Goal: Task Accomplishment & Management: Manage account settings

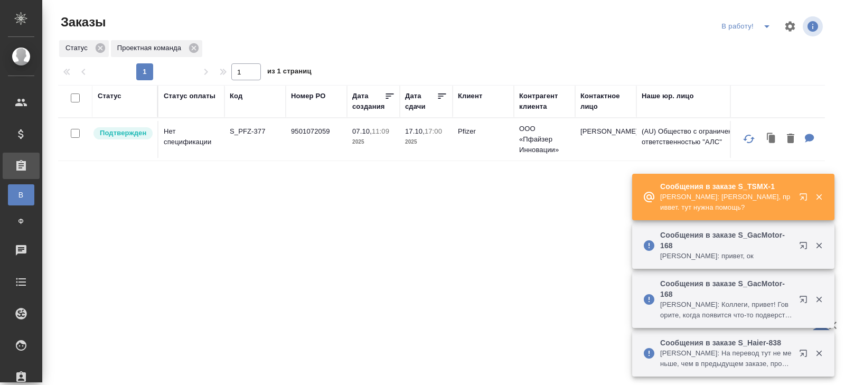
click at [803, 197] on icon "button" at bounding box center [802, 196] width 7 height 7
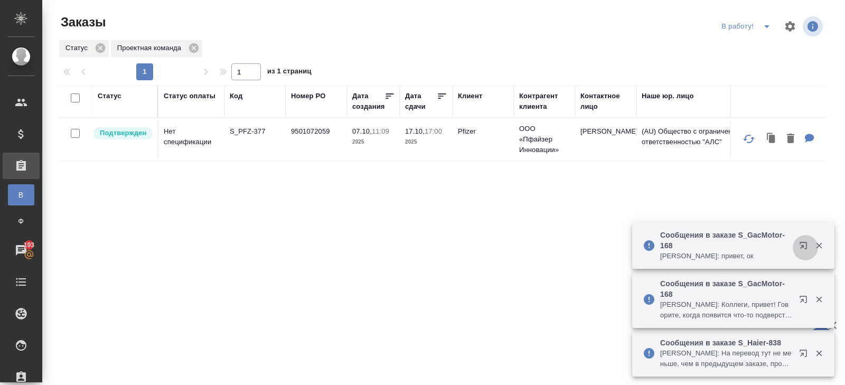
click at [804, 247] on icon "button" at bounding box center [805, 247] width 13 height 13
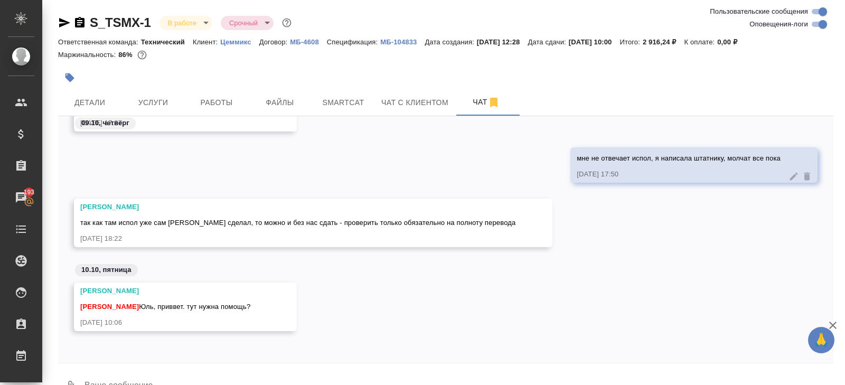
scroll to position [25, 0]
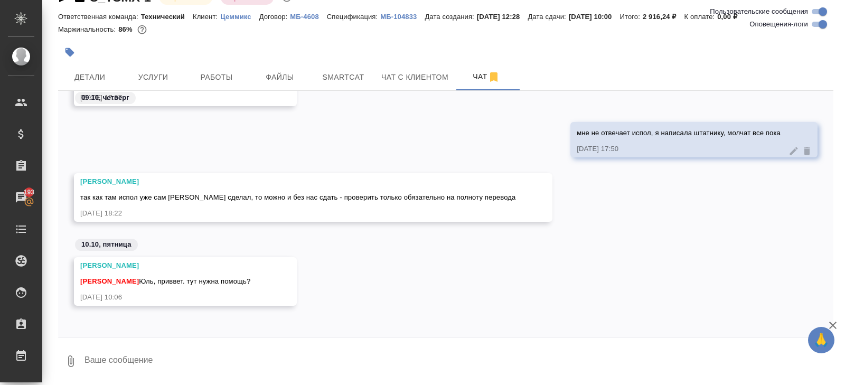
click at [214, 363] on textarea at bounding box center [458, 361] width 750 height 36
type textarea "не, так сдадим"
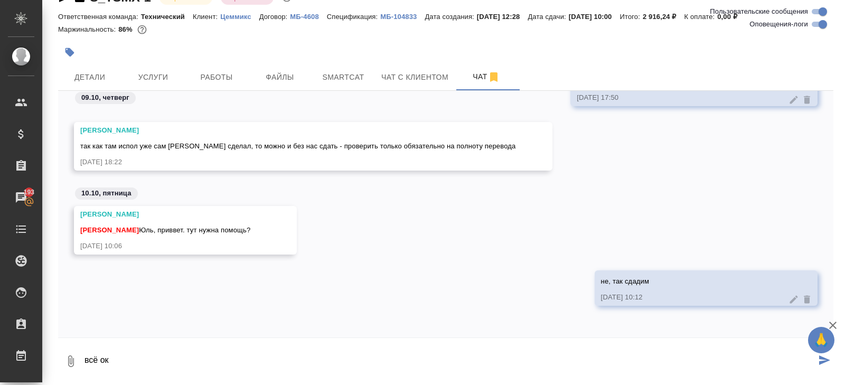
type textarea "всё ок"
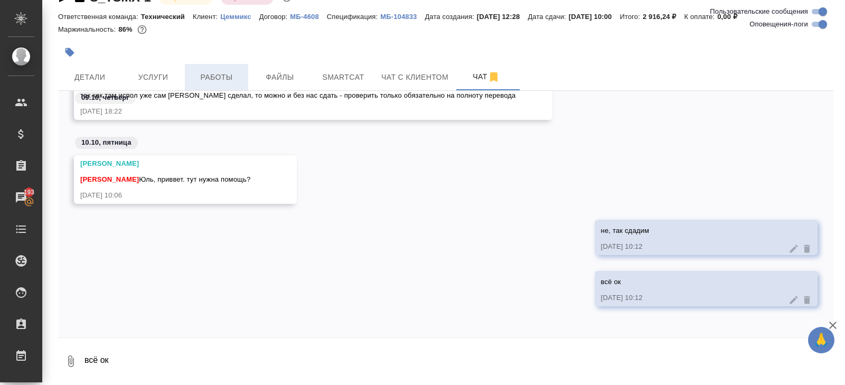
click at [228, 68] on button "Работы" at bounding box center [216, 77] width 63 height 26
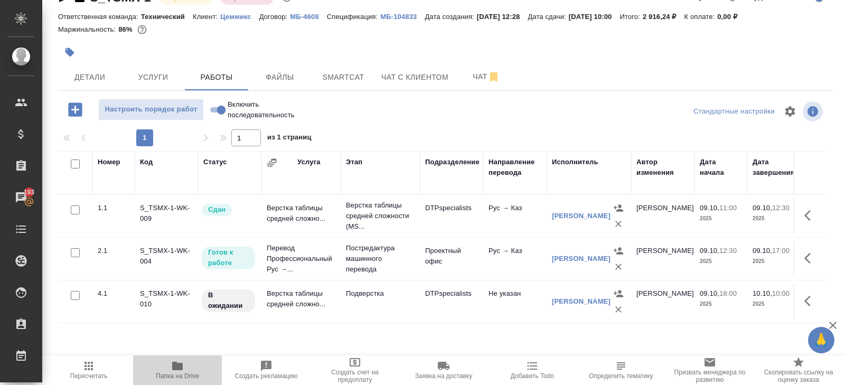
click at [175, 368] on icon "button" at bounding box center [177, 366] width 11 height 8
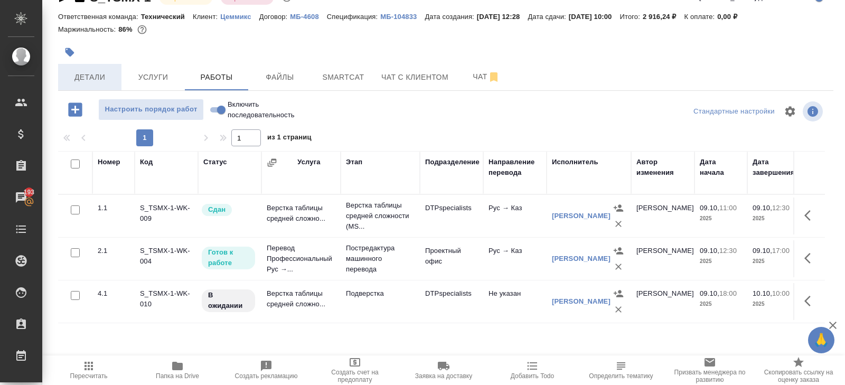
click at [84, 76] on span "Детали" at bounding box center [89, 77] width 51 height 13
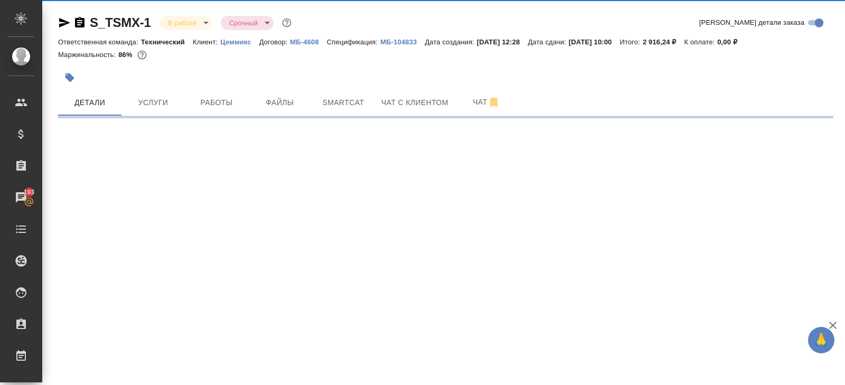
select select "RU"
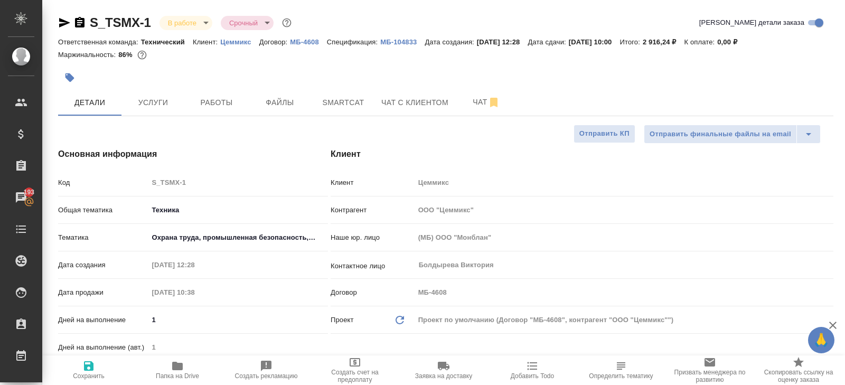
type textarea "x"
click at [64, 18] on icon "button" at bounding box center [64, 22] width 13 height 13
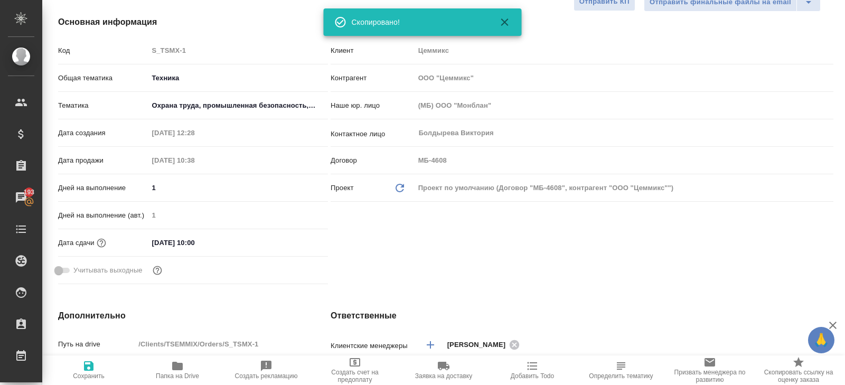
scroll to position [25, 0]
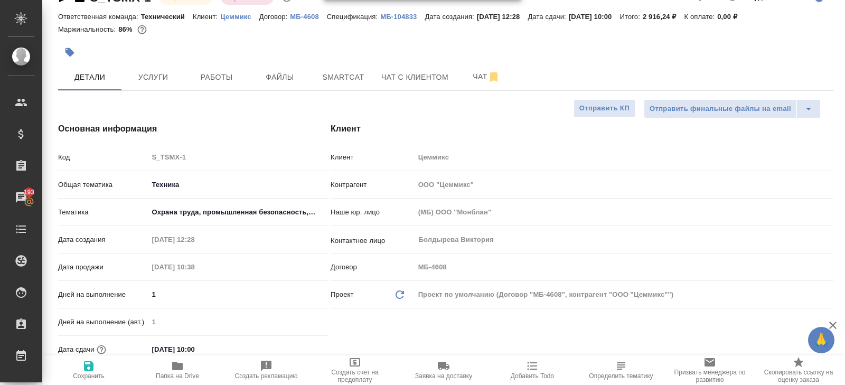
type textarea "x"
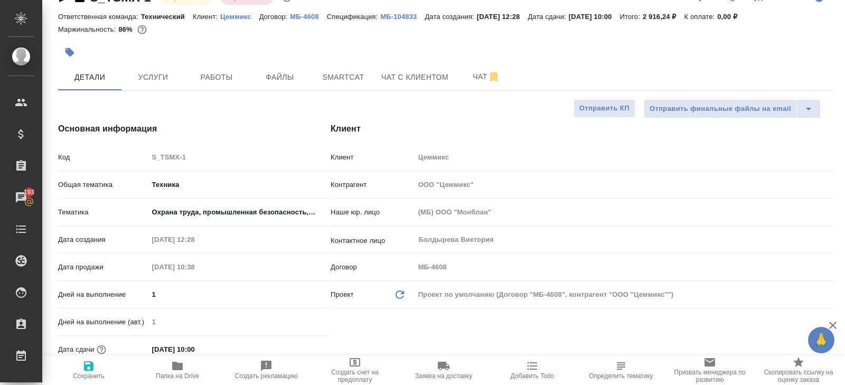
type textarea "x"
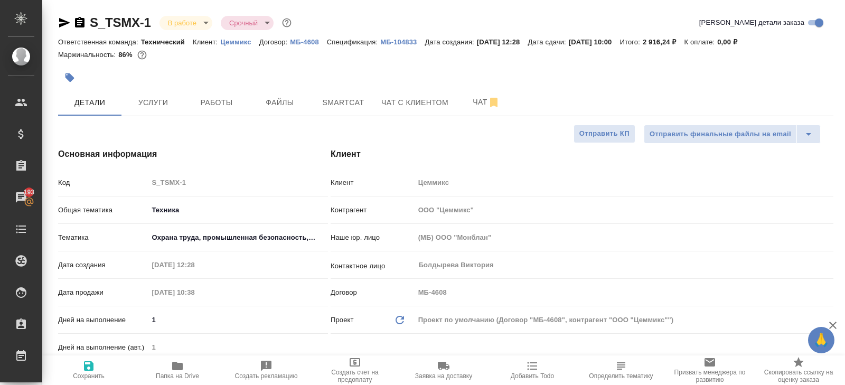
click at [202, 21] on body "🙏 .cls-1 fill:#fff; AWATERA Belyakova Yulia Клиенты Спецификации Заказы 193 Чат…" at bounding box center [422, 192] width 845 height 385
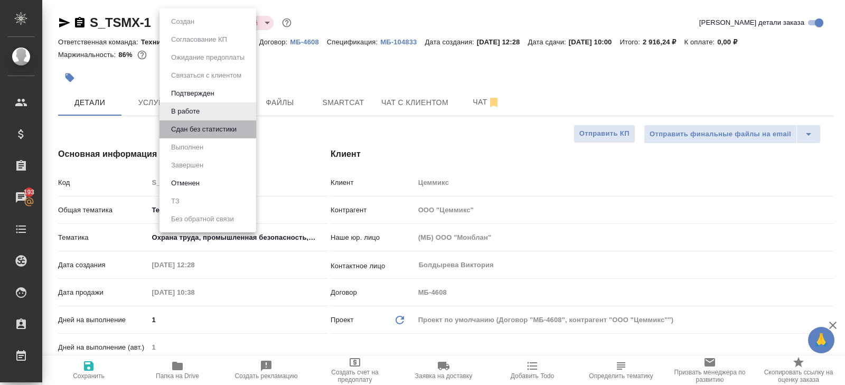
click at [195, 120] on li "Сдан без статистики" at bounding box center [207, 129] width 97 height 18
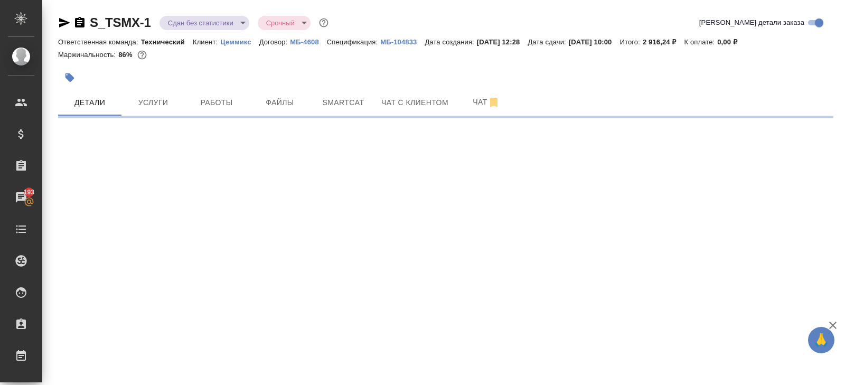
select select "RU"
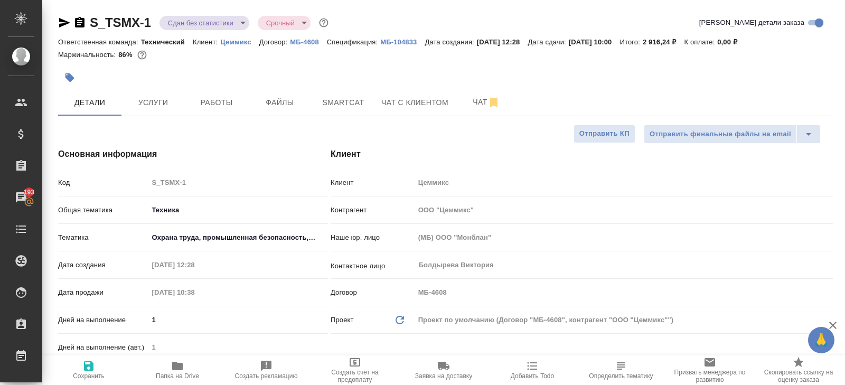
type textarea "x"
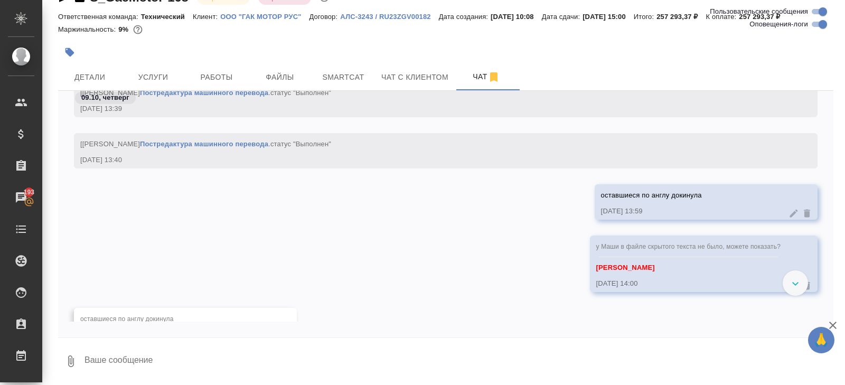
scroll to position [37301, 0]
click at [227, 68] on button "Работы" at bounding box center [216, 77] width 63 height 26
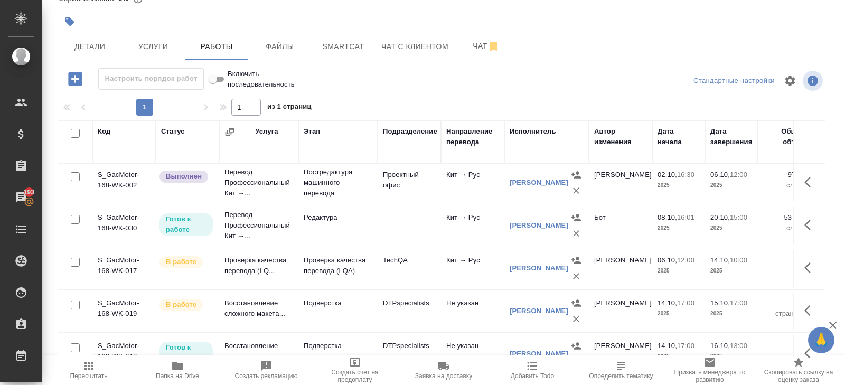
scroll to position [475, 0]
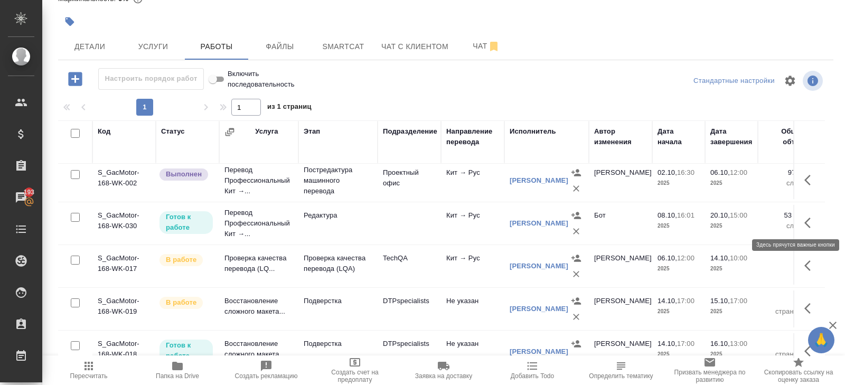
click at [807, 222] on icon "button" at bounding box center [807, 223] width 6 height 11
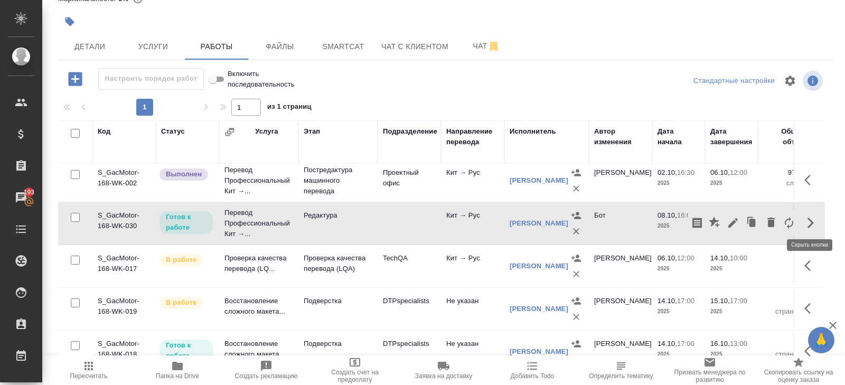
click at [732, 224] on icon "button" at bounding box center [733, 222] width 13 height 13
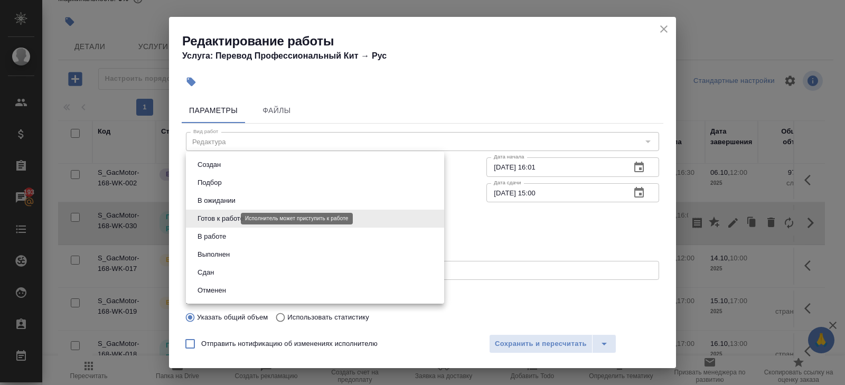
click at [195, 219] on body "🙏 .cls-1 fill:#fff; AWATERA Belyakova Yulia Клиенты Спецификации Заказы 193 Чат…" at bounding box center [422, 192] width 845 height 385
click at [203, 258] on button "Выполнен" at bounding box center [213, 255] width 39 height 12
type input "completed"
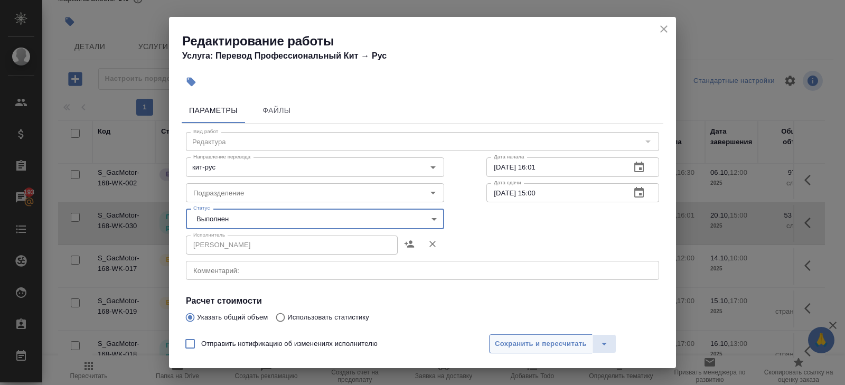
click at [510, 343] on span "Сохранить и пересчитать" at bounding box center [541, 344] width 92 height 12
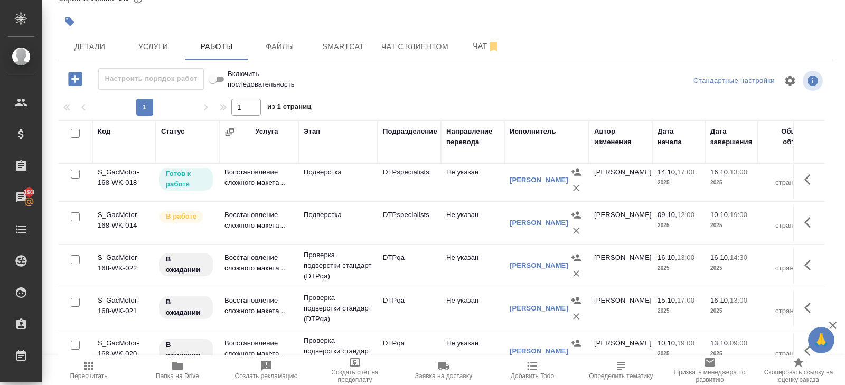
scroll to position [656, 0]
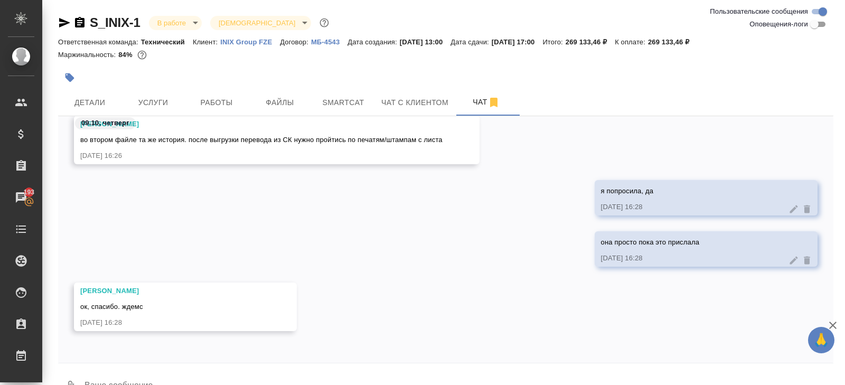
scroll to position [25, 0]
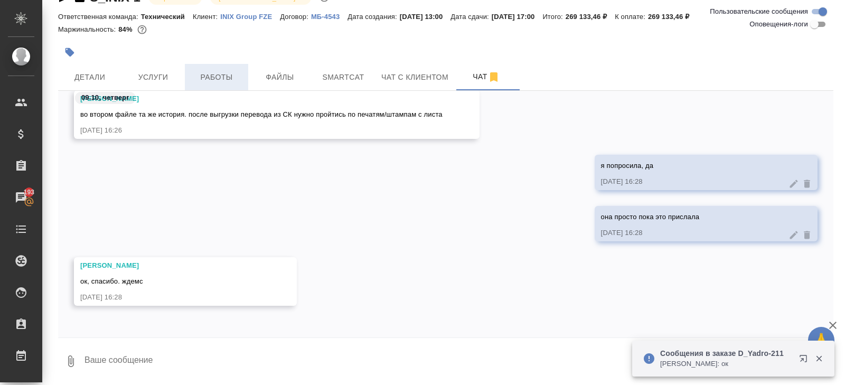
click at [212, 75] on span "Работы" at bounding box center [216, 77] width 51 height 13
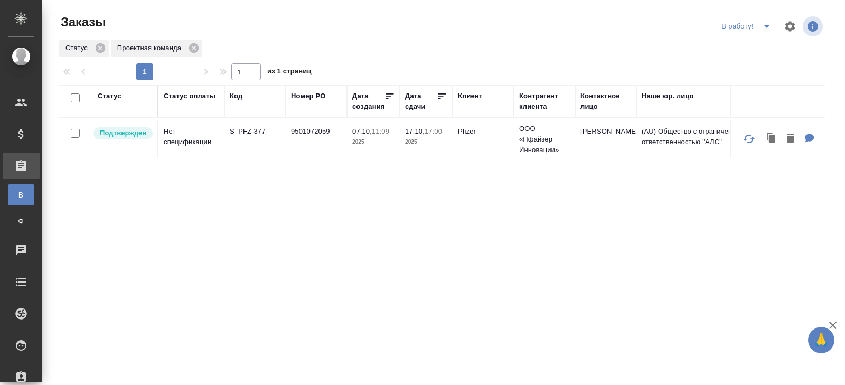
click at [762, 29] on icon "split button" at bounding box center [766, 26] width 13 height 13
click at [760, 41] on li "ПМ" at bounding box center [747, 47] width 59 height 17
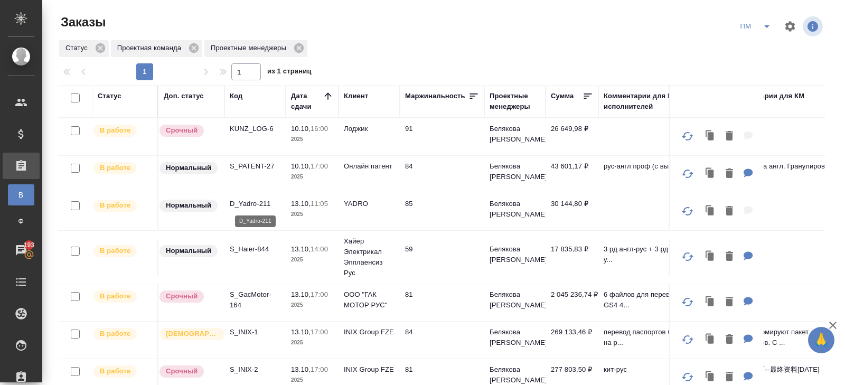
click at [243, 206] on p "D_Yadro-211" at bounding box center [255, 204] width 51 height 11
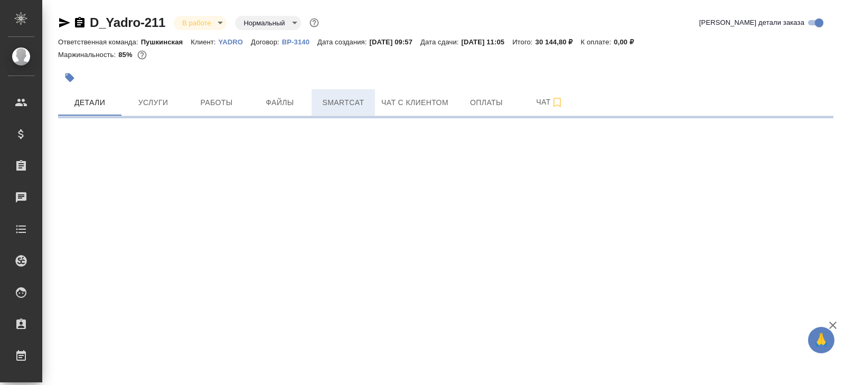
select select "RU"
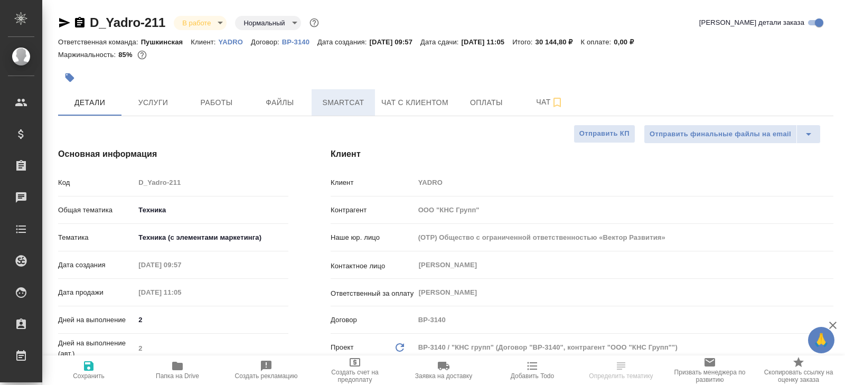
type textarea "x"
click at [357, 112] on button "Smartcat" at bounding box center [343, 102] width 63 height 26
type textarea "x"
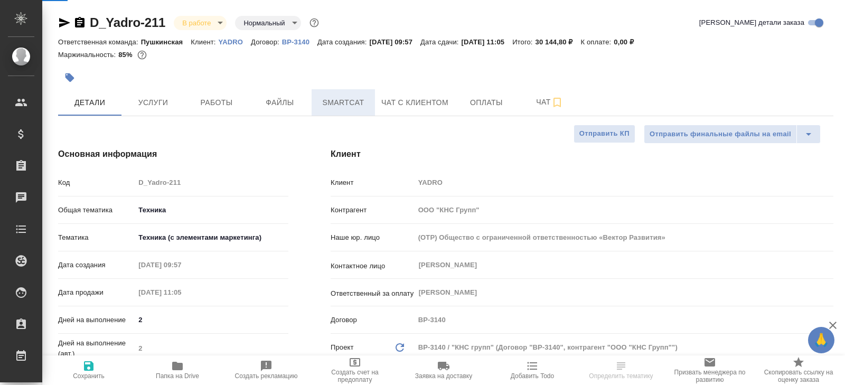
type textarea "x"
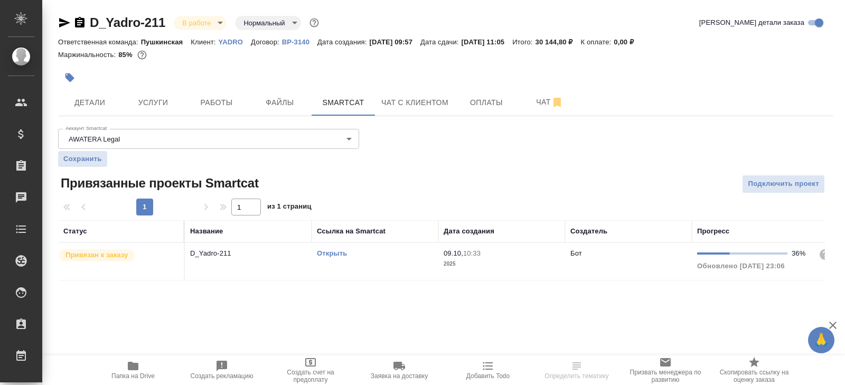
click at [327, 251] on link "Открыть" at bounding box center [332, 253] width 30 height 8
click at [128, 366] on icon "button" at bounding box center [133, 366] width 11 height 8
click at [236, 94] on button "Работы" at bounding box center [216, 102] width 63 height 26
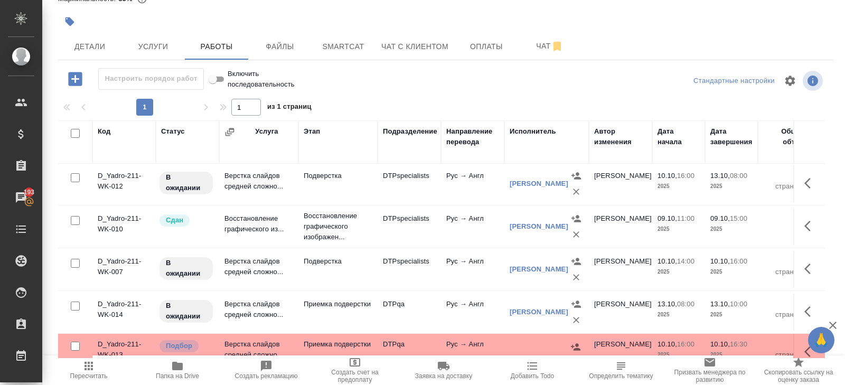
scroll to position [82, 0]
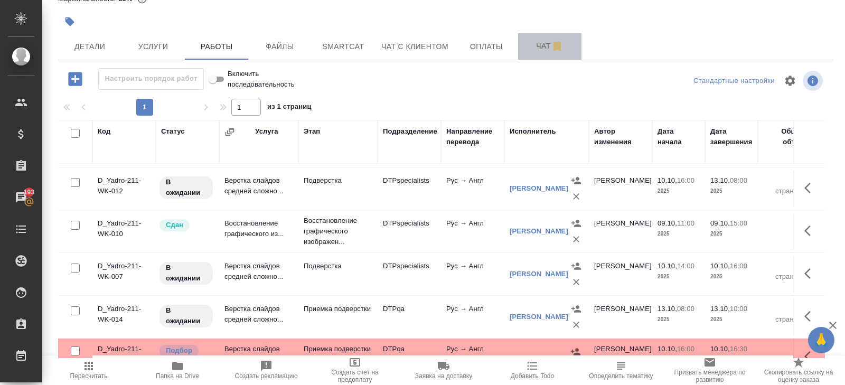
click at [548, 48] on span "Чат" at bounding box center [549, 46] width 51 height 13
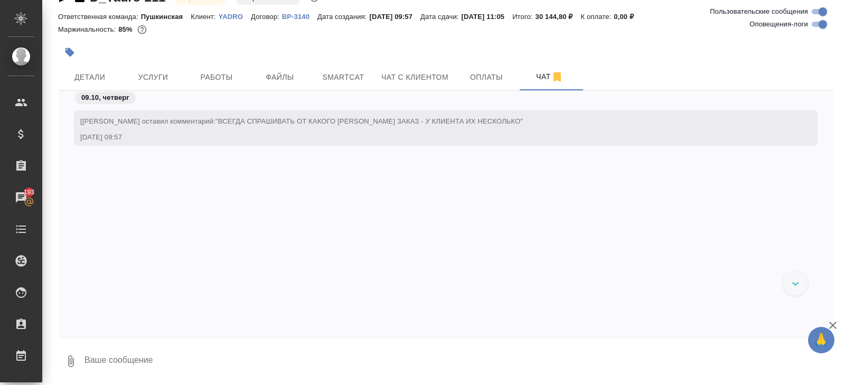
scroll to position [5248, 0]
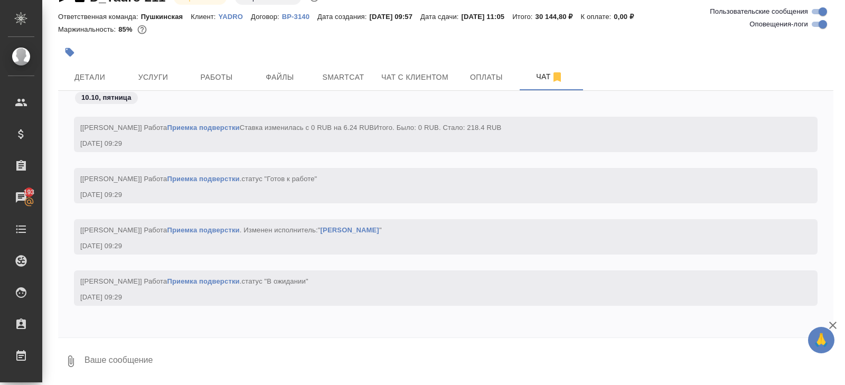
click at [819, 24] on input "Оповещения-логи" at bounding box center [823, 24] width 38 height 13
checkbox input "false"
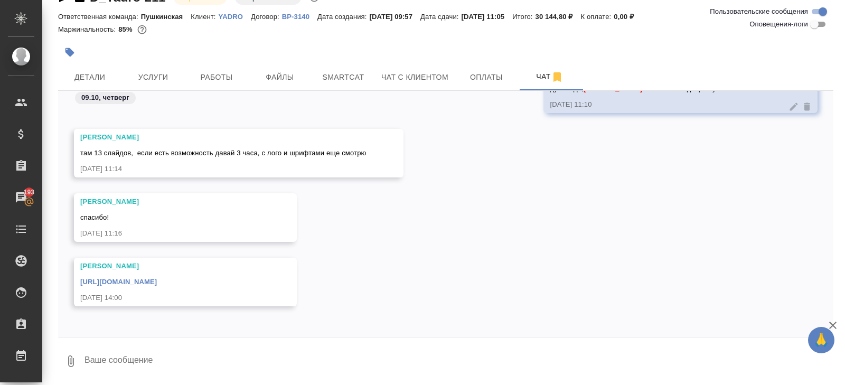
click at [131, 350] on textarea at bounding box center [458, 361] width 750 height 36
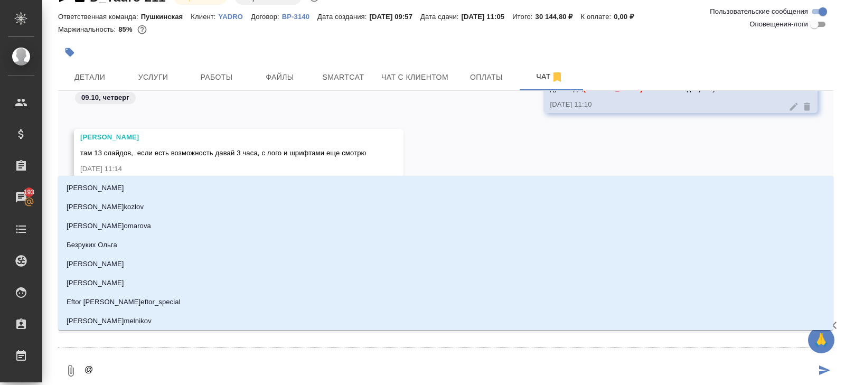
type textarea "@g"
type input "g"
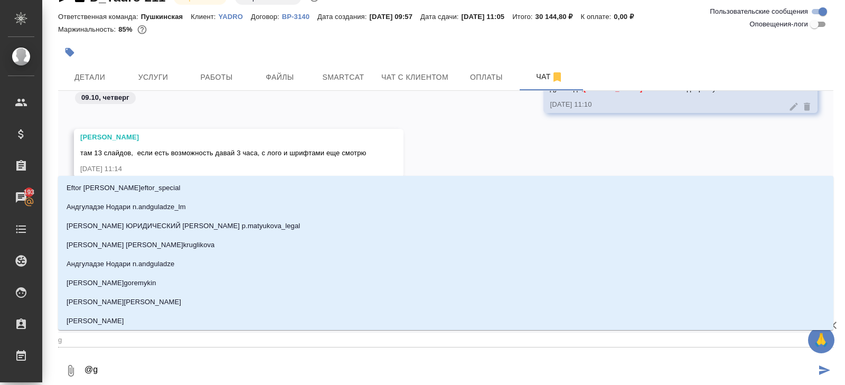
type textarea "@gn"
type input "gn"
type textarea "@gnt"
type input "gnt"
type textarea "@gnth"
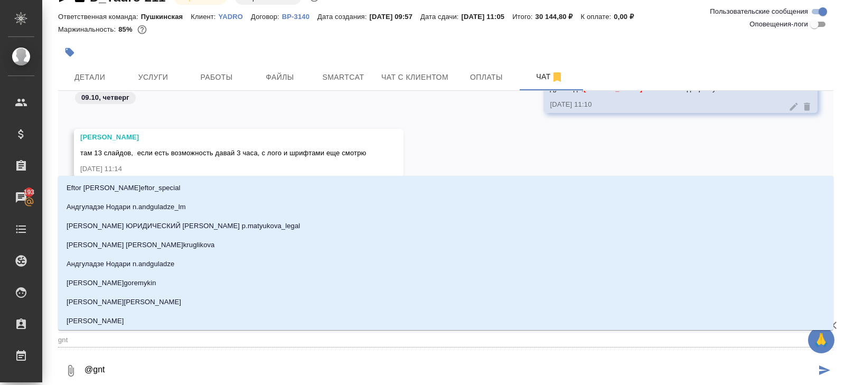
type input "gnth"
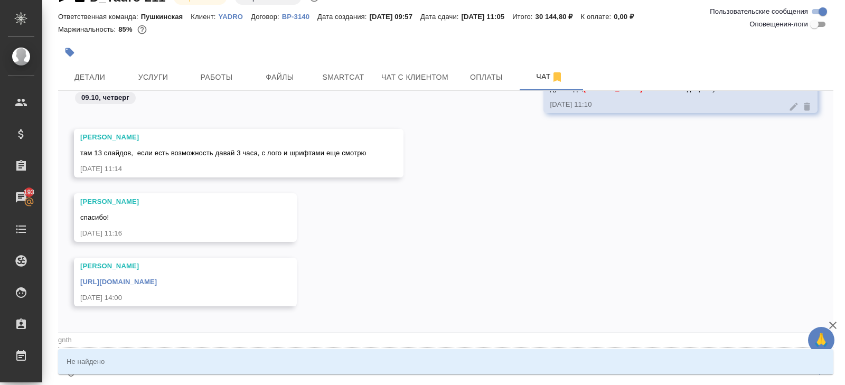
type textarea "@gnthj"
type input "gnthj"
type textarea "@gnthjd"
type input "gnthjd"
type textarea "@gnthjdf"
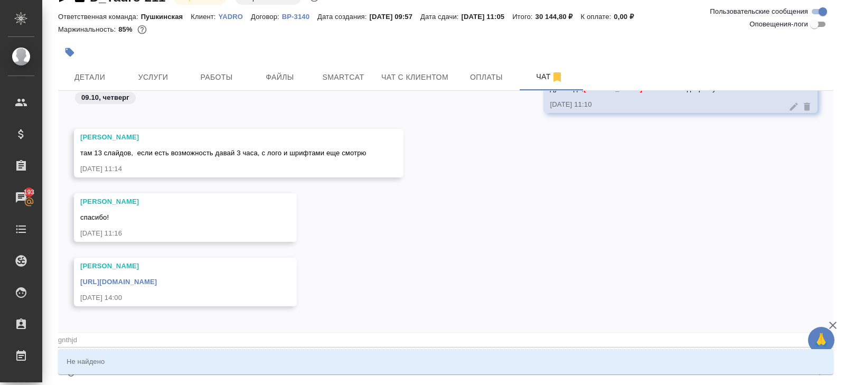
type input "gnthjdf"
type textarea "@gnthjd"
type input "gnthjd"
type textarea "@gnthj"
type input "gnthj"
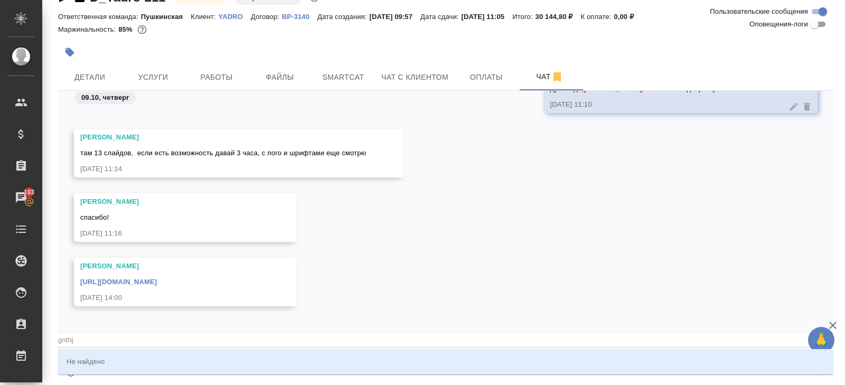
type textarea "@gnth"
type input "gnth"
type textarea "@gnt"
type input "gnt"
type textarea "@gn"
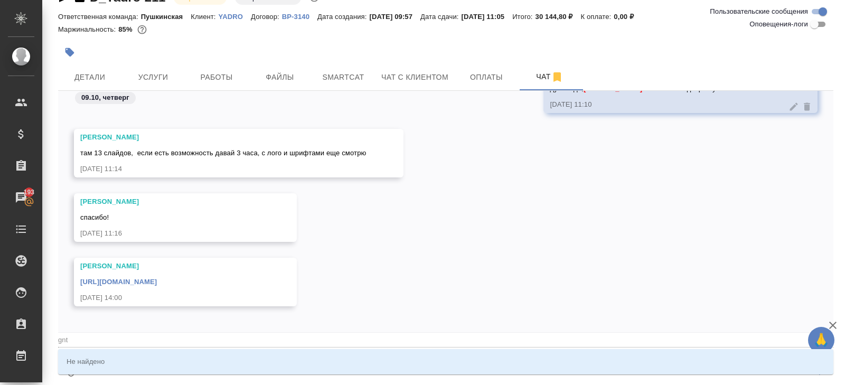
type input "gn"
type textarea "@g"
type input "g"
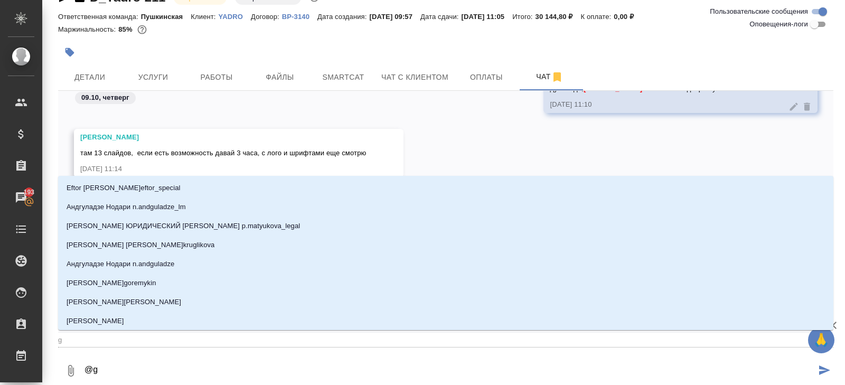
type textarea "@"
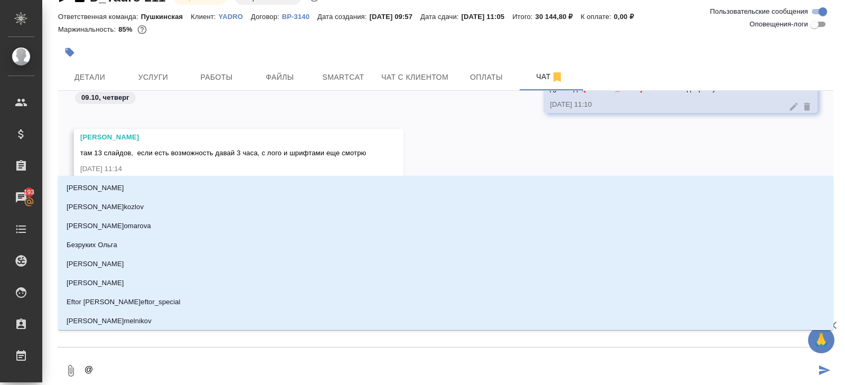
type textarea "@п"
type input "п"
type textarea "@пе"
type input "пе"
type textarea "@пет"
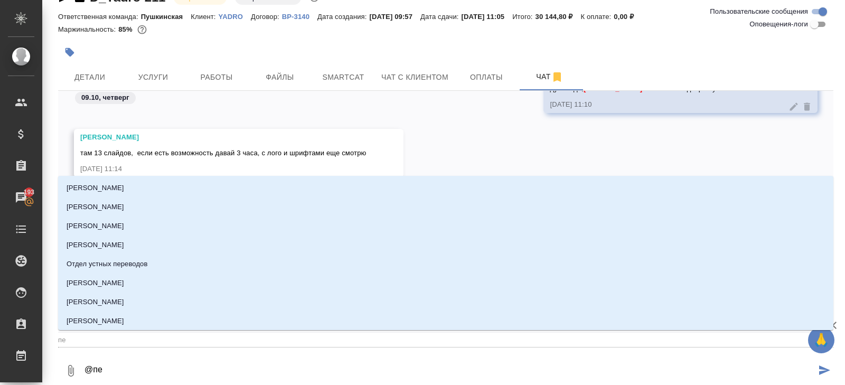
type input "пет"
type textarea "@петр"
type input "петр"
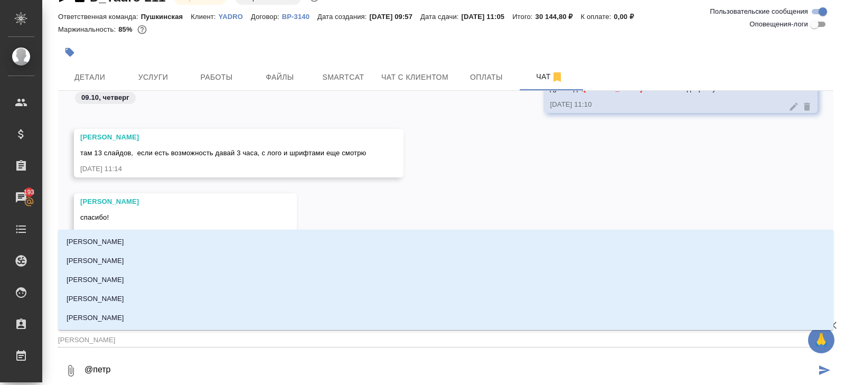
type textarea "@петро"
type input "петро"
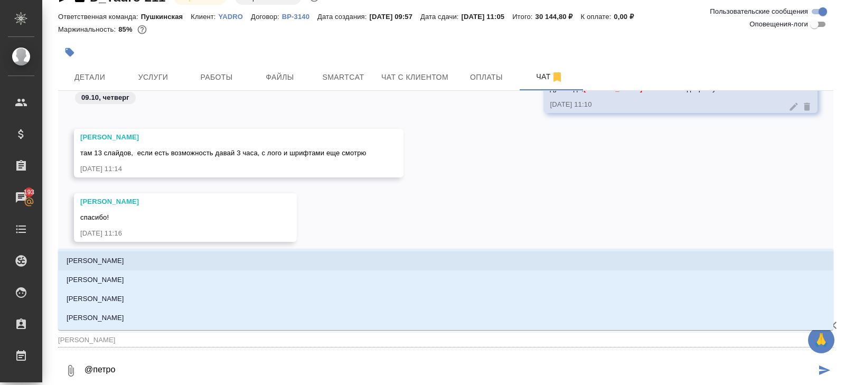
click at [70, 256] on p "Петрова Валерия" at bounding box center [96, 261] width 58 height 11
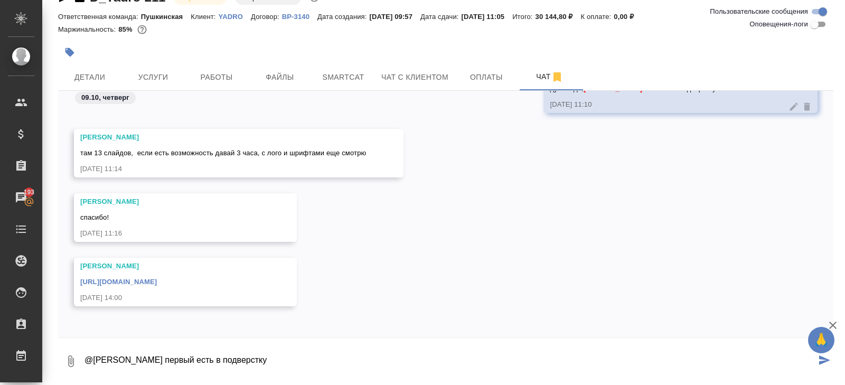
paste textarea "https://drive.awatera.com/s/4kTSXo34J22Mka2"
type textarea "@Петрова Валерия первый есть в подверстку https://drive.awatera.com/s/4kTSXo34J…"
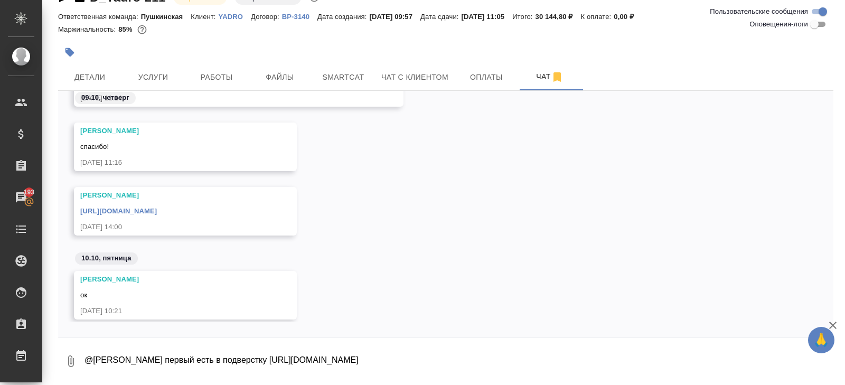
scroll to position [540, 0]
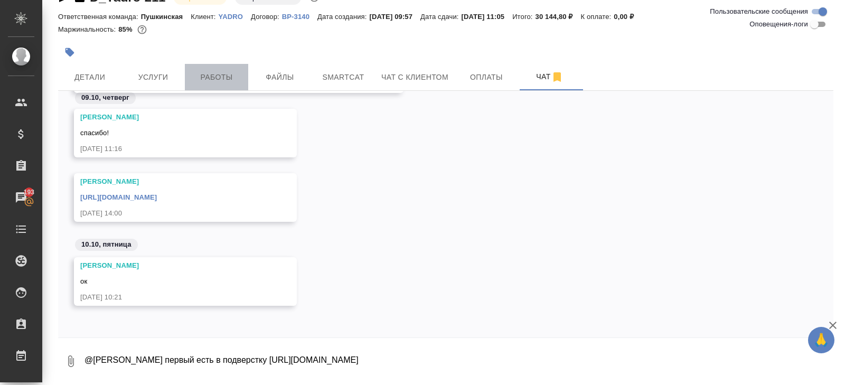
click at [214, 88] on button "Работы" at bounding box center [216, 77] width 63 height 26
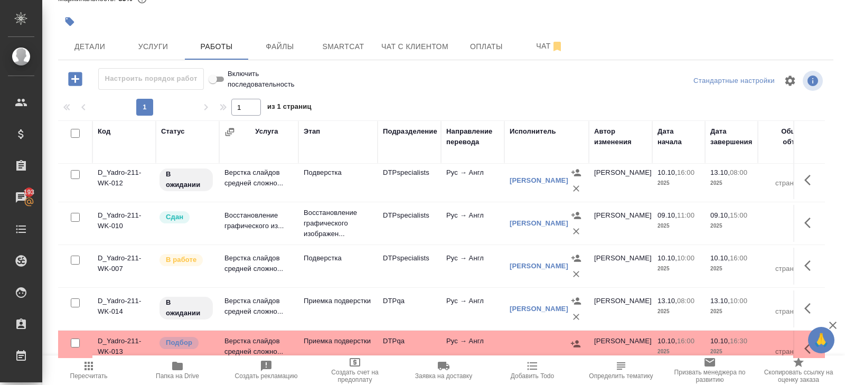
scroll to position [96, 0]
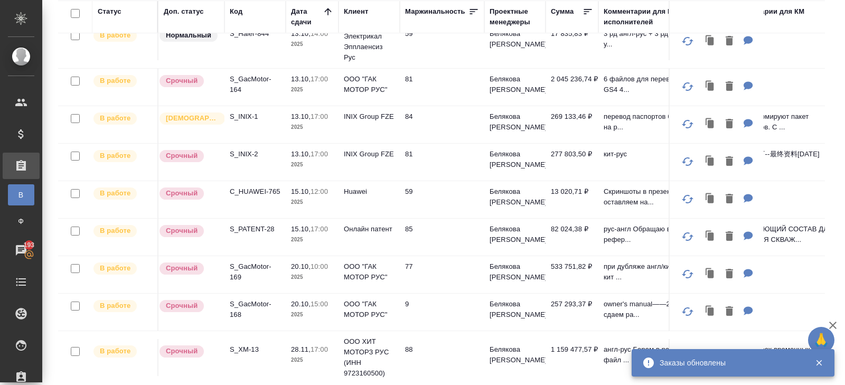
scroll to position [86, 0]
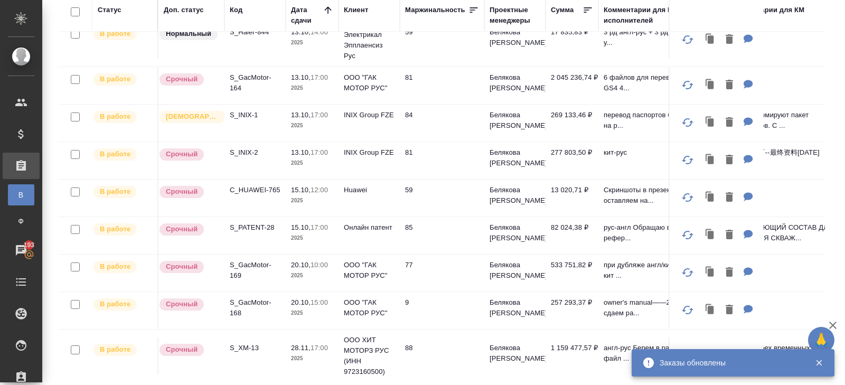
click at [249, 185] on p "C_HUAWEI-765" at bounding box center [255, 190] width 51 height 11
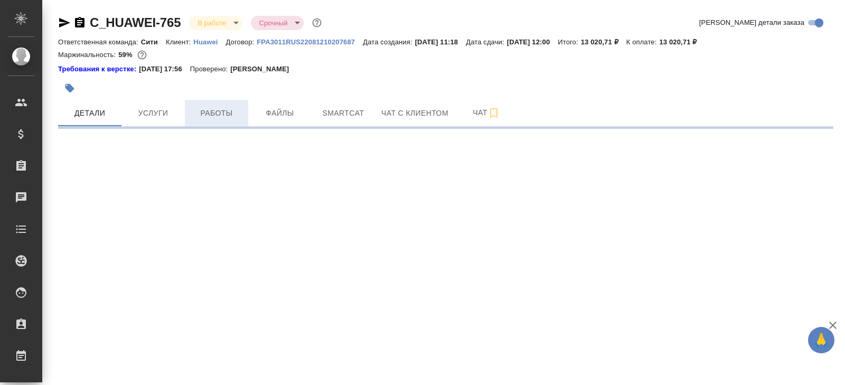
select select "RU"
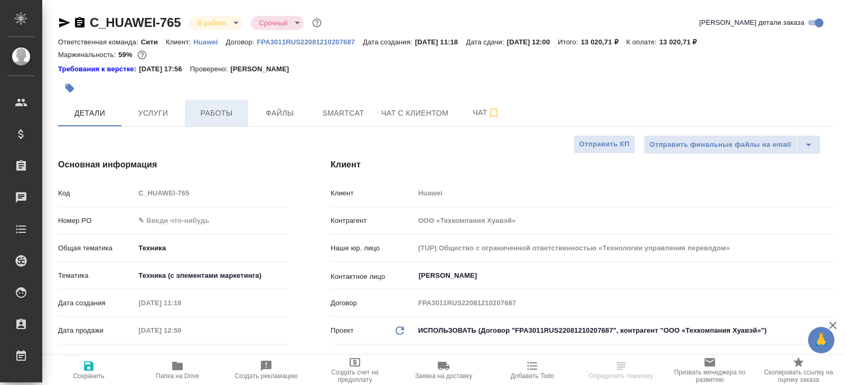
type textarea "x"
click at [211, 113] on span "Работы" at bounding box center [216, 113] width 51 height 13
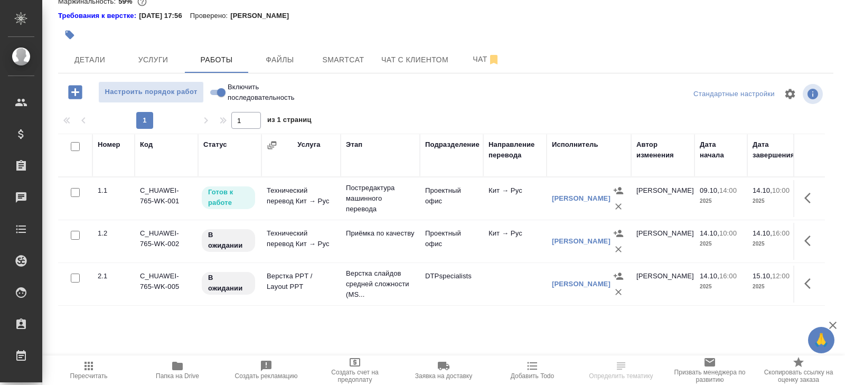
scroll to position [67, 0]
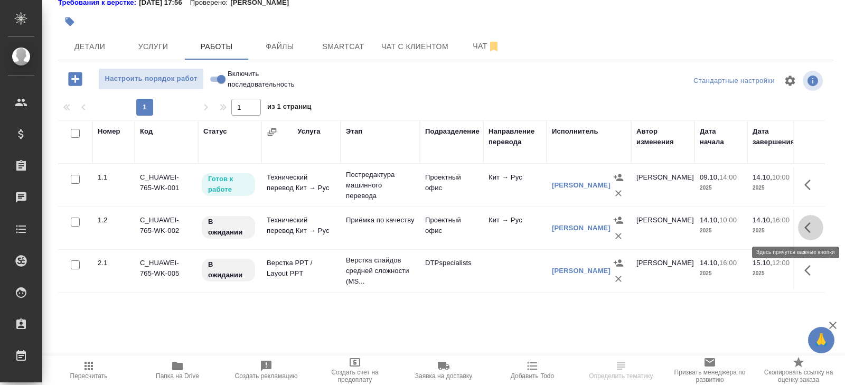
click at [811, 225] on icon "button" at bounding box center [810, 227] width 13 height 13
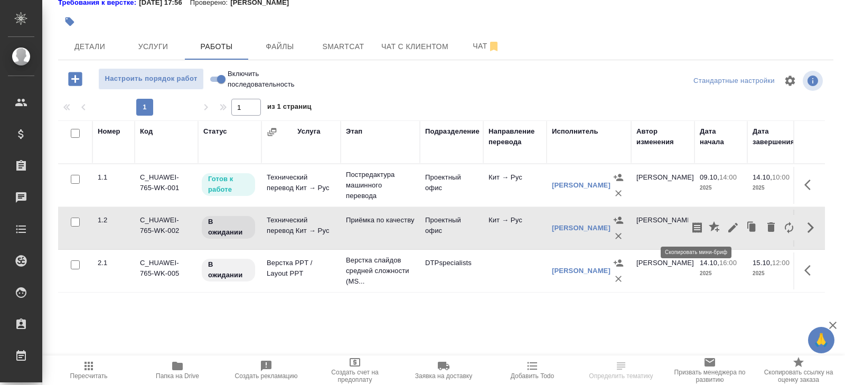
click at [701, 230] on icon "button" at bounding box center [697, 227] width 10 height 11
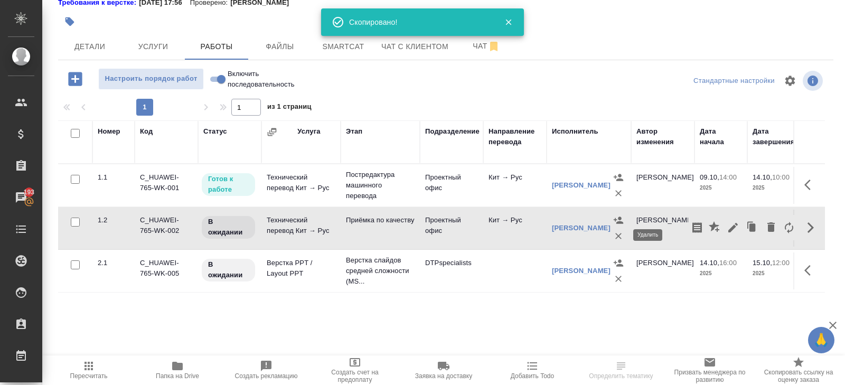
click at [618, 235] on icon "button" at bounding box center [618, 236] width 6 height 6
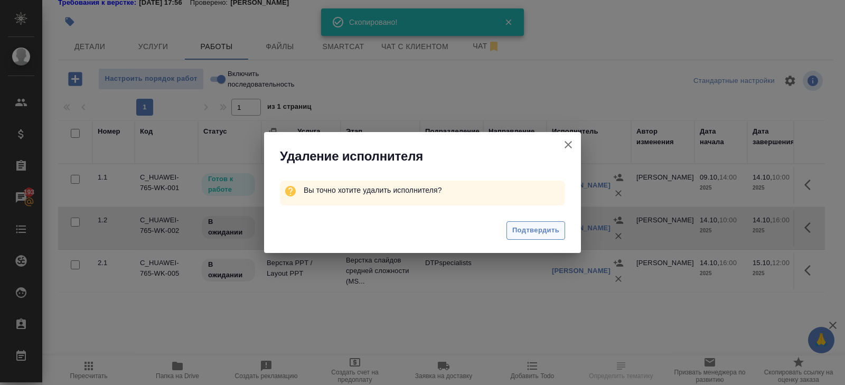
click at [538, 233] on span "Подтвердить" at bounding box center [535, 230] width 47 height 12
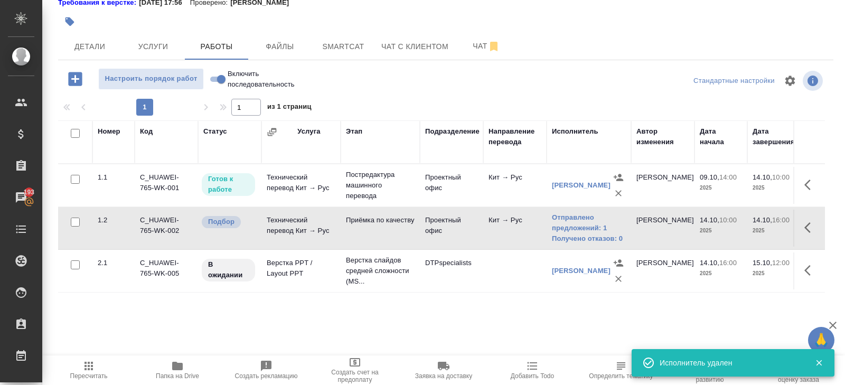
click at [95, 374] on span "Пересчитать" at bounding box center [88, 375] width 37 height 7
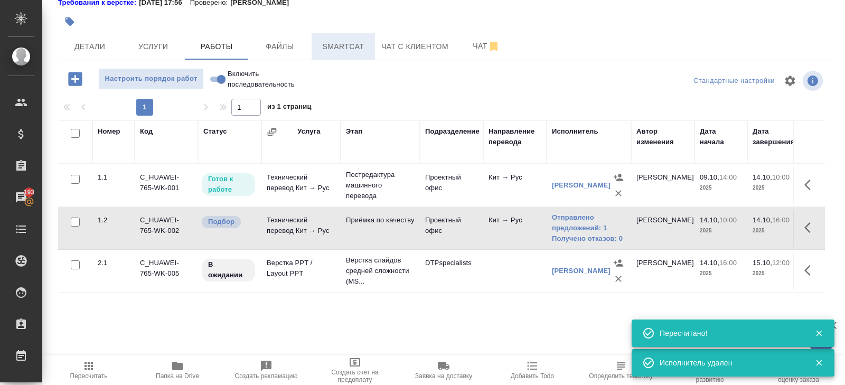
click at [347, 39] on button "Smartcat" at bounding box center [343, 46] width 63 height 26
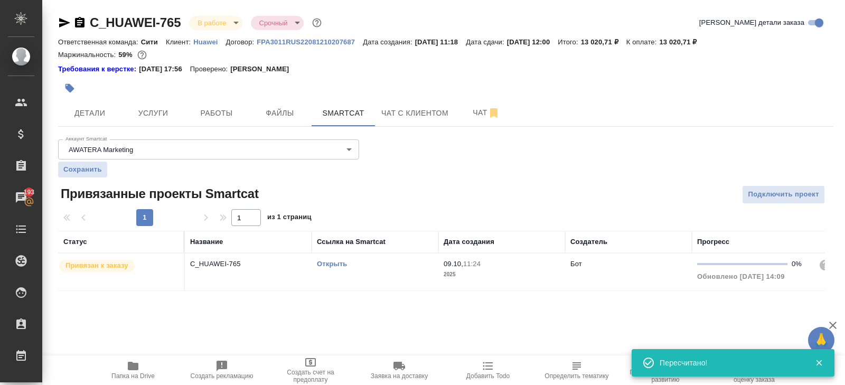
click at [329, 262] on link "Открыть" at bounding box center [332, 264] width 30 height 8
click at [224, 107] on span "Работы" at bounding box center [216, 113] width 51 height 13
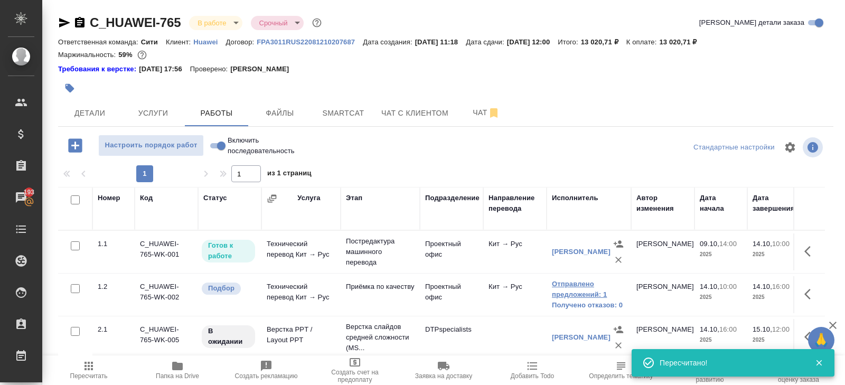
click at [576, 286] on link "Отправлено предложений: 1" at bounding box center [589, 289] width 74 height 21
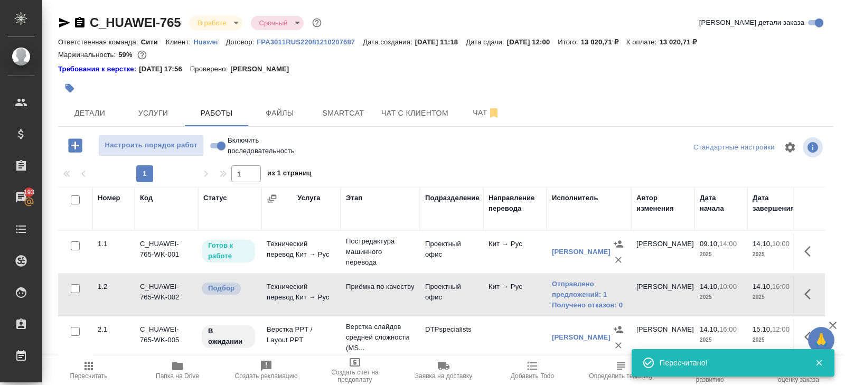
scroll to position [67, 0]
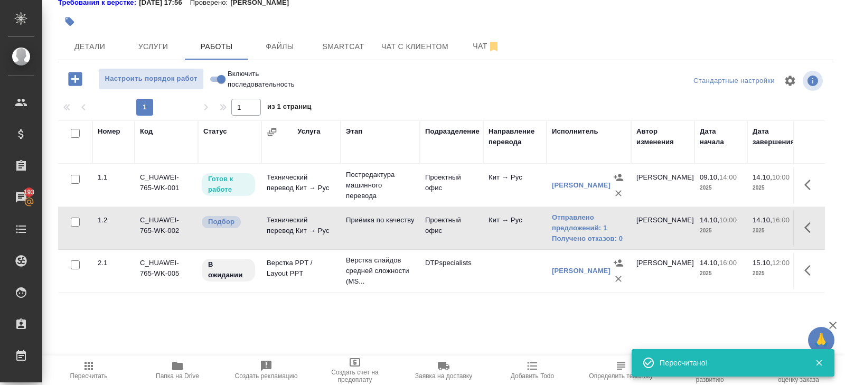
click at [99, 360] on span "Пересчитать" at bounding box center [89, 370] width 76 height 20
click at [567, 224] on link "[PERSON_NAME]" at bounding box center [581, 228] width 59 height 8
click at [96, 369] on span "Пересчитать" at bounding box center [89, 370] width 76 height 20
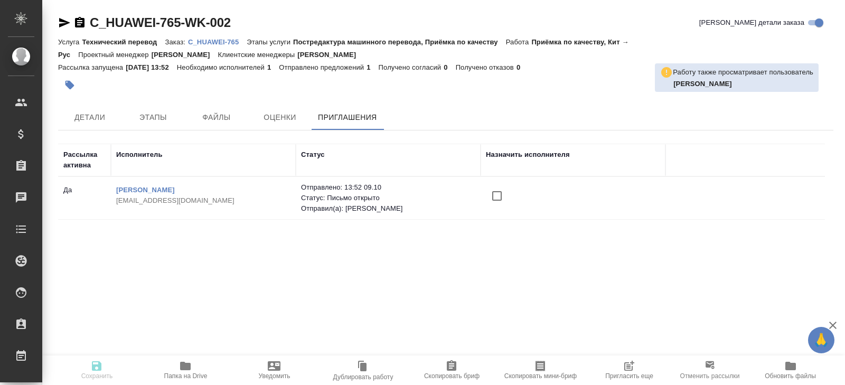
click at [629, 372] on span "Пригласить еще" at bounding box center [629, 375] width 48 height 7
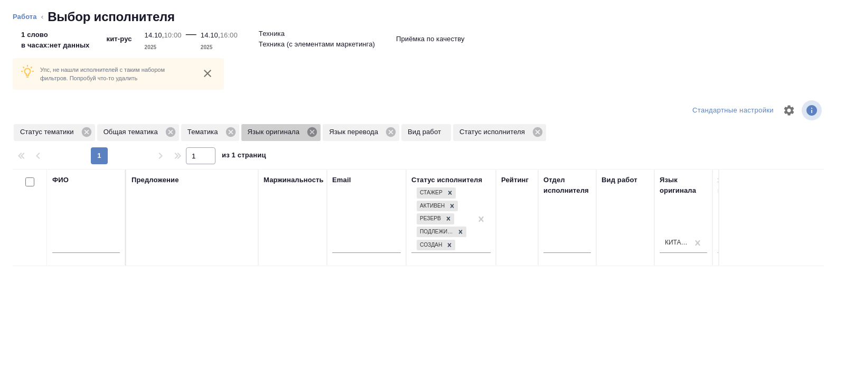
click at [317, 131] on icon at bounding box center [312, 132] width 10 height 10
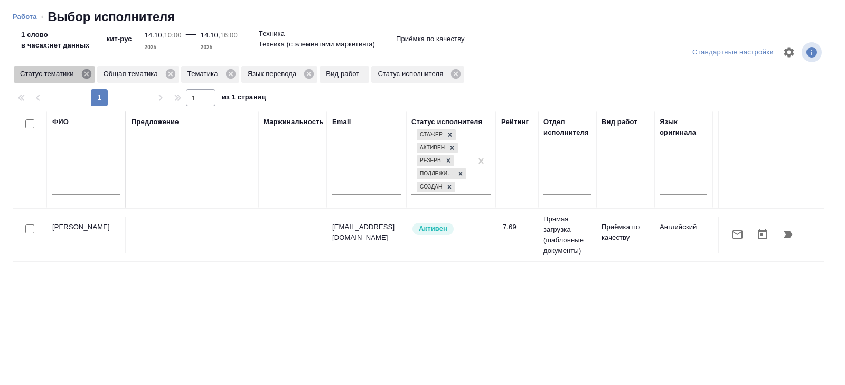
click at [90, 72] on icon at bounding box center [87, 74] width 12 height 12
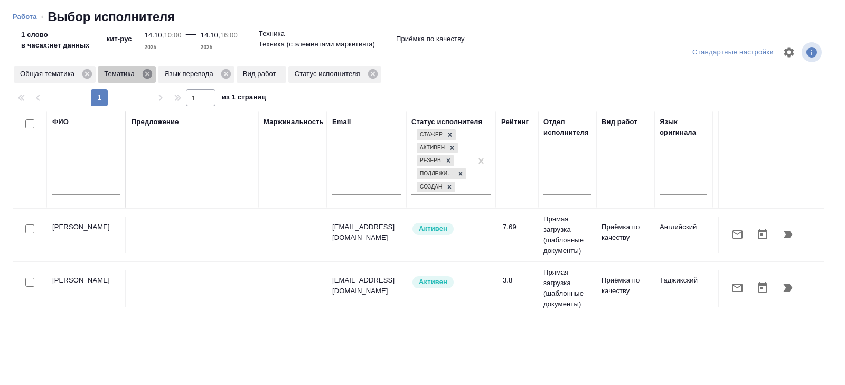
click at [152, 72] on icon at bounding box center [148, 74] width 12 height 12
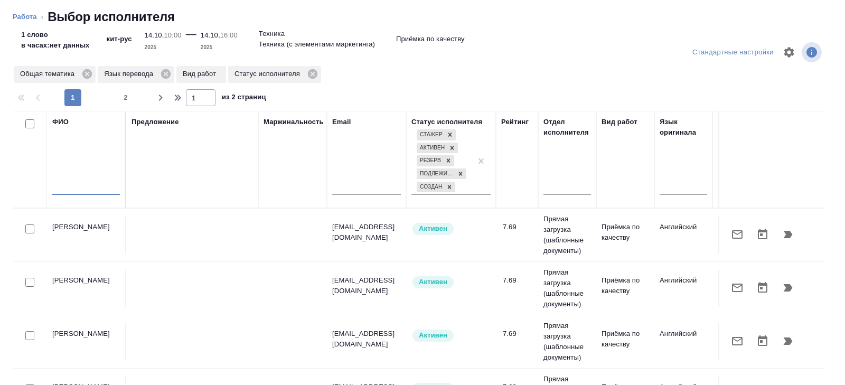
click at [91, 190] on input "text" at bounding box center [86, 188] width 68 height 13
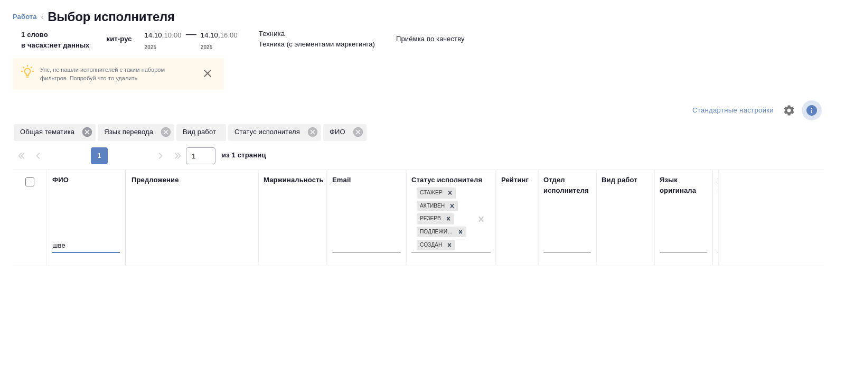
type input "шве"
click at [87, 132] on icon at bounding box center [87, 132] width 12 height 12
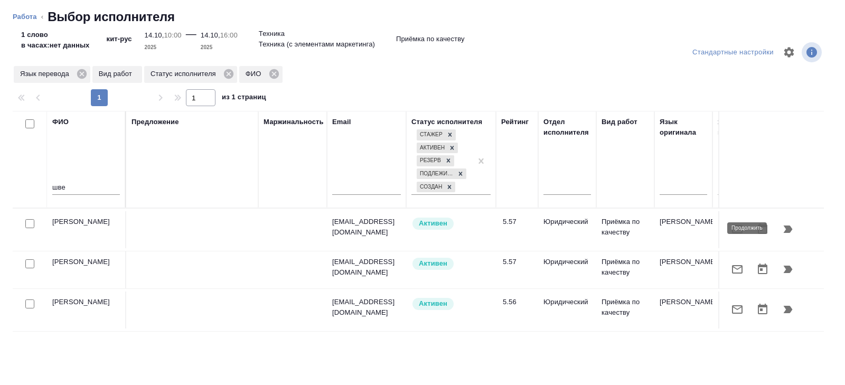
click at [787, 230] on icon "button" at bounding box center [788, 228] width 9 height 7
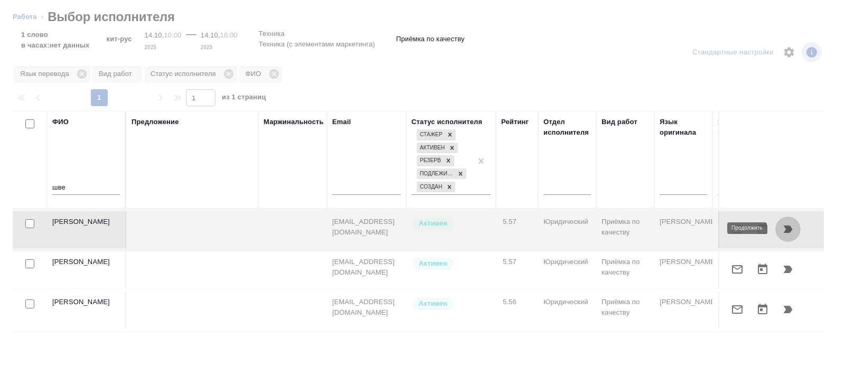
click at [787, 227] on icon "button" at bounding box center [788, 228] width 9 height 7
click at [787, 228] on icon "button" at bounding box center [788, 228] width 9 height 7
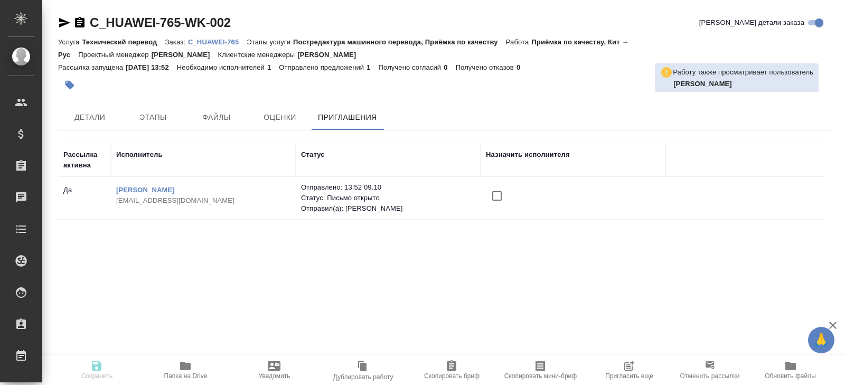
click at [638, 363] on span "Пригласить еще" at bounding box center [629, 370] width 76 height 20
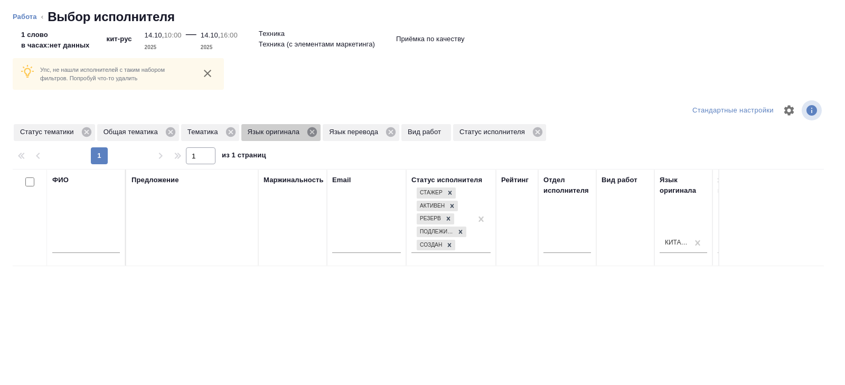
click at [317, 130] on icon at bounding box center [312, 132] width 10 height 10
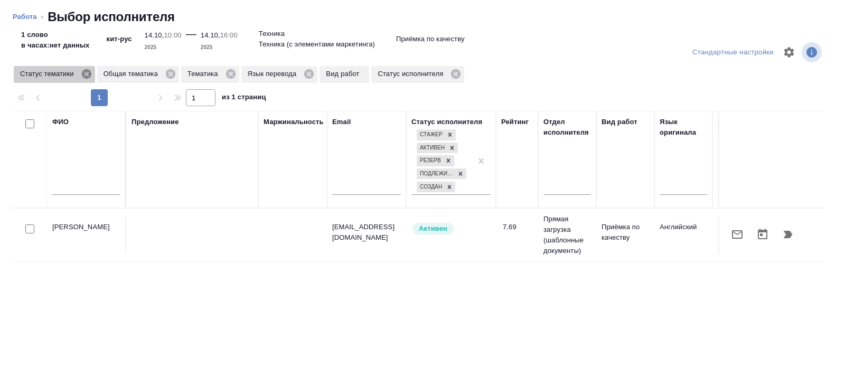
click at [92, 69] on icon at bounding box center [87, 74] width 12 height 12
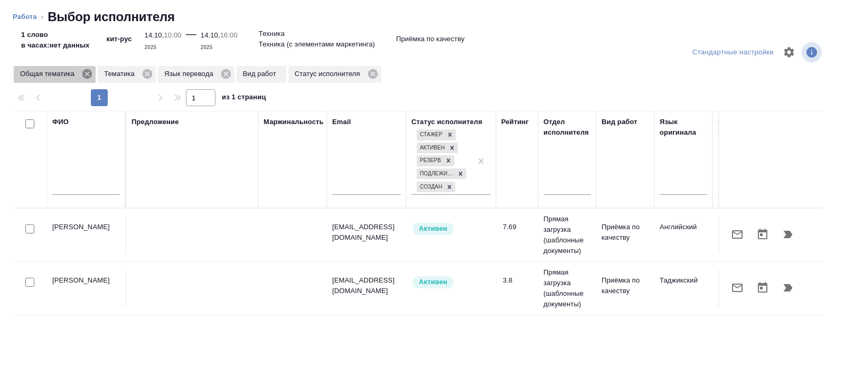
click at [91, 72] on icon at bounding box center [87, 74] width 10 height 10
click at [59, 73] on icon at bounding box center [64, 74] width 12 height 12
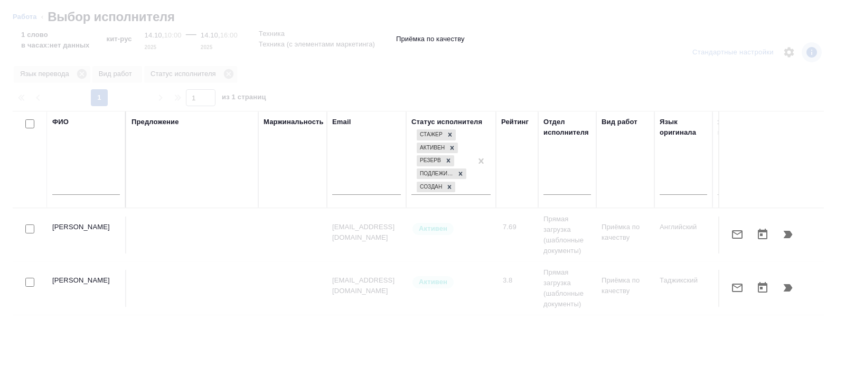
click at [60, 73] on div at bounding box center [422, 192] width 845 height 385
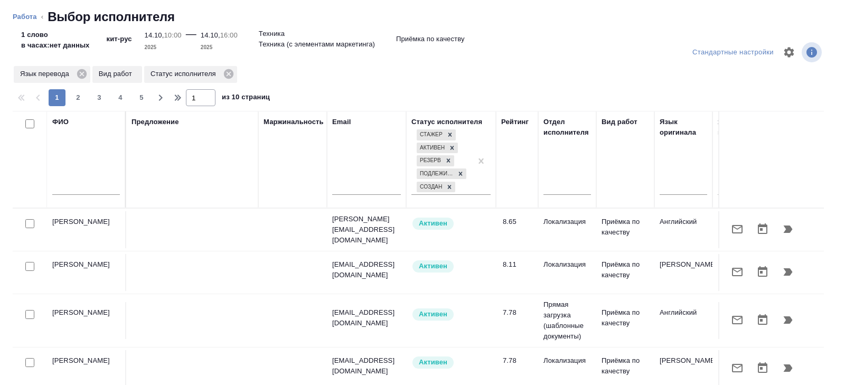
click at [89, 195] on div at bounding box center [86, 189] width 68 height 26
click at [87, 192] on input "text" at bounding box center [86, 188] width 68 height 13
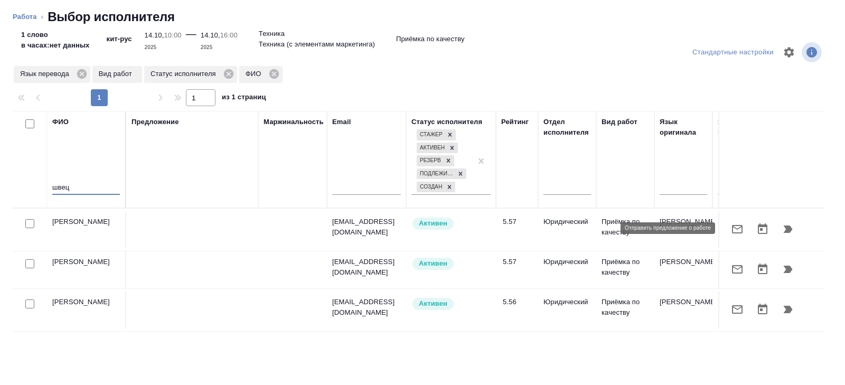
type input "швец"
click at [738, 229] on icon "button" at bounding box center [737, 229] width 13 height 13
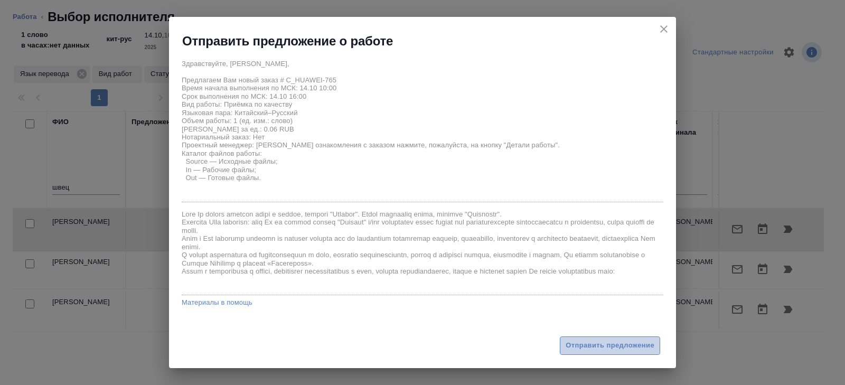
click at [606, 345] on span "Отправить предложение" at bounding box center [610, 346] width 89 height 12
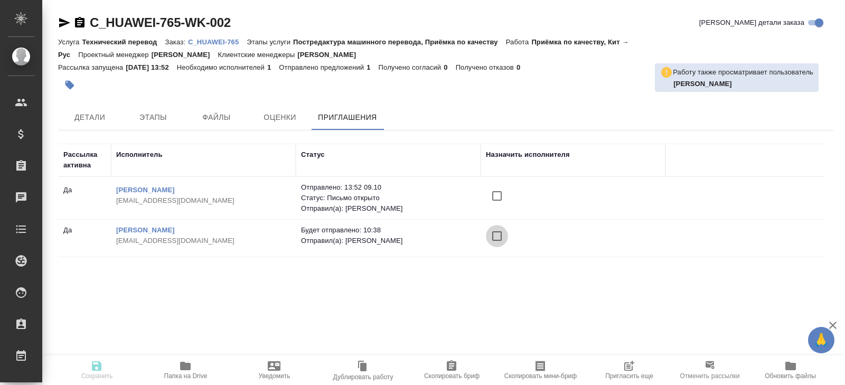
click at [495, 232] on input "checkbox" at bounding box center [497, 236] width 22 height 22
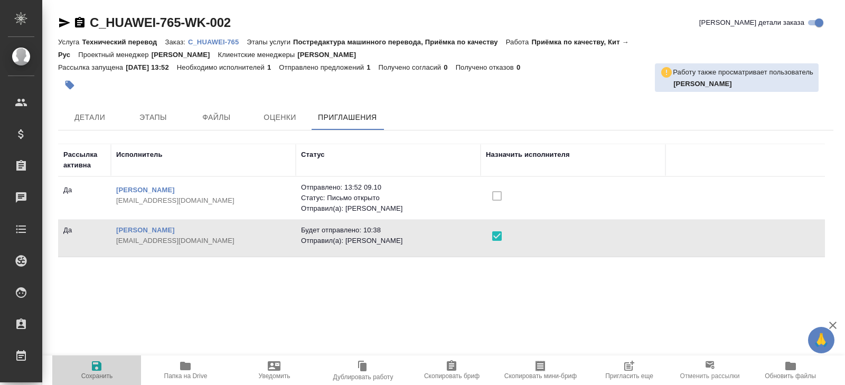
click at [102, 376] on span "Сохранить" at bounding box center [97, 375] width 32 height 7
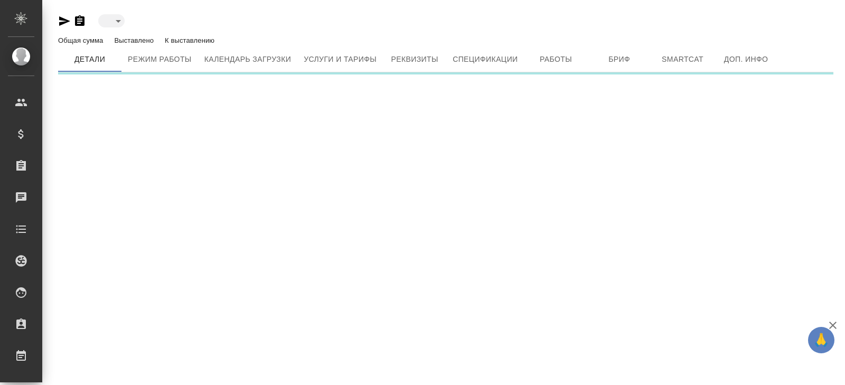
type input "active"
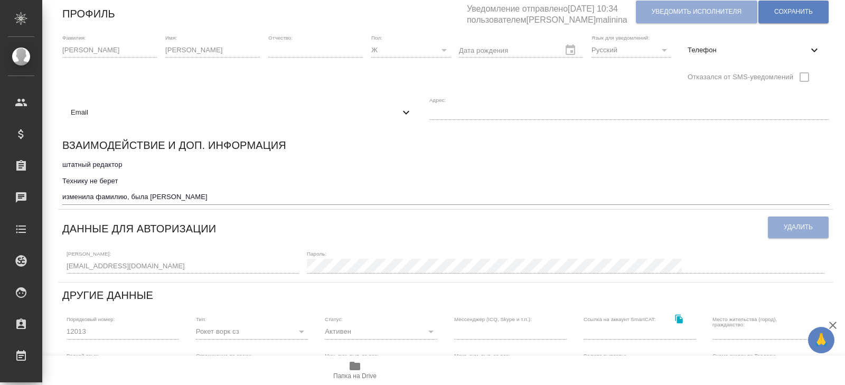
scroll to position [127, 0]
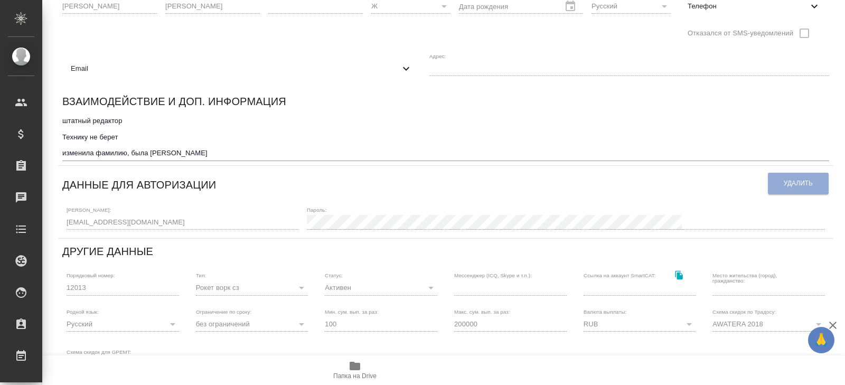
click at [62, 221] on div "Логин: [EMAIL_ADDRESS][DOMAIN_NAME] Пароль:" at bounding box center [445, 217] width 767 height 33
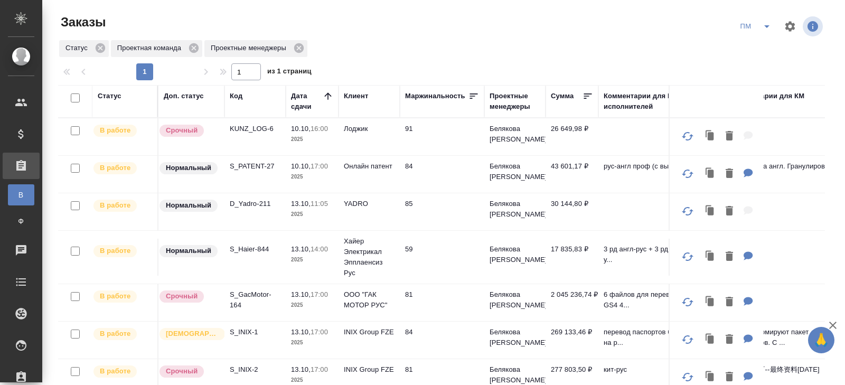
click at [765, 27] on icon "split button" at bounding box center [766, 26] width 13 height 13
click at [765, 42] on li "В работу!" at bounding box center [755, 47] width 53 height 17
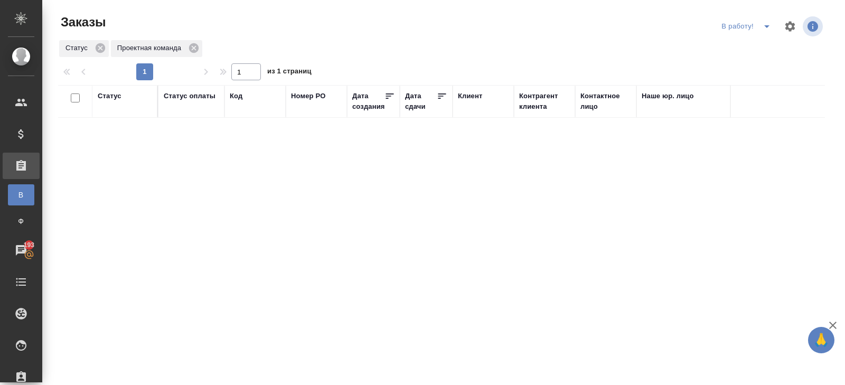
click at [765, 31] on icon "split button" at bounding box center [766, 26] width 13 height 13
click at [765, 49] on li "ПМ" at bounding box center [747, 47] width 59 height 17
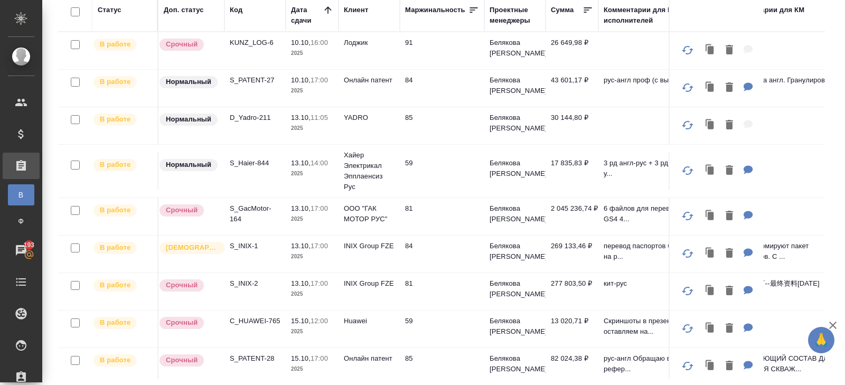
click at [247, 163] on p "S_Haier-844" at bounding box center [255, 163] width 51 height 11
click at [244, 279] on p "S_INIX-2" at bounding box center [255, 283] width 51 height 11
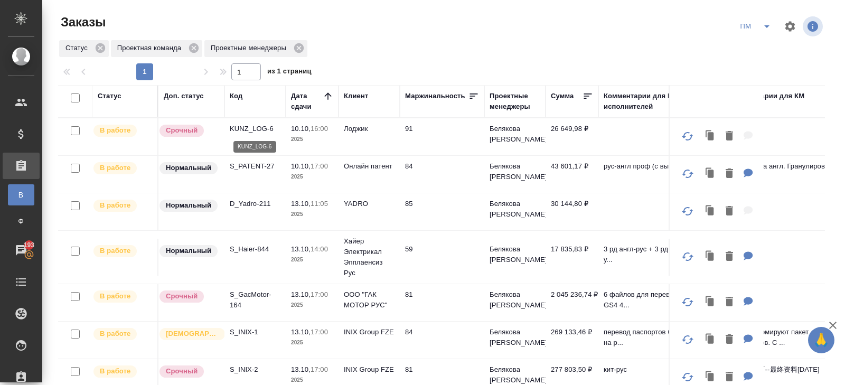
click at [242, 130] on p "KUNZ_LOG-6" at bounding box center [255, 129] width 51 height 11
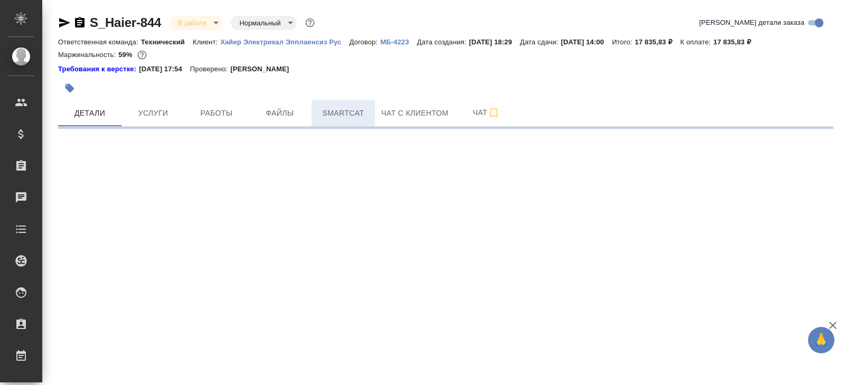
select select "RU"
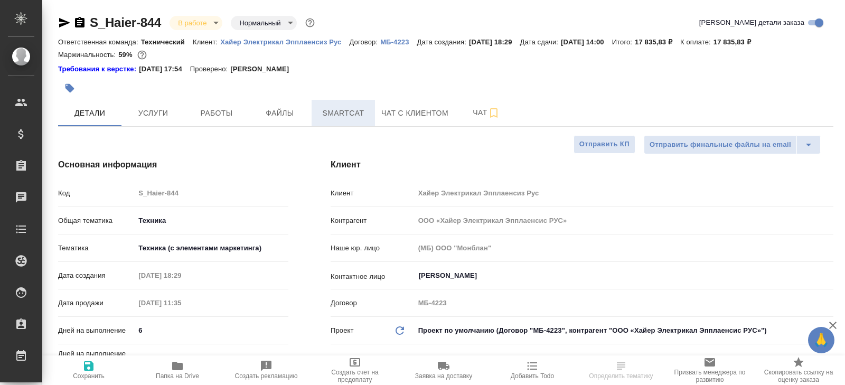
click at [348, 116] on span "Smartcat" at bounding box center [343, 113] width 51 height 13
type textarea "x"
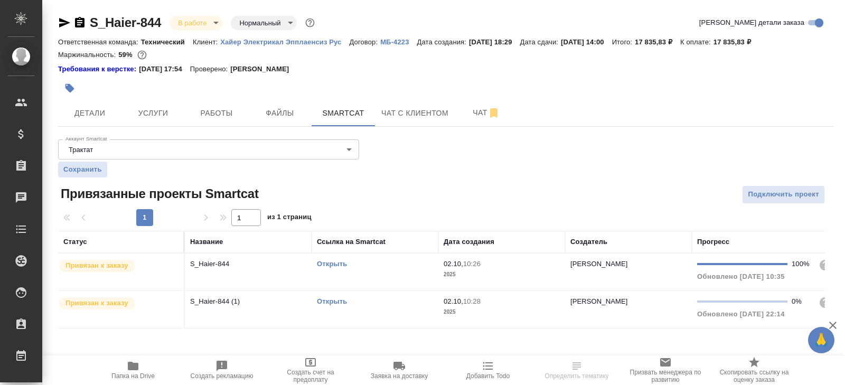
click at [336, 302] on link "Открыть" at bounding box center [332, 301] width 30 height 8
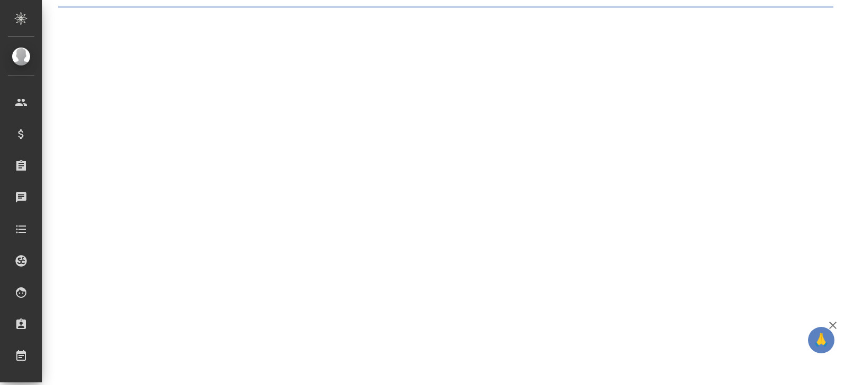
select select "RU"
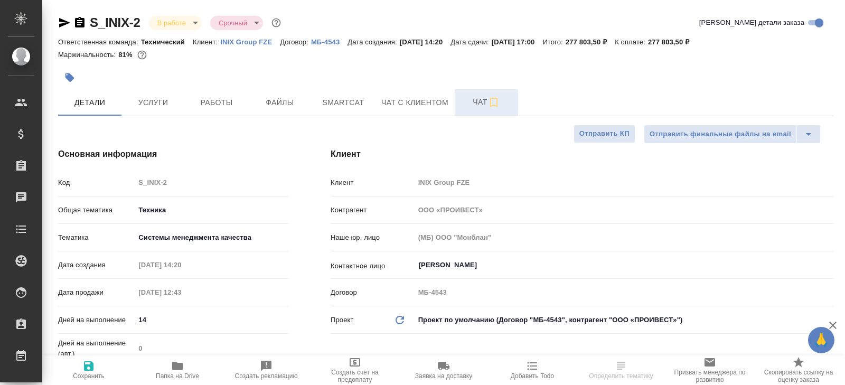
type textarea "x"
click at [492, 107] on icon "button" at bounding box center [493, 102] width 13 height 13
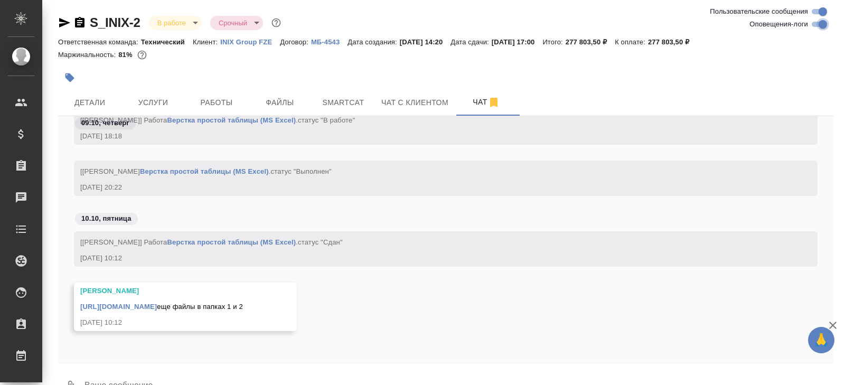
click at [816, 19] on input "Оповещения-логи" at bounding box center [823, 24] width 38 height 13
checkbox input "false"
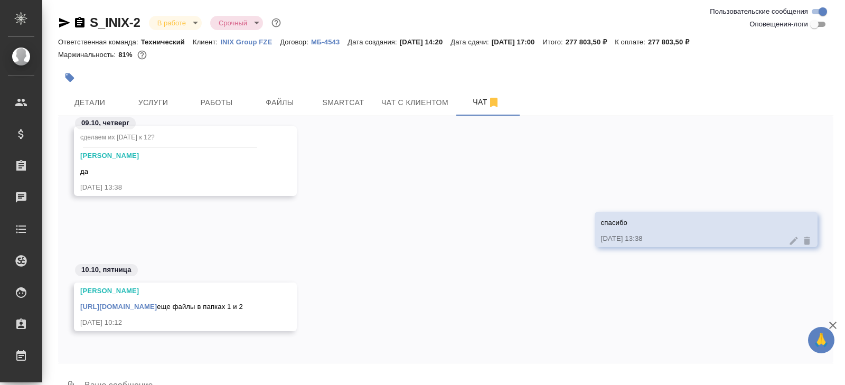
scroll to position [25, 0]
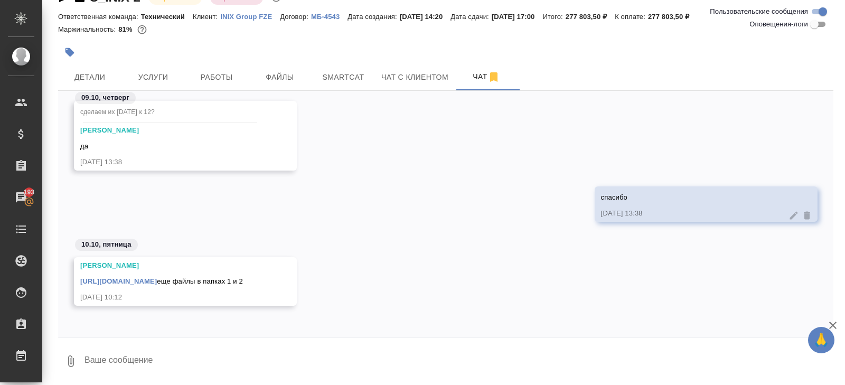
click at [157, 277] on link "[URL][DOMAIN_NAME]" at bounding box center [118, 281] width 77 height 8
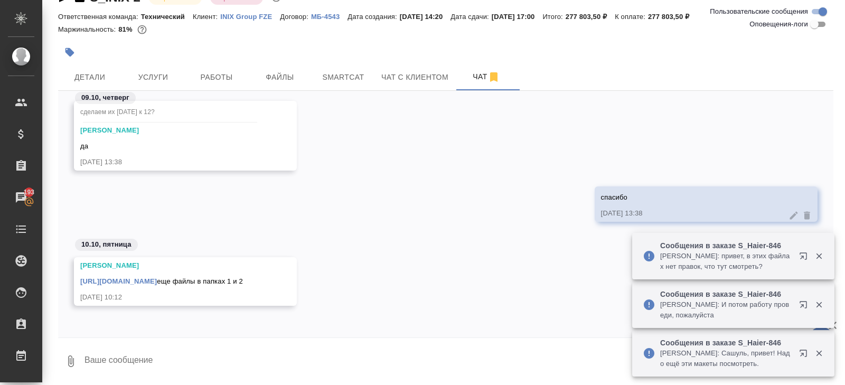
scroll to position [0, 0]
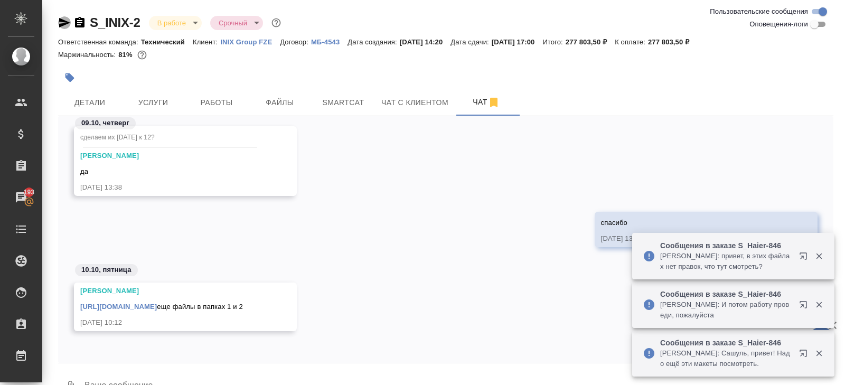
click at [61, 24] on icon "button" at bounding box center [64, 23] width 11 height 10
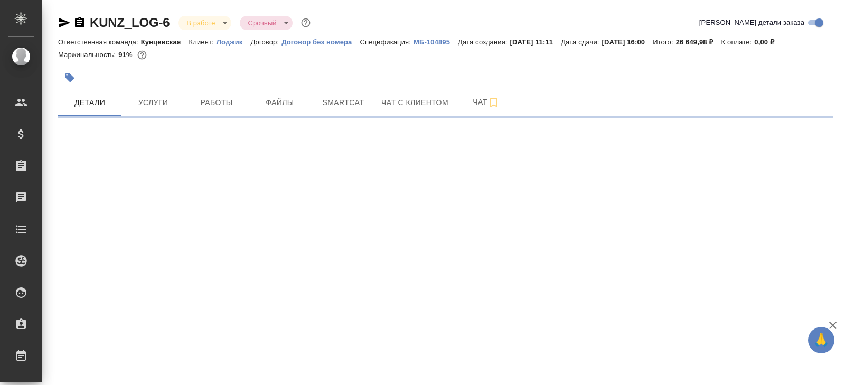
select select "RU"
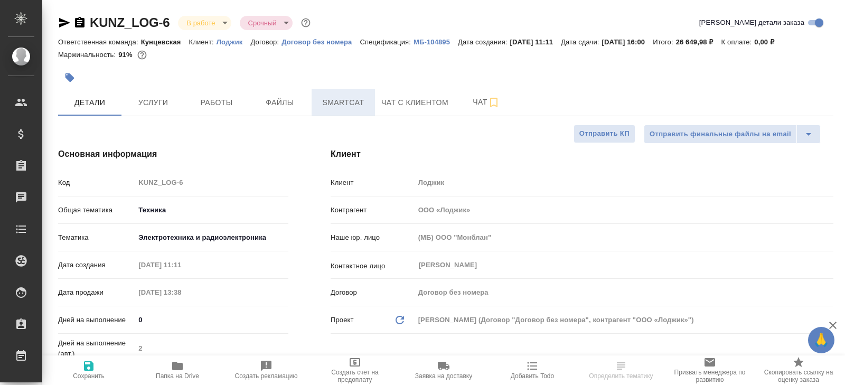
type textarea "x"
click at [336, 108] on span "Smartcat" at bounding box center [343, 102] width 51 height 13
type textarea "x"
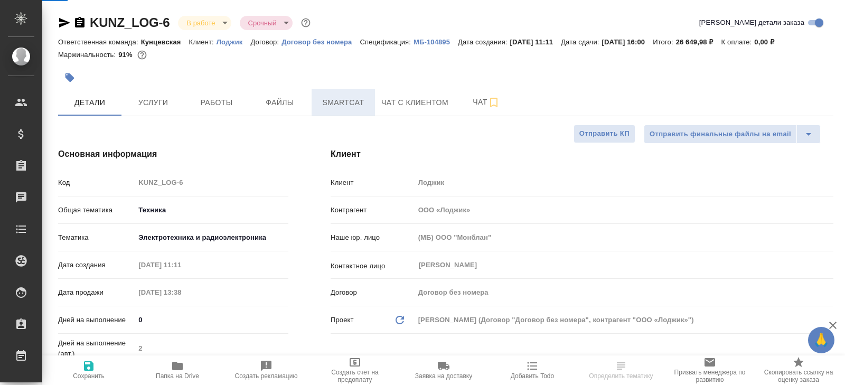
type textarea "x"
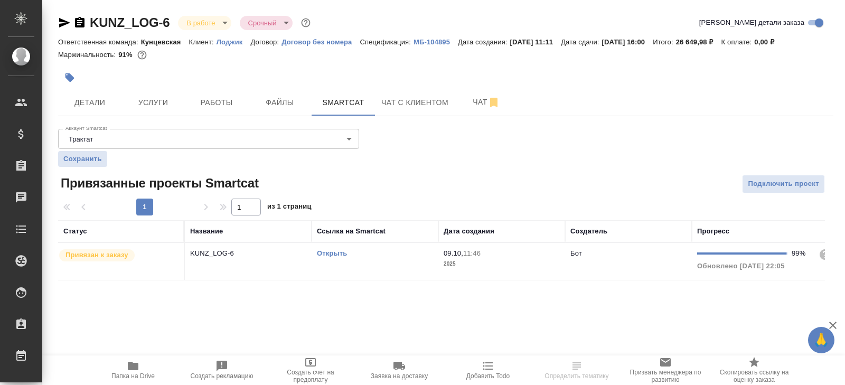
click at [331, 251] on link "Открыть" at bounding box center [332, 253] width 30 height 8
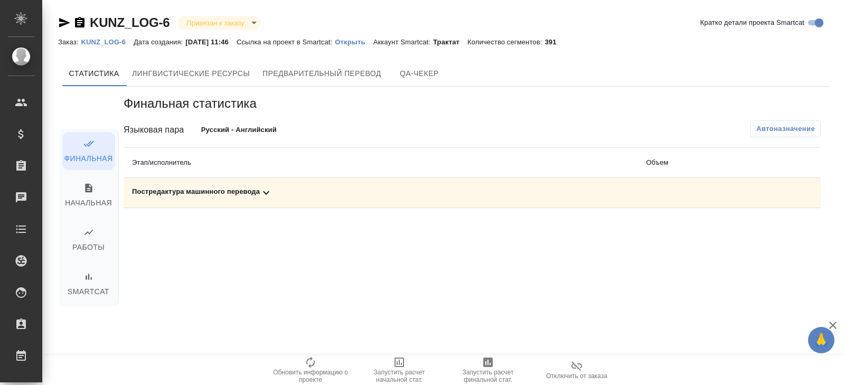
click at [270, 193] on icon at bounding box center [266, 192] width 13 height 13
click at [765, 131] on span "Автоназначение" at bounding box center [785, 129] width 59 height 11
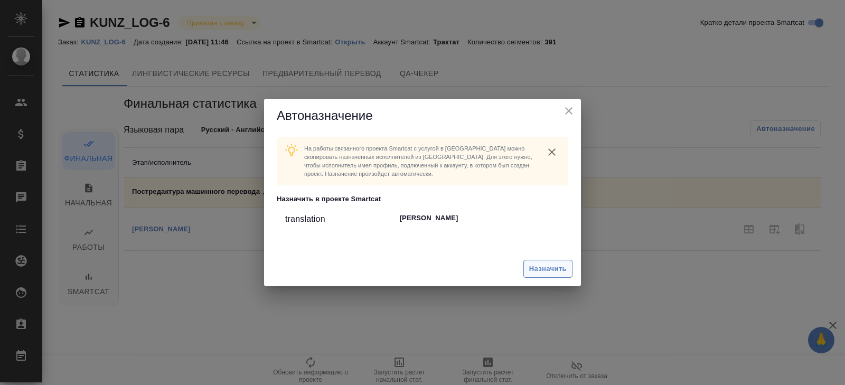
click at [559, 267] on span "Назначить" at bounding box center [547, 269] width 37 height 12
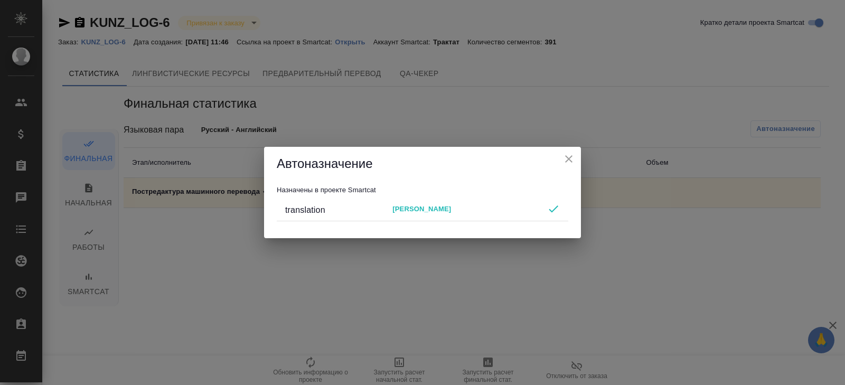
click at [494, 275] on div "Автоназначение Назначены в проекте Smartcat translation Mangul Anna" at bounding box center [422, 192] width 845 height 385
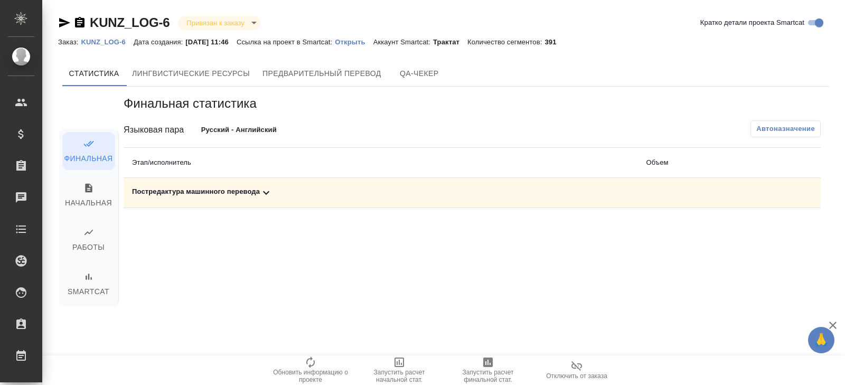
click at [493, 366] on icon "button" at bounding box center [488, 362] width 13 height 13
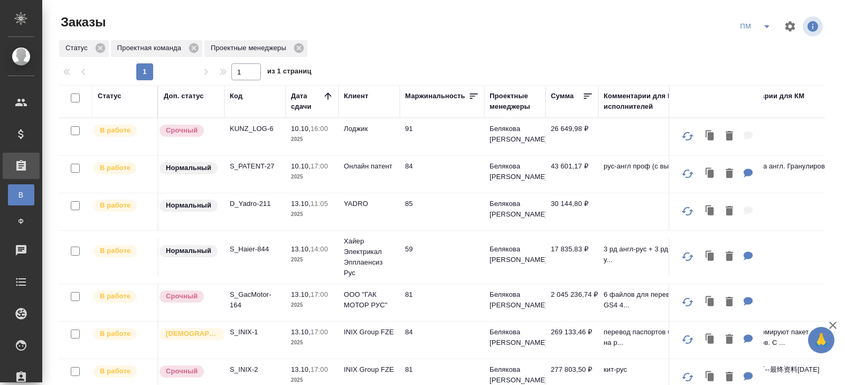
scroll to position [131, 0]
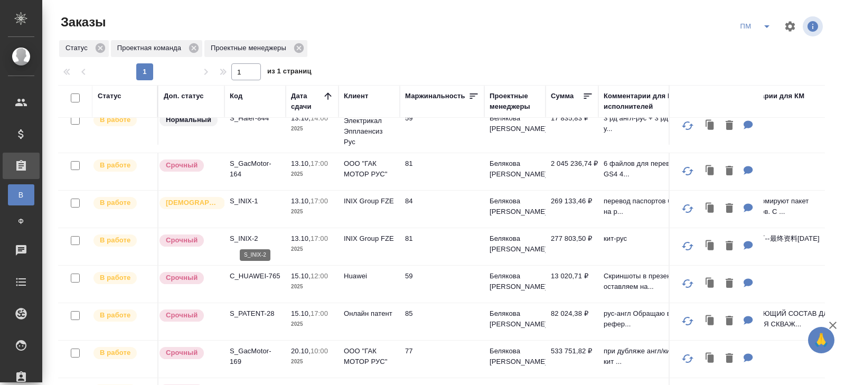
click at [247, 234] on p "S_INIX-2" at bounding box center [255, 238] width 51 height 11
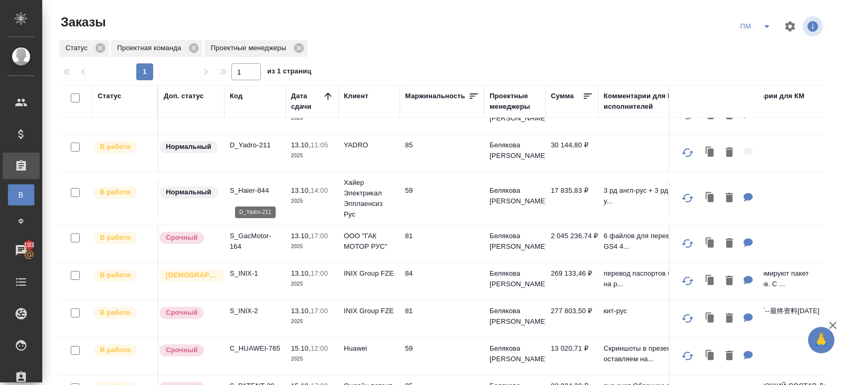
scroll to position [0, 0]
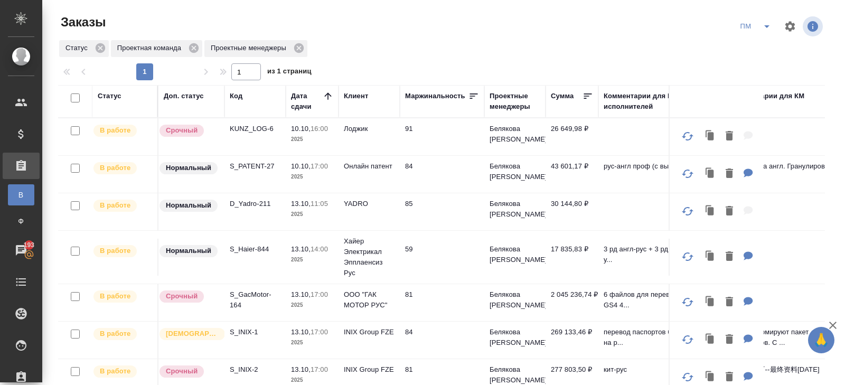
click at [765, 26] on icon "split button" at bounding box center [766, 26] width 5 height 3
click at [246, 165] on p "S_PATENT-27" at bounding box center [255, 166] width 51 height 11
click at [242, 331] on p "S_INIX-1" at bounding box center [255, 332] width 51 height 11
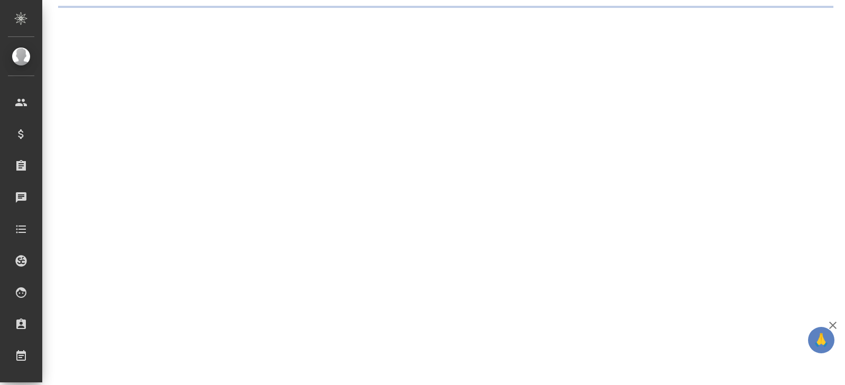
select select "RU"
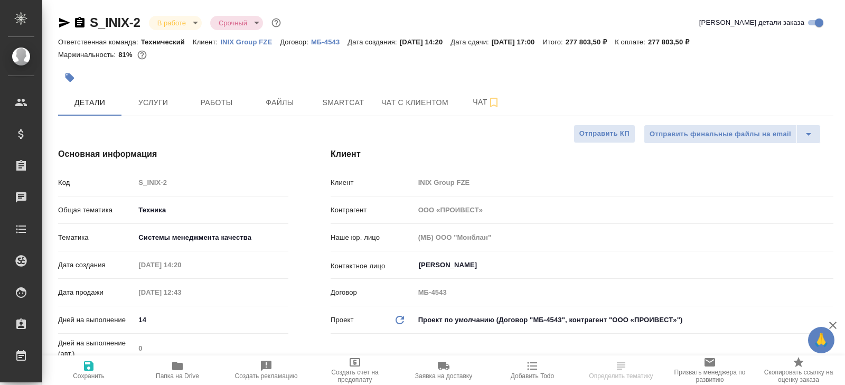
click at [310, 98] on button "Файлы" at bounding box center [279, 102] width 63 height 26
type textarea "x"
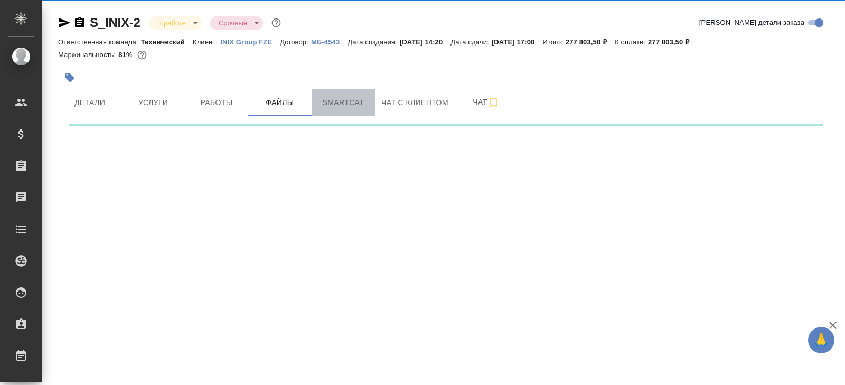
click at [334, 99] on span "Smartcat" at bounding box center [343, 102] width 51 height 13
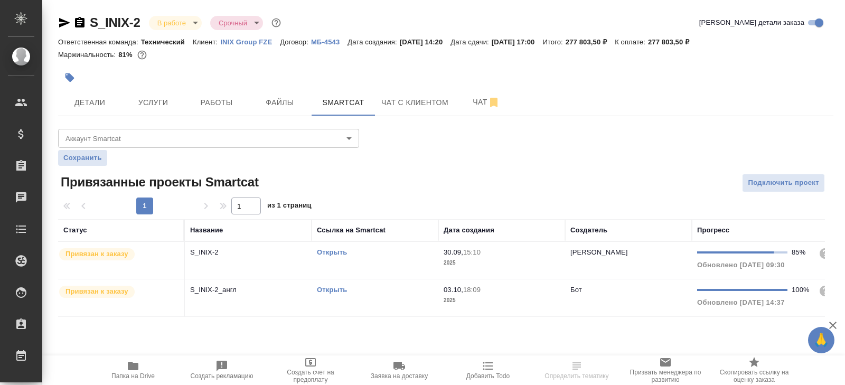
click at [333, 250] on link "Открыть" at bounding box center [332, 252] width 30 height 8
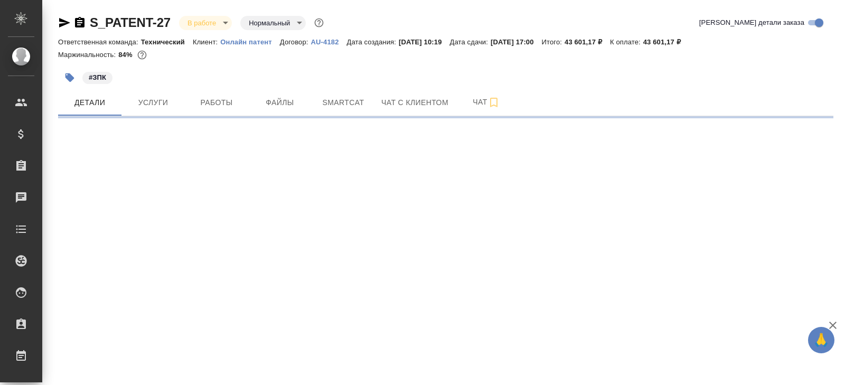
select select "RU"
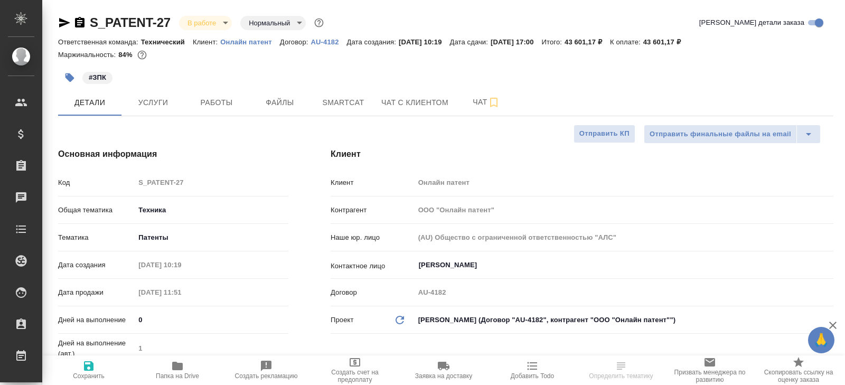
type textarea "x"
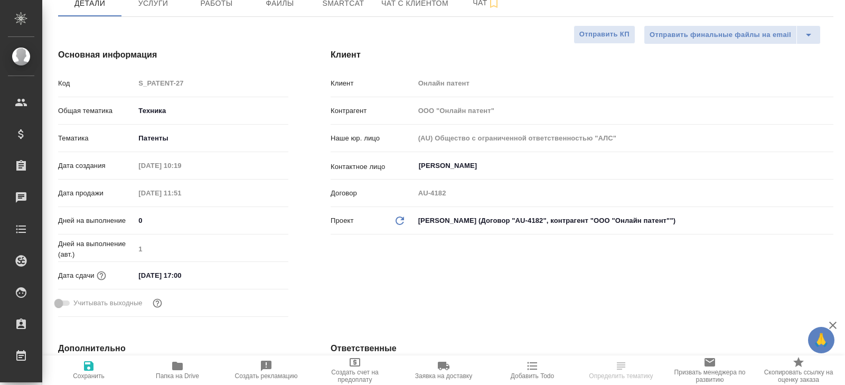
type textarea "x"
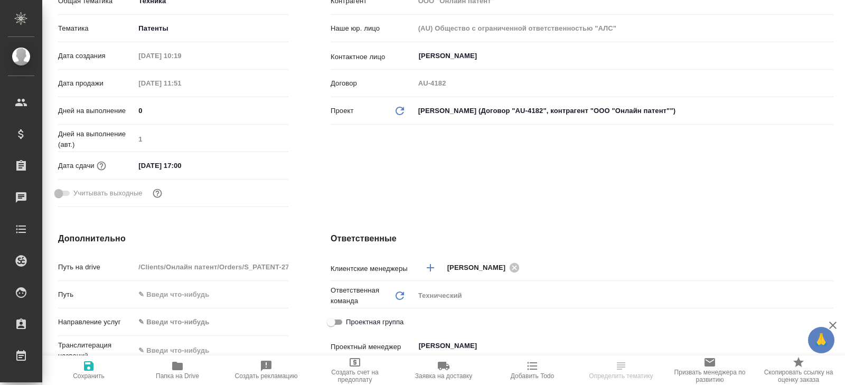
type textarea "x"
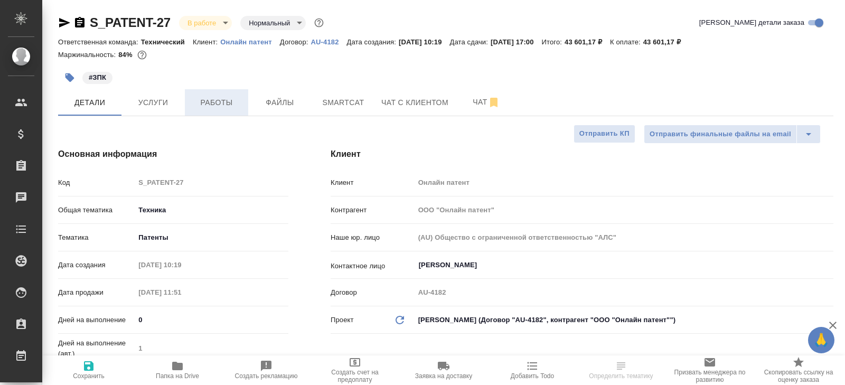
click at [220, 112] on button "Работы" at bounding box center [216, 102] width 63 height 26
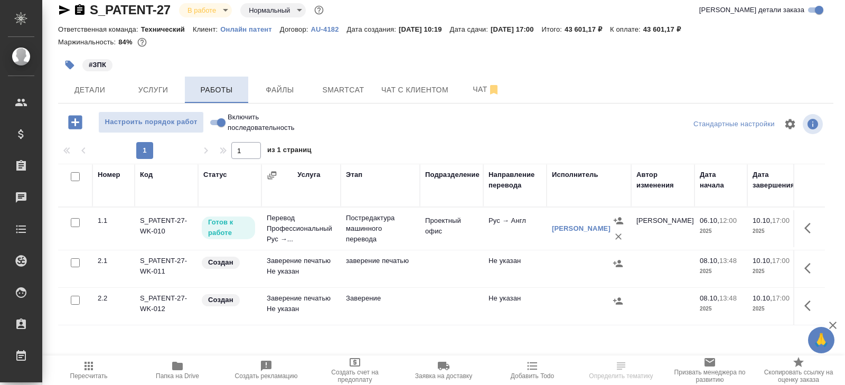
scroll to position [17, 0]
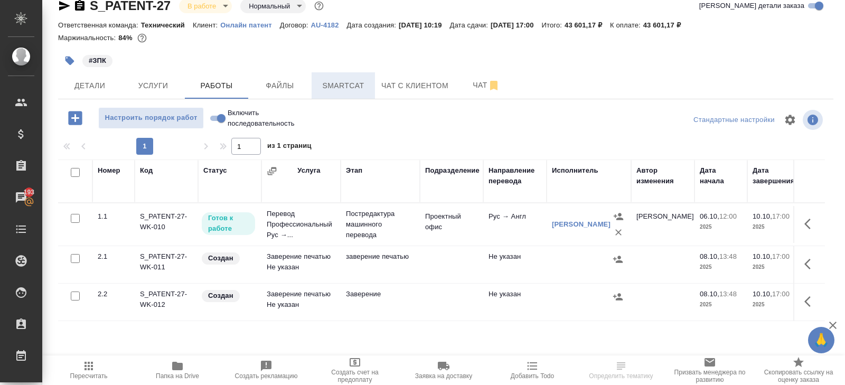
click at [317, 86] on button "Smartcat" at bounding box center [343, 85] width 63 height 26
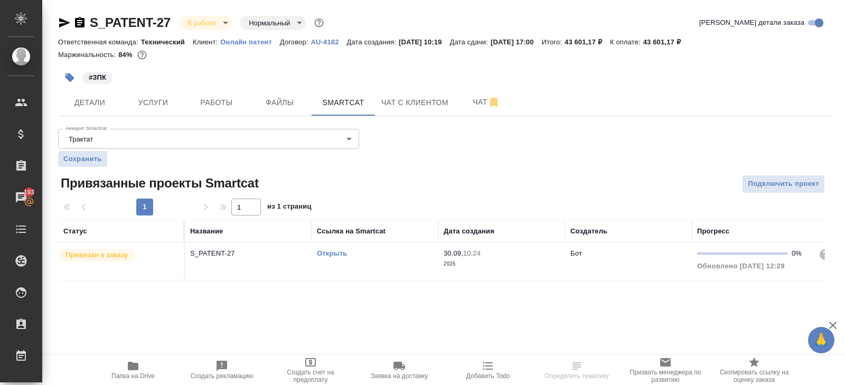
click at [333, 252] on link "Открыть" at bounding box center [332, 253] width 30 height 8
click at [484, 112] on button "Чат" at bounding box center [486, 102] width 63 height 26
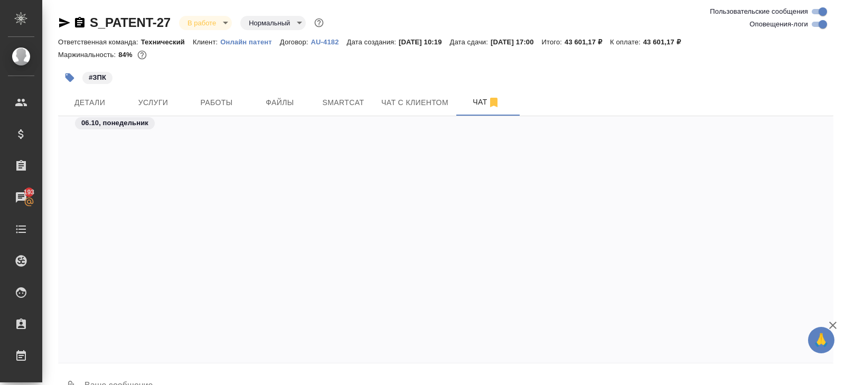
scroll to position [1161, 0]
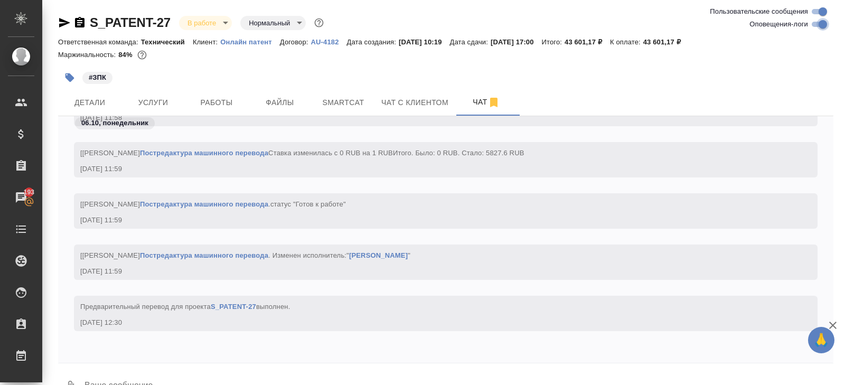
click at [815, 26] on input "Оповещения-логи" at bounding box center [823, 24] width 38 height 13
checkbox input "false"
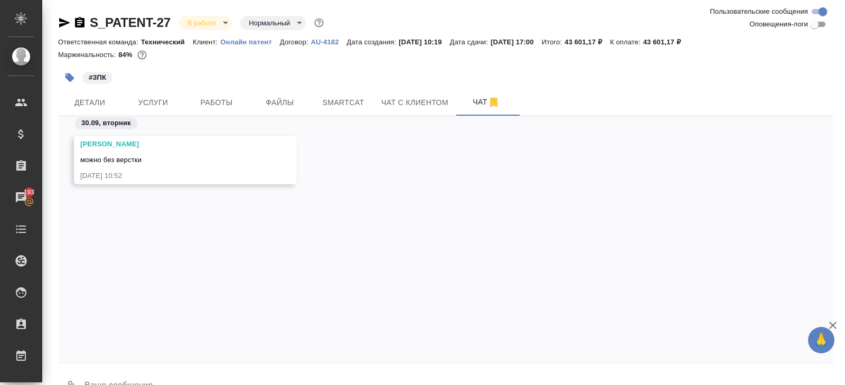
scroll to position [0, 0]
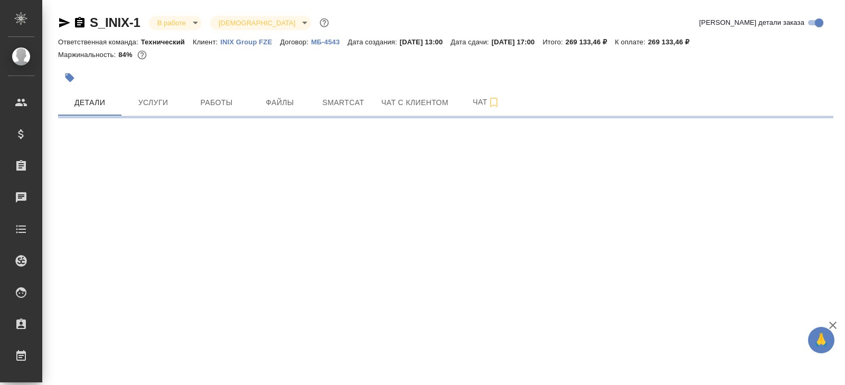
select select "RU"
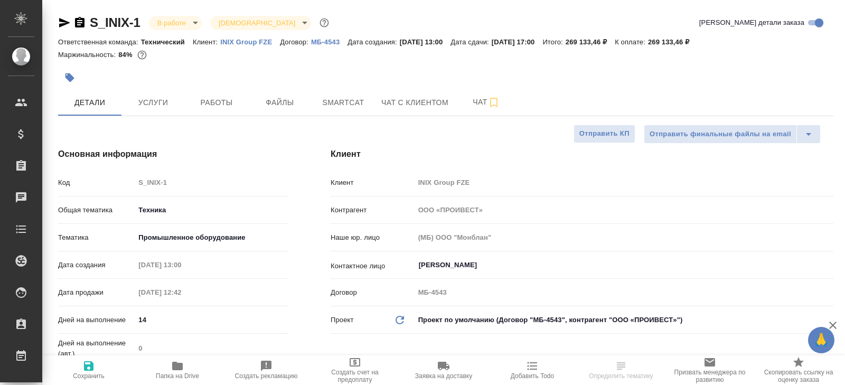
type textarea "x"
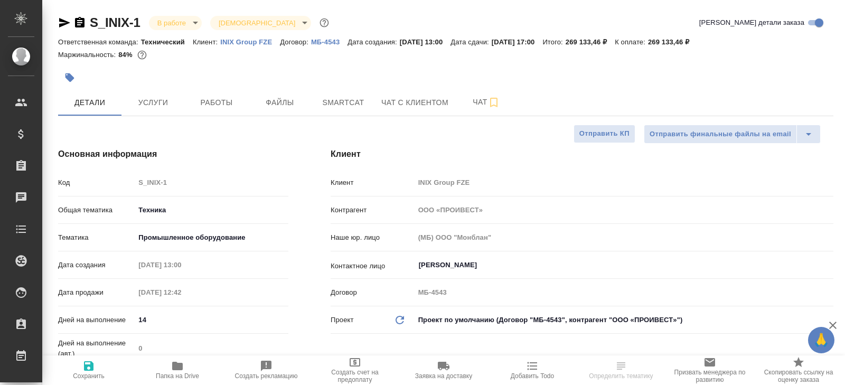
type textarea "x"
click at [350, 107] on span "Smartcat" at bounding box center [343, 102] width 51 height 13
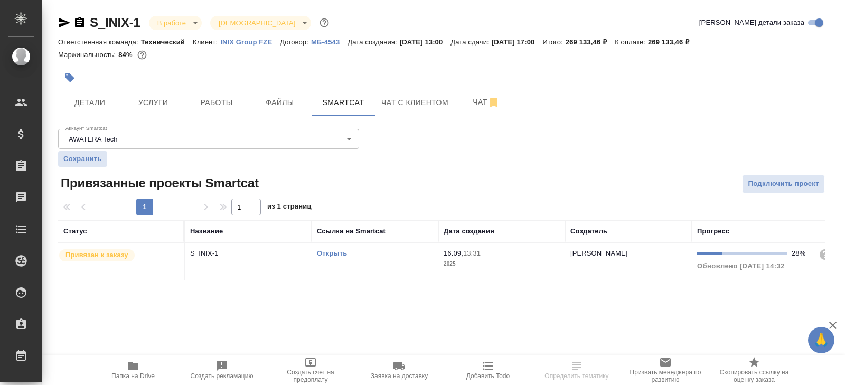
click at [326, 252] on link "Открыть" at bounding box center [332, 253] width 30 height 8
click at [488, 104] on span "Чат" at bounding box center [486, 102] width 51 height 13
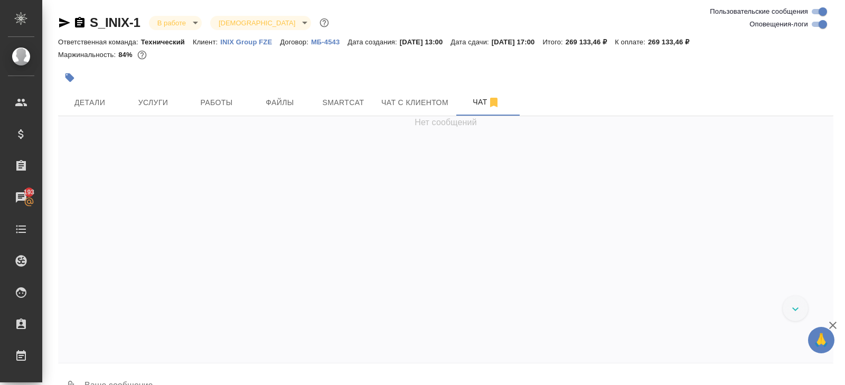
scroll to position [14084, 0]
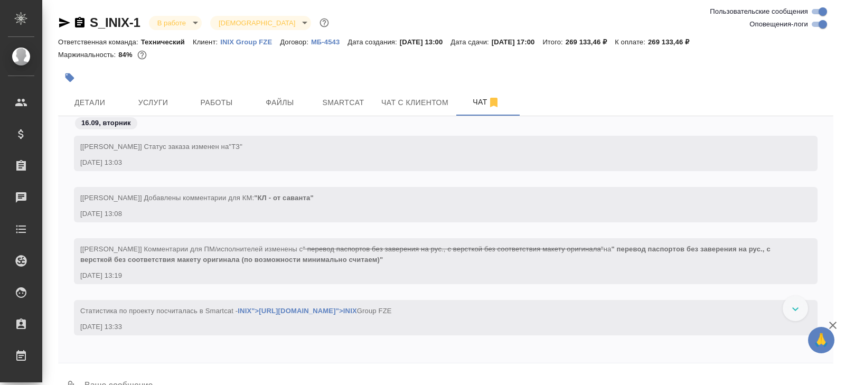
scroll to position [14084, 0]
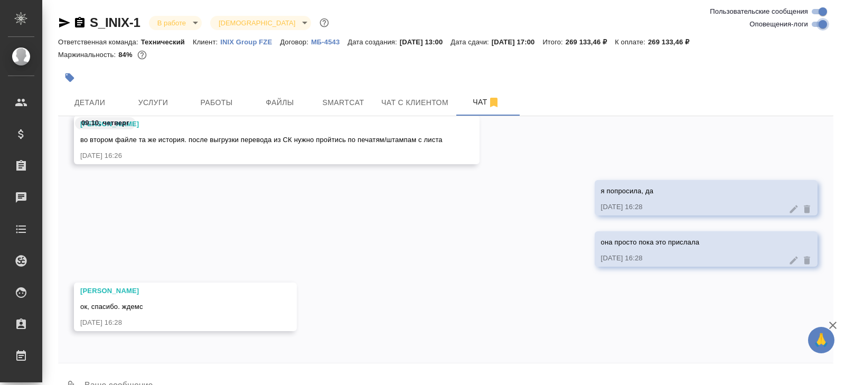
click at [812, 24] on input "Оповещения-логи" at bounding box center [823, 24] width 38 height 13
checkbox input "false"
click at [217, 100] on span "Работы" at bounding box center [216, 102] width 51 height 13
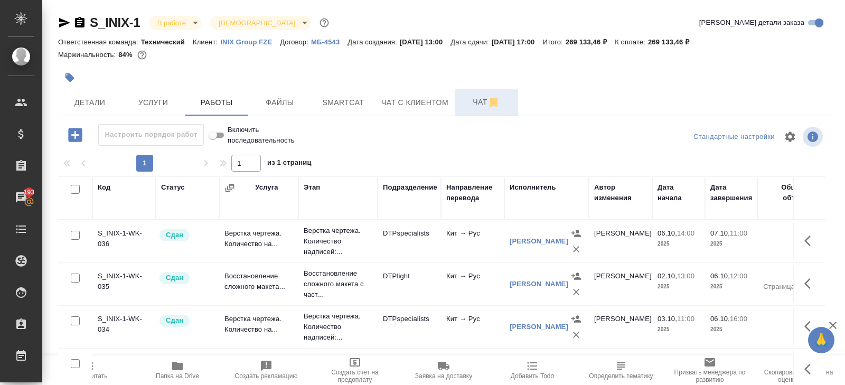
click at [482, 97] on span "Чат" at bounding box center [486, 102] width 51 height 13
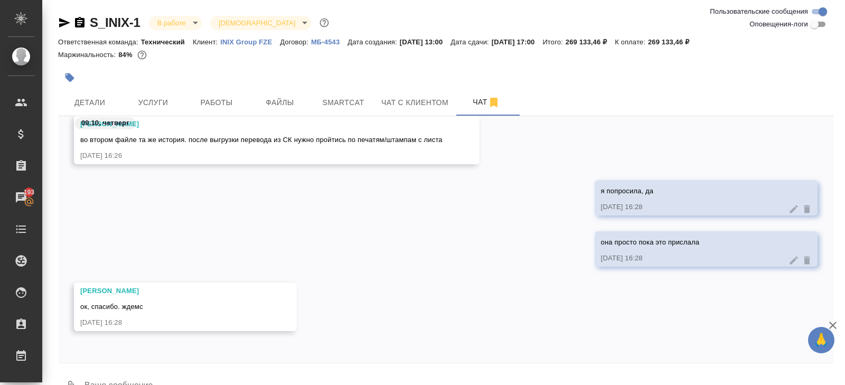
scroll to position [25, 0]
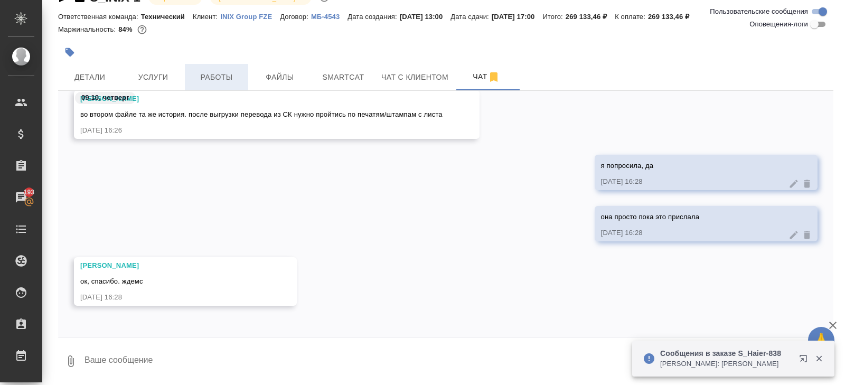
click at [229, 74] on span "Работы" at bounding box center [216, 77] width 51 height 13
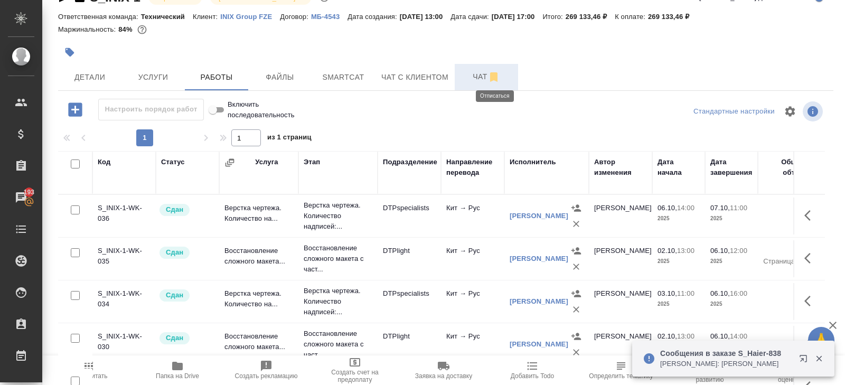
click at [495, 78] on icon "button" at bounding box center [493, 77] width 7 height 10
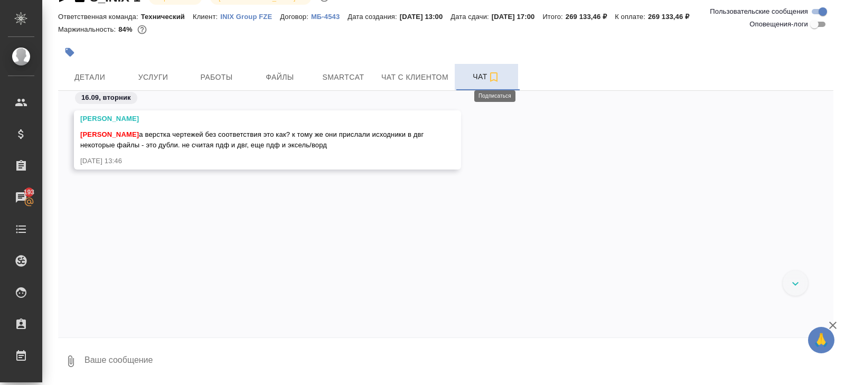
scroll to position [4431, 0]
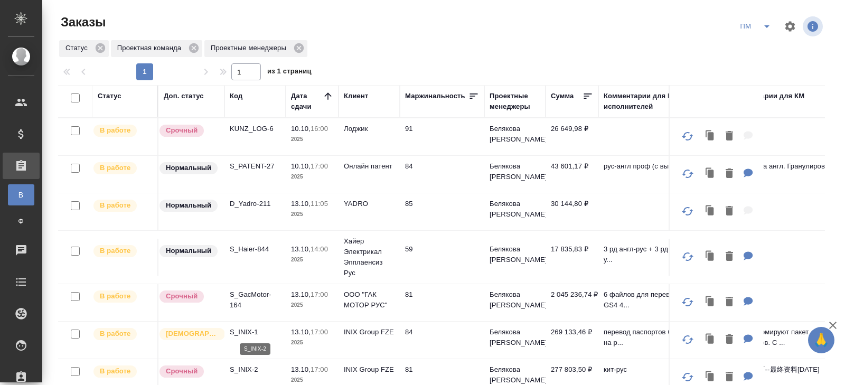
click at [247, 367] on p "S_INIX-2" at bounding box center [255, 369] width 51 height 11
click at [773, 36] on div "ПМ" at bounding box center [780, 26] width 90 height 25
click at [765, 34] on button "split button" at bounding box center [766, 26] width 21 height 17
click at [765, 43] on li "В работу!" at bounding box center [755, 47] width 53 height 17
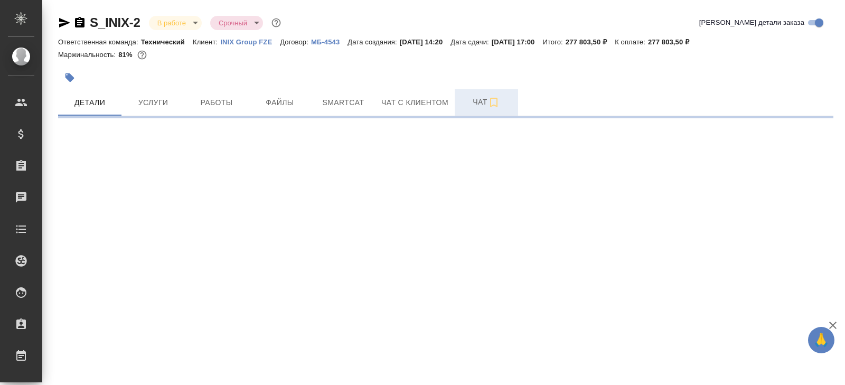
select select "RU"
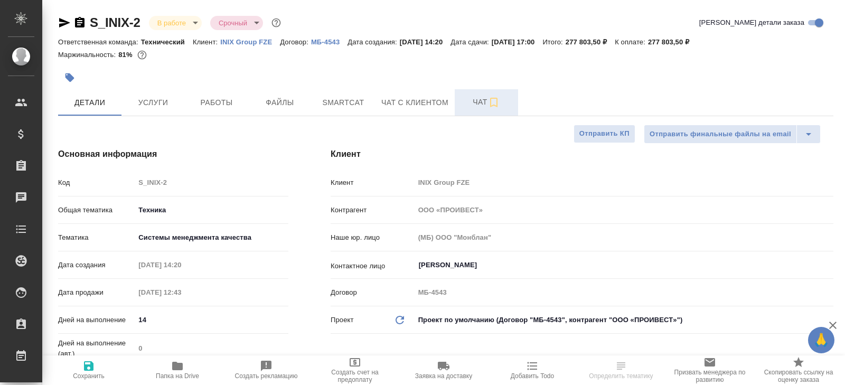
click at [485, 103] on span "Чат" at bounding box center [486, 102] width 51 height 13
type textarea "x"
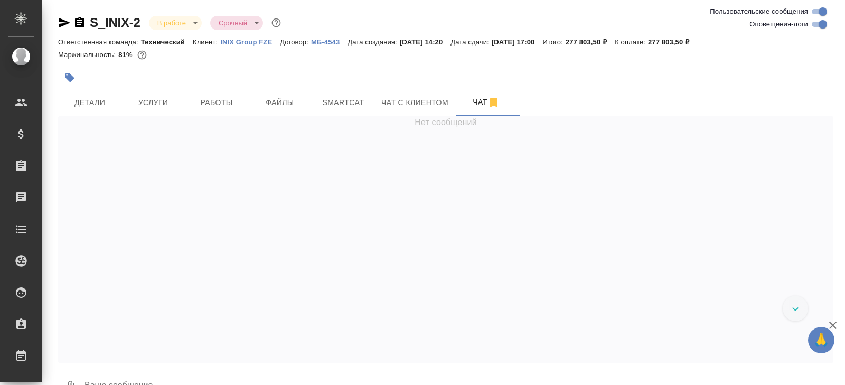
click at [825, 22] on input "Оповещения-логи" at bounding box center [823, 24] width 38 height 13
checkbox input "false"
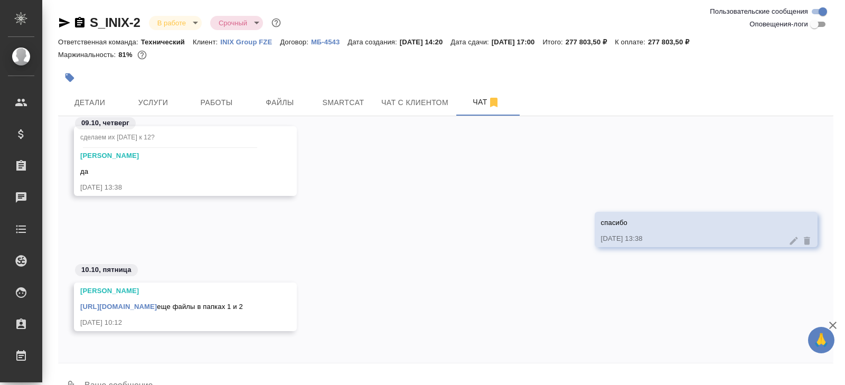
scroll to position [25, 0]
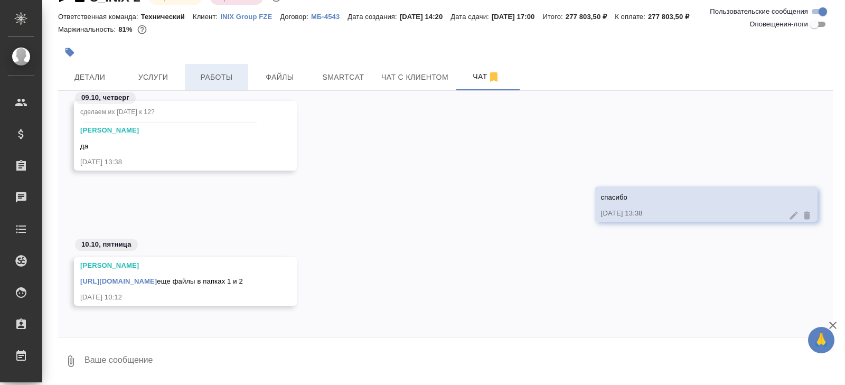
click at [215, 79] on span "Работы" at bounding box center [216, 77] width 51 height 13
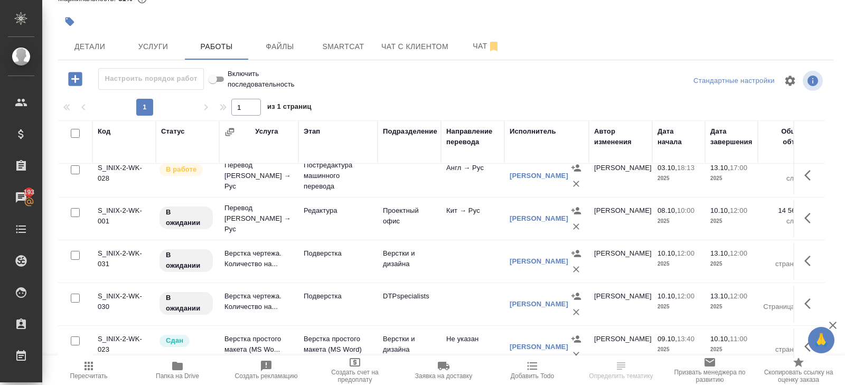
scroll to position [353, 0]
click at [481, 48] on span "Чат" at bounding box center [486, 46] width 51 height 13
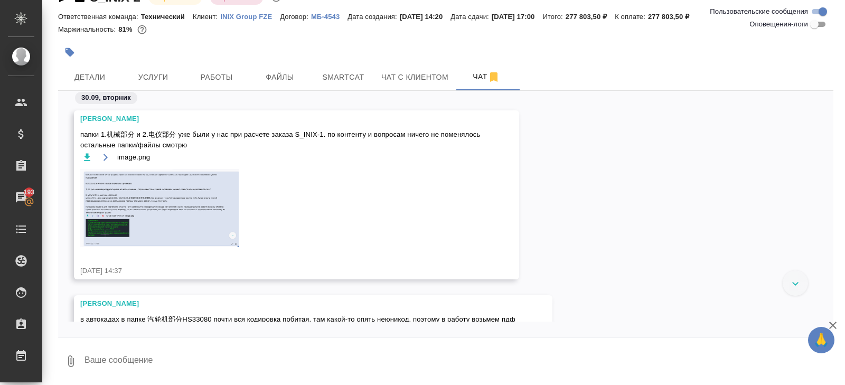
scroll to position [3230, 0]
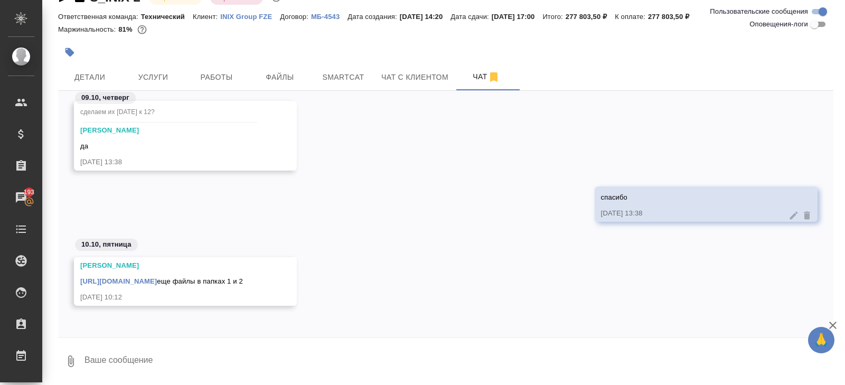
click at [185, 348] on textarea at bounding box center [458, 361] width 750 height 36
type textarea """
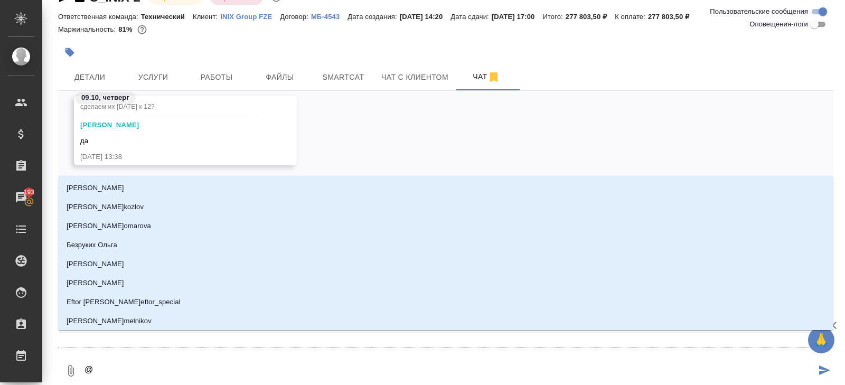
type textarea "@з"
type input "з"
type textarea "@за"
type input "за"
type textarea "@заб"
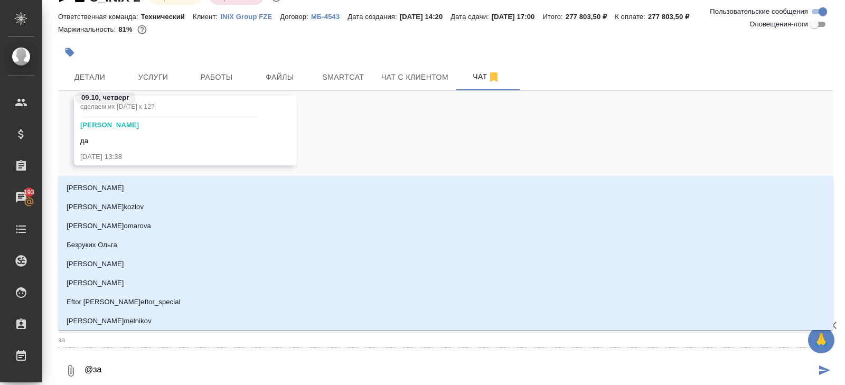
type input "заб"
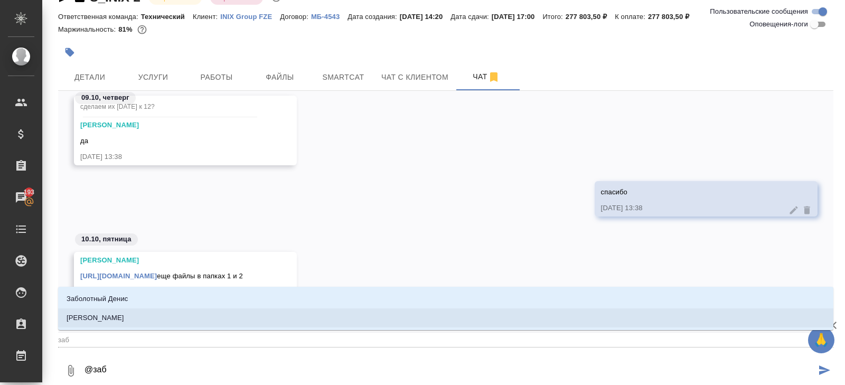
click at [150, 320] on li "[PERSON_NAME]" at bounding box center [445, 317] width 775 height 19
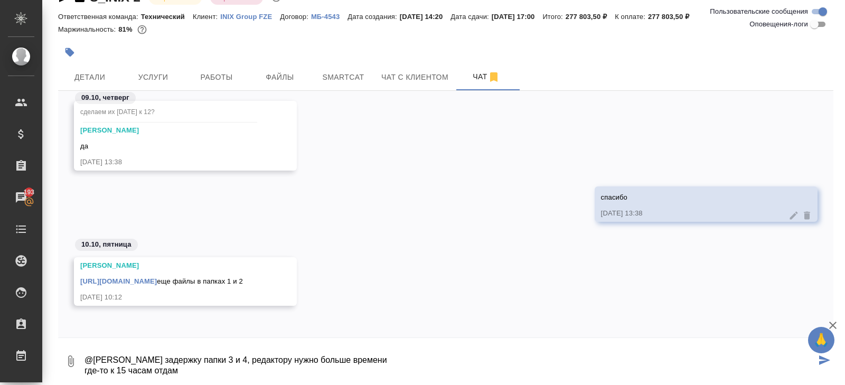
type textarea "@[PERSON_NAME] задержку папки 3 и 4, редактору нужно больше времени где-то к 15…"
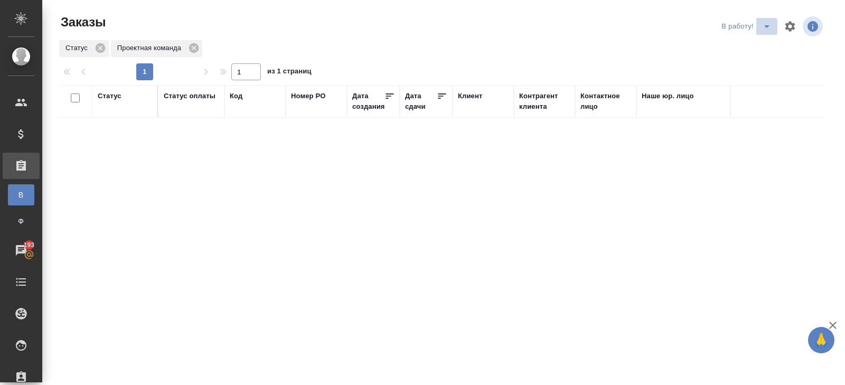
click at [766, 24] on icon "split button" at bounding box center [766, 26] width 13 height 13
click at [749, 43] on li "ПМ" at bounding box center [747, 47] width 59 height 17
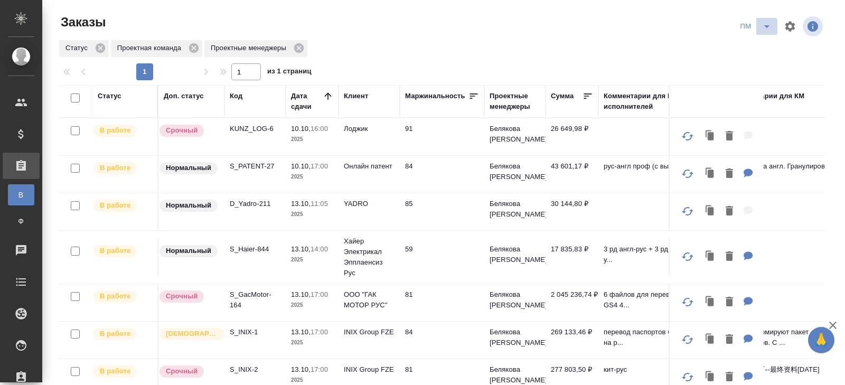
click at [765, 29] on icon "split button" at bounding box center [766, 26] width 13 height 13
click at [761, 49] on li "В работу!" at bounding box center [755, 47] width 53 height 17
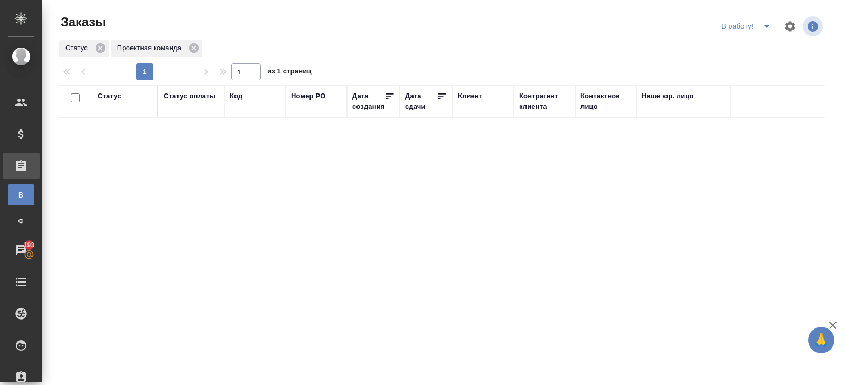
click at [775, 24] on button "split button" at bounding box center [766, 26] width 21 height 17
click at [755, 45] on li "ПМ" at bounding box center [747, 47] width 59 height 17
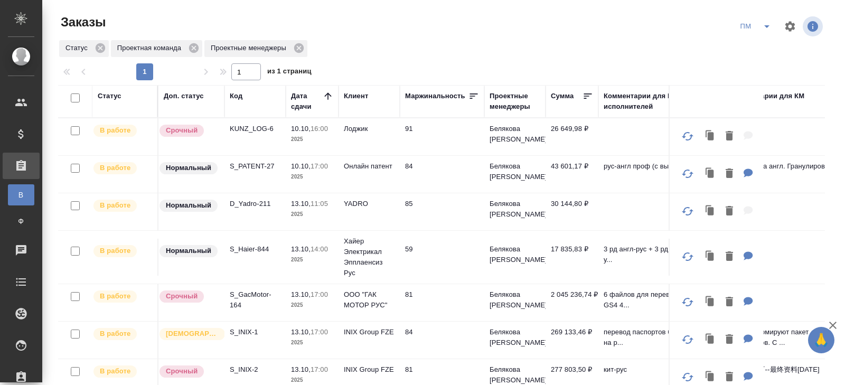
click at [244, 205] on p "D_Yadro-211" at bounding box center [255, 204] width 51 height 11
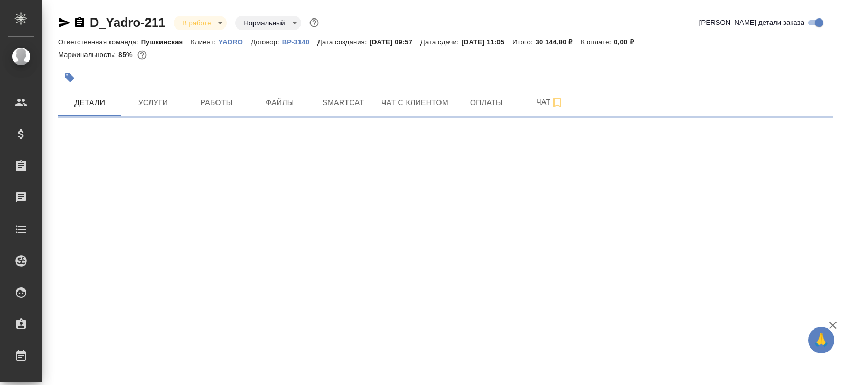
select select "RU"
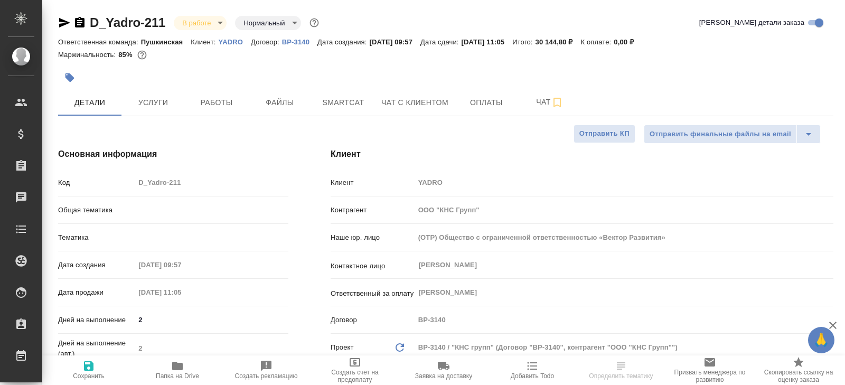
type textarea "x"
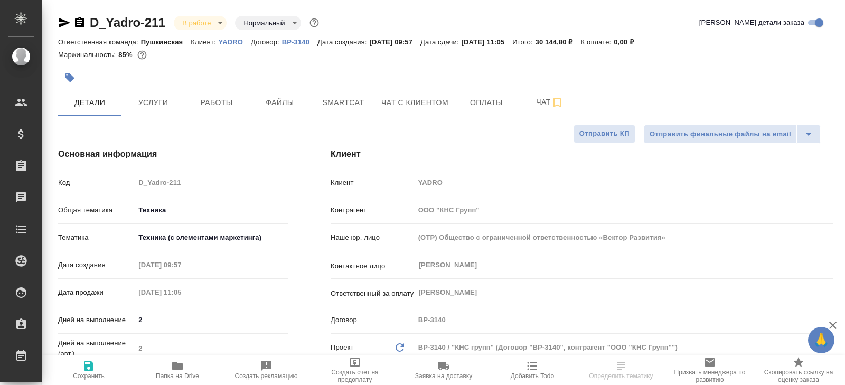
type textarea "x"
click at [347, 100] on span "Smartcat" at bounding box center [343, 102] width 51 height 13
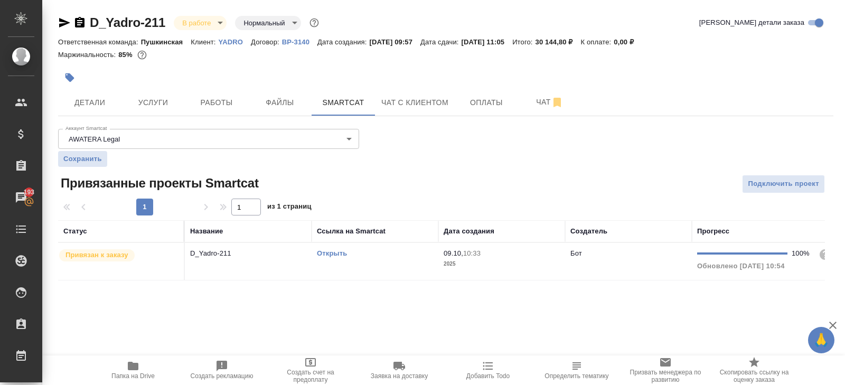
click at [327, 252] on link "Открыть" at bounding box center [332, 253] width 30 height 8
click at [120, 376] on span "Папка на Drive" at bounding box center [132, 375] width 43 height 7
click at [401, 114] on button "Чат с клиентом" at bounding box center [415, 102] width 80 height 26
click at [338, 102] on span "Smartcat" at bounding box center [343, 102] width 51 height 13
click at [332, 251] on link "Открыть" at bounding box center [332, 253] width 30 height 8
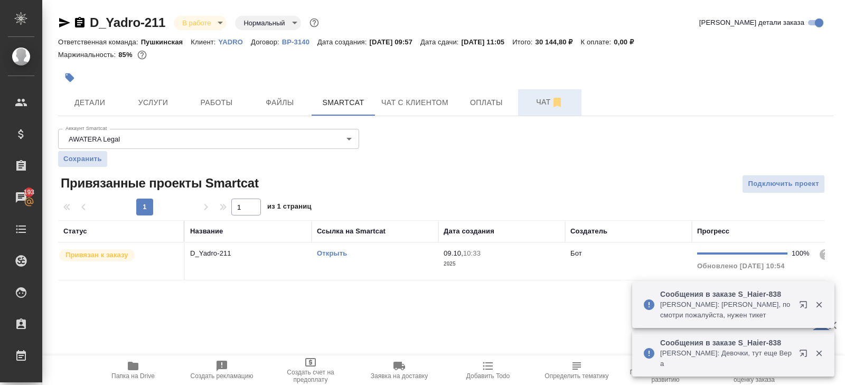
click at [544, 100] on span "Чат" at bounding box center [549, 102] width 51 height 13
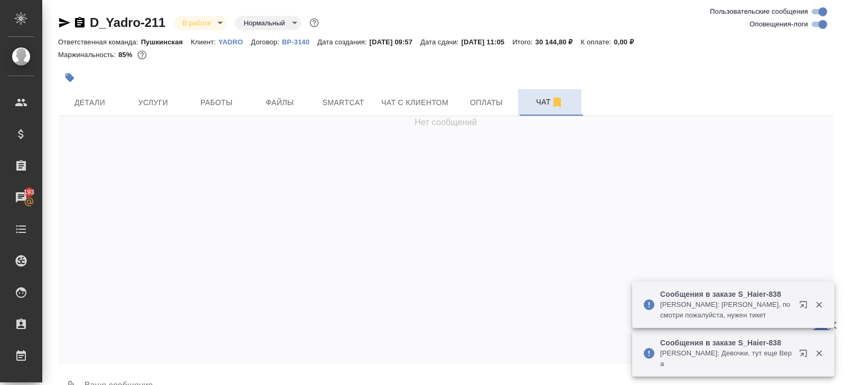
scroll to position [5600, 0]
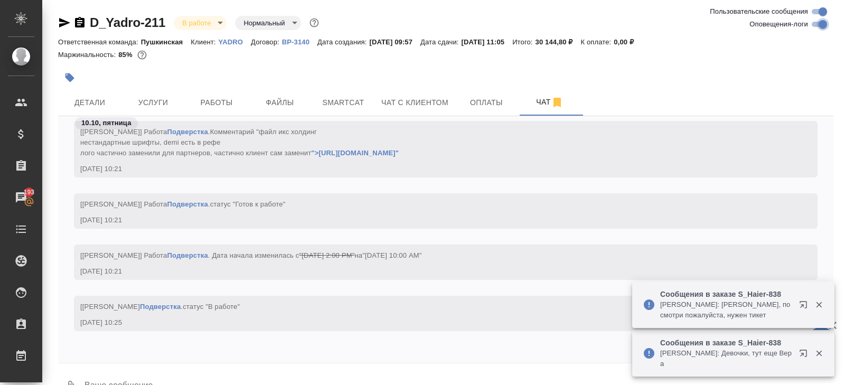
click at [821, 27] on input "Оповещения-логи" at bounding box center [823, 24] width 38 height 13
checkbox input "false"
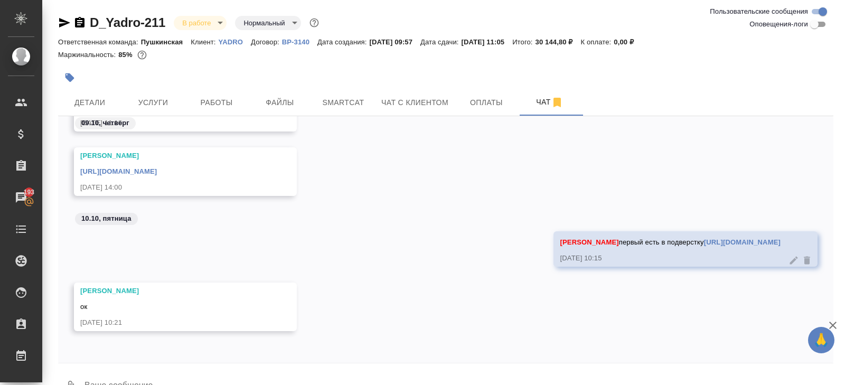
scroll to position [25, 0]
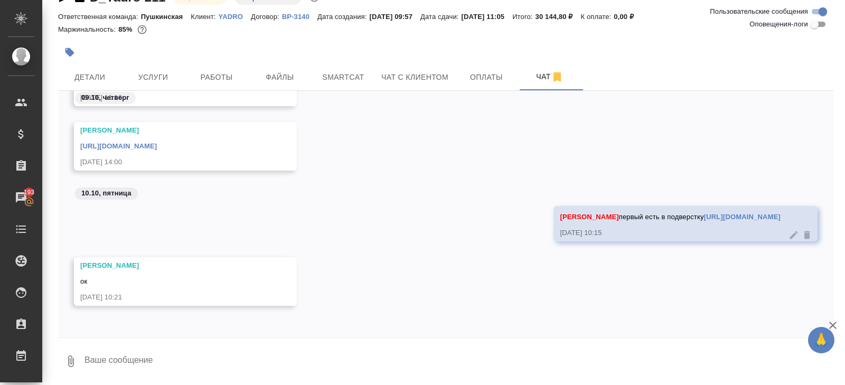
click at [129, 363] on textarea at bounding box center [458, 361] width 750 height 36
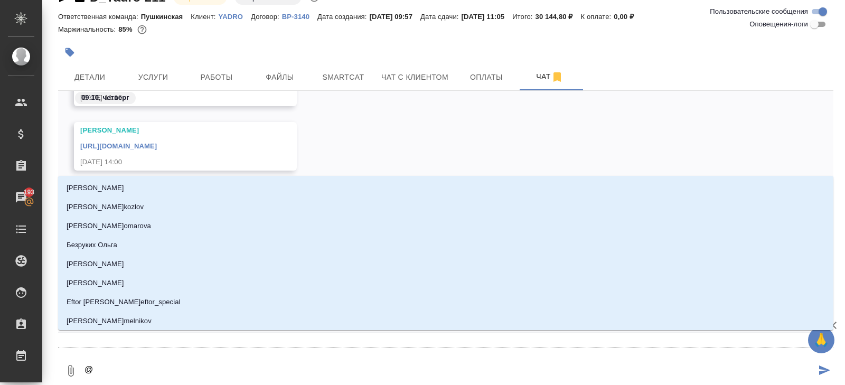
type textarea "@п"
type input "п"
type textarea "@пе"
type input "пе"
type textarea "@пет"
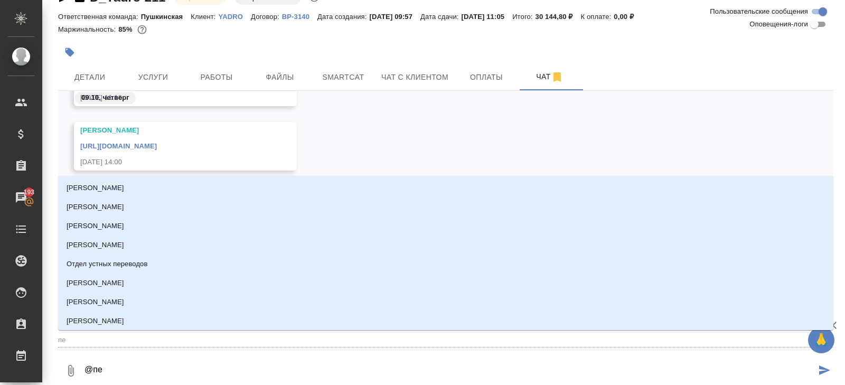
type input "пет"
type textarea "@петр"
type input "петр"
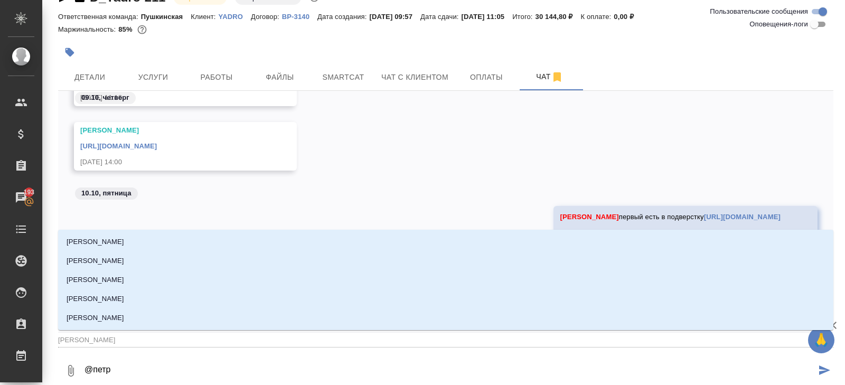
type textarea "@петро"
type input "петро"
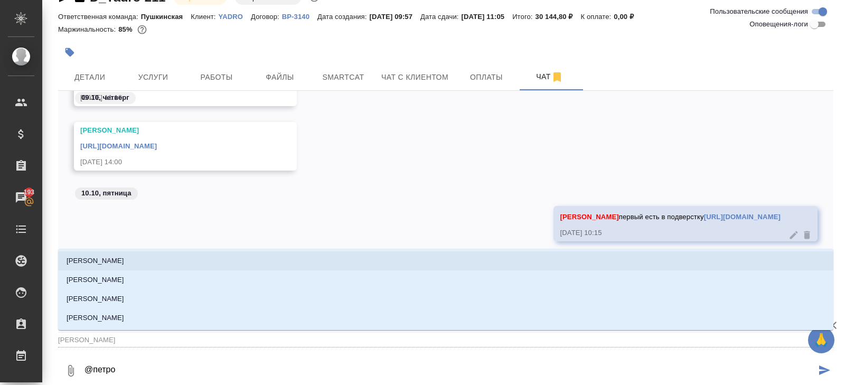
click at [73, 263] on p "Петрова Валерия" at bounding box center [96, 261] width 58 height 11
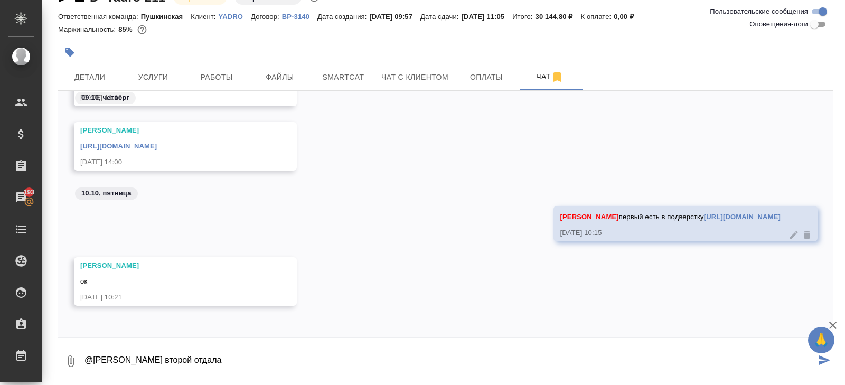
paste textarea "https://drive.awatera.com/s/4kTSXo34J22Mka2"
type textarea "@Петрова Валерия второй отдала https://drive.awatera.com/s/4kTSXo34J22Mka2"
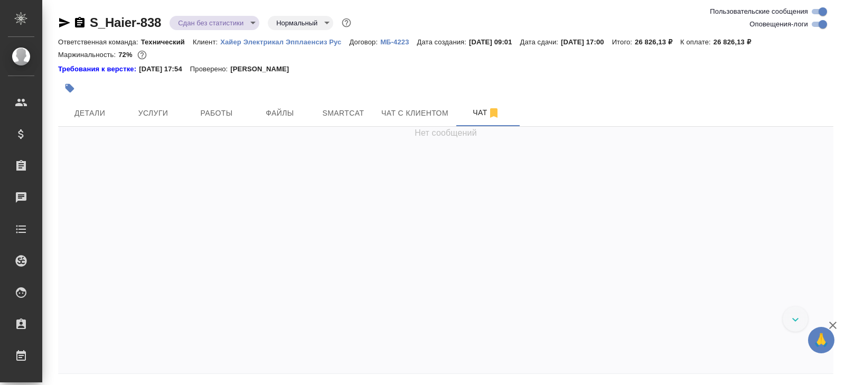
click at [816, 27] on input "Оповещения-логи" at bounding box center [823, 24] width 38 height 13
checkbox input "false"
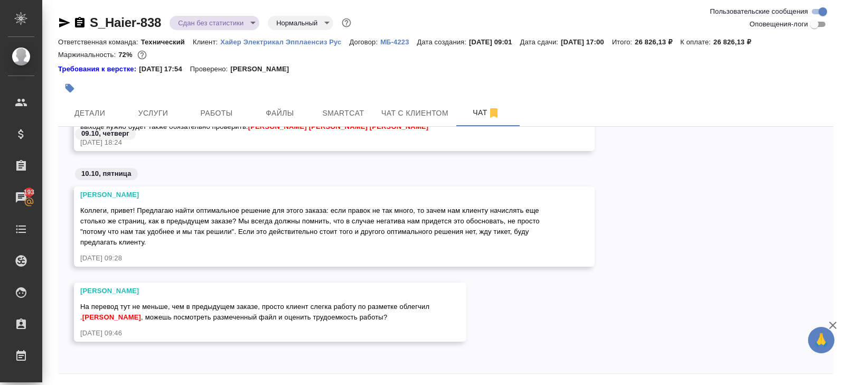
scroll to position [36, 0]
click at [814, 25] on input "Оповещения-логи" at bounding box center [823, 24] width 38 height 13
checkbox input "false"
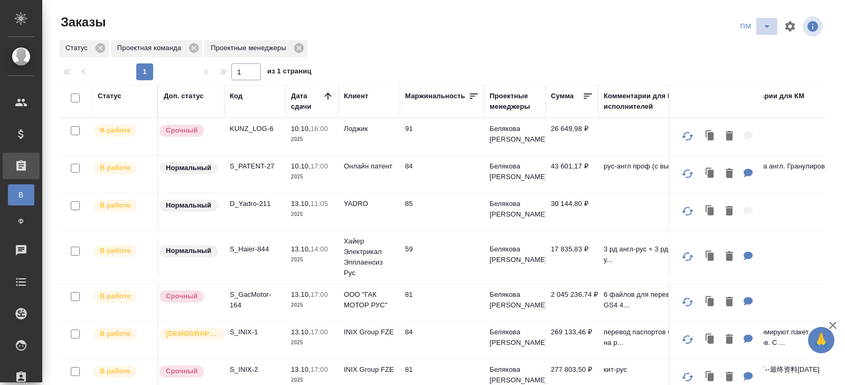
click at [767, 27] on icon "split button" at bounding box center [766, 26] width 5 height 3
click at [767, 42] on li "В работу!" at bounding box center [755, 47] width 53 height 17
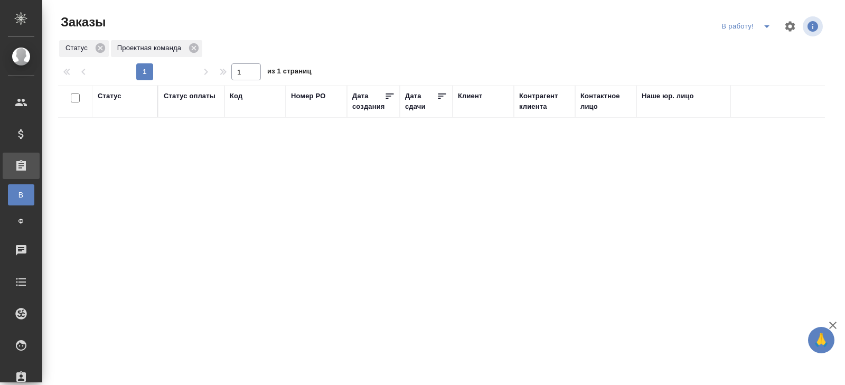
click at [767, 25] on icon "split button" at bounding box center [766, 26] width 5 height 3
click at [758, 62] on li "начислить" at bounding box center [747, 64] width 59 height 17
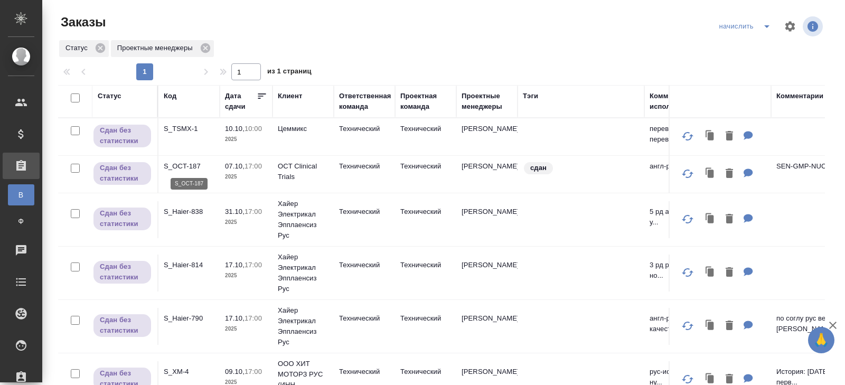
click at [183, 168] on p "S_OCT-187" at bounding box center [189, 166] width 51 height 11
click at [183, 128] on p "S_TSMX-1" at bounding box center [189, 129] width 51 height 11
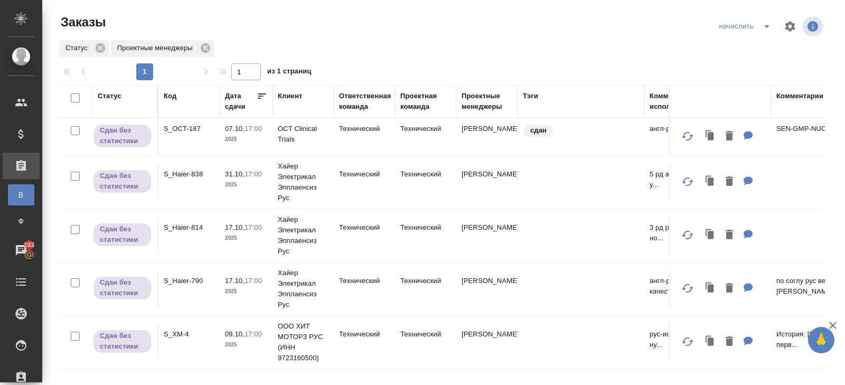
click at [765, 30] on icon "split button" at bounding box center [766, 26] width 13 height 13
click at [765, 42] on li "В работу!" at bounding box center [746, 47] width 62 height 17
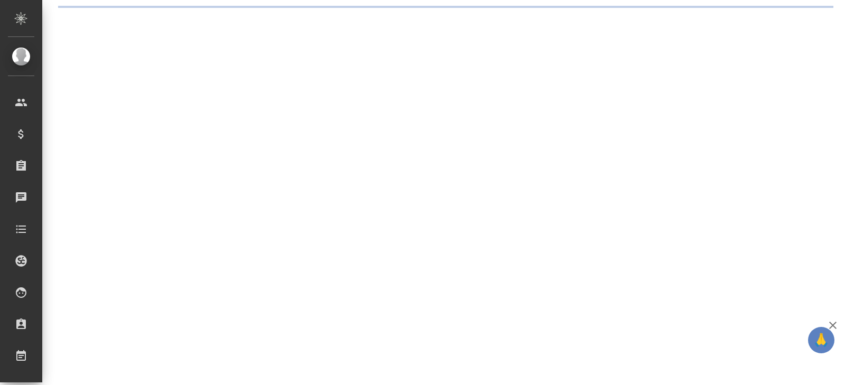
select select "RU"
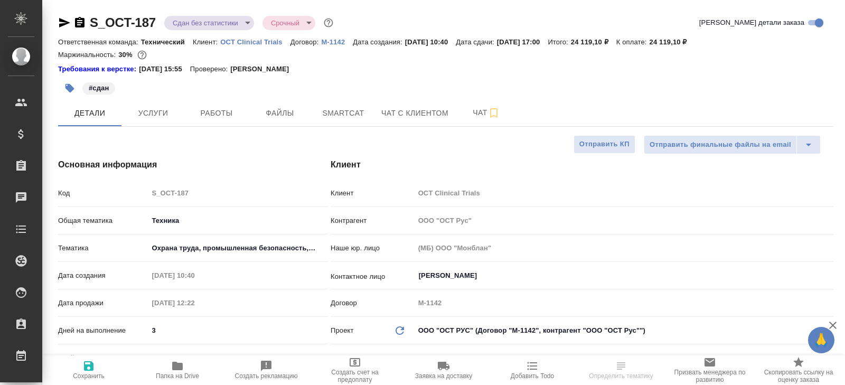
click at [323, 108] on span "Smartcat" at bounding box center [343, 113] width 51 height 13
type textarea "x"
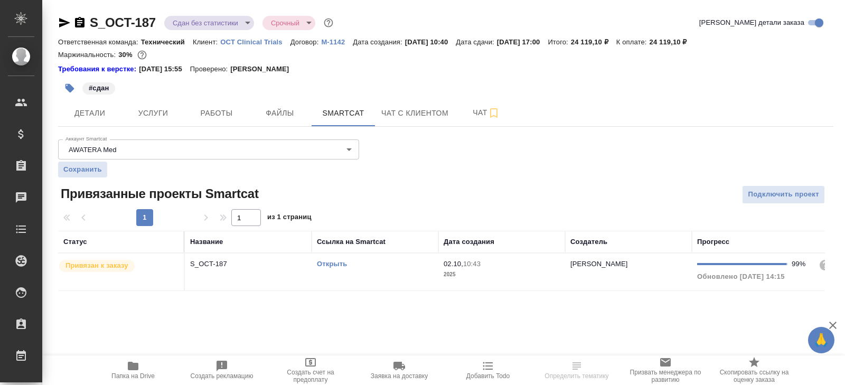
click at [375, 275] on td "Открыть" at bounding box center [375, 271] width 127 height 37
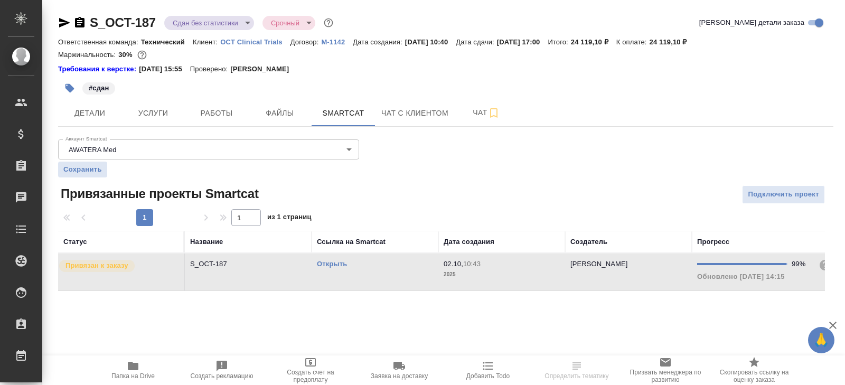
click at [375, 275] on td "Открыть" at bounding box center [375, 271] width 127 height 37
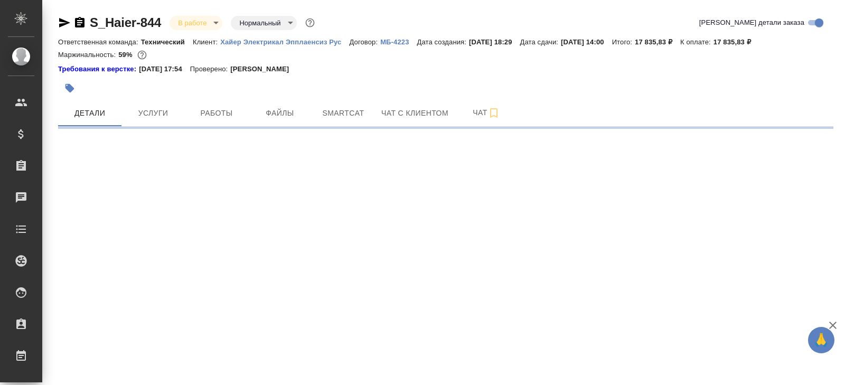
select select "RU"
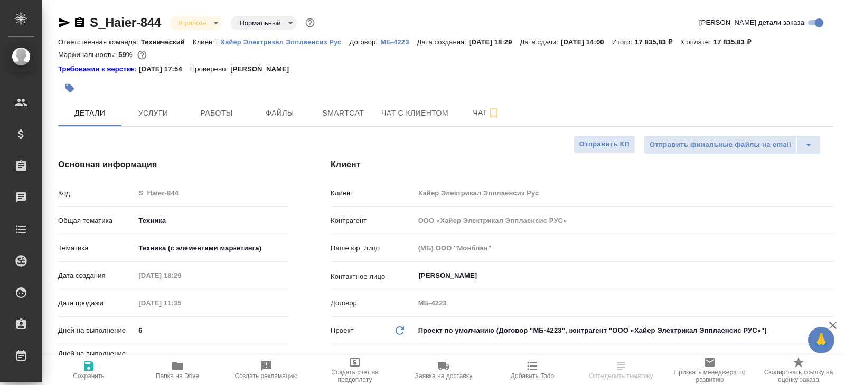
type textarea "x"
type input "[PERSON_NAME]"
type input "Павлова Антонина a.pavlova"
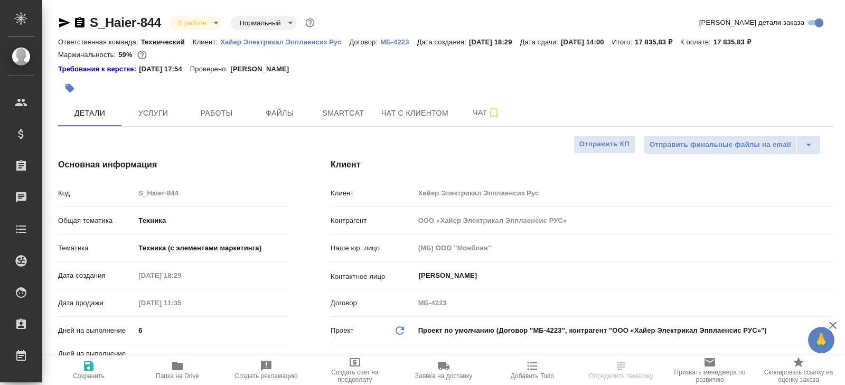
type textarea "x"
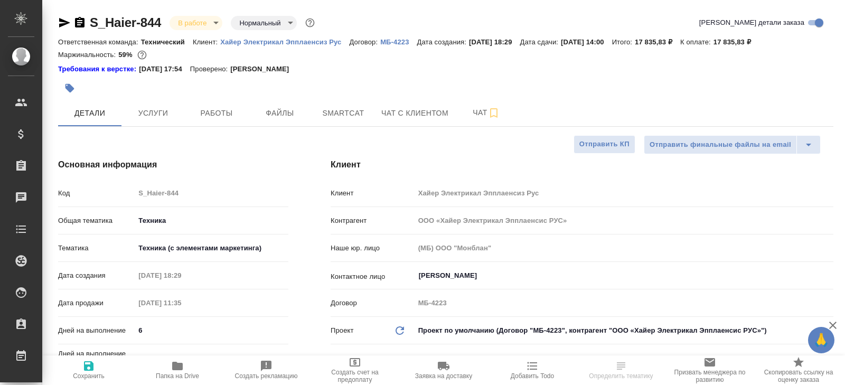
type textarea "x"
select select "RU"
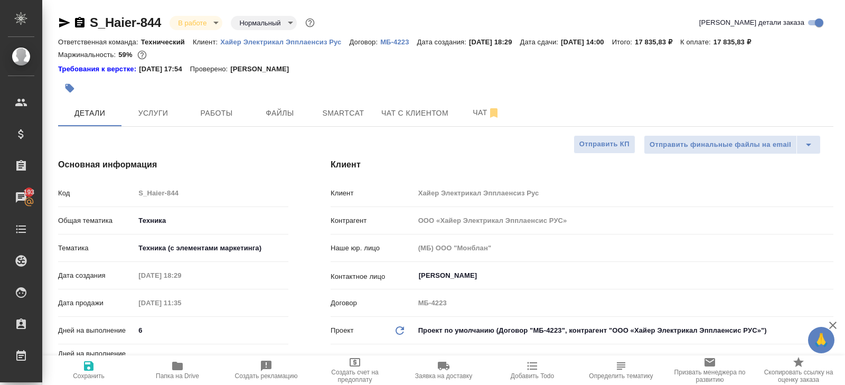
type textarea "x"
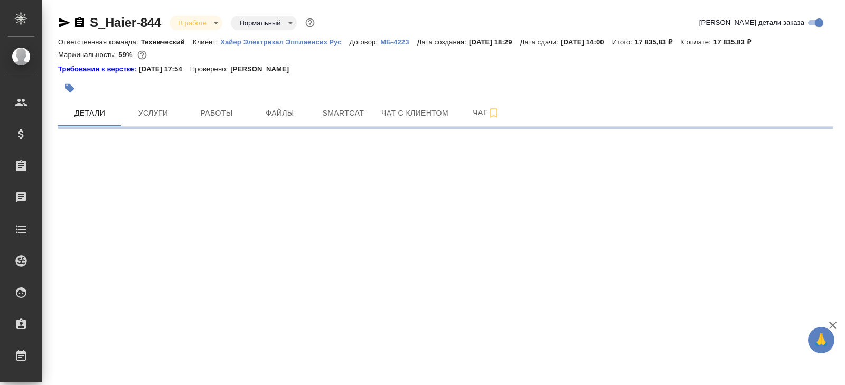
select select "RU"
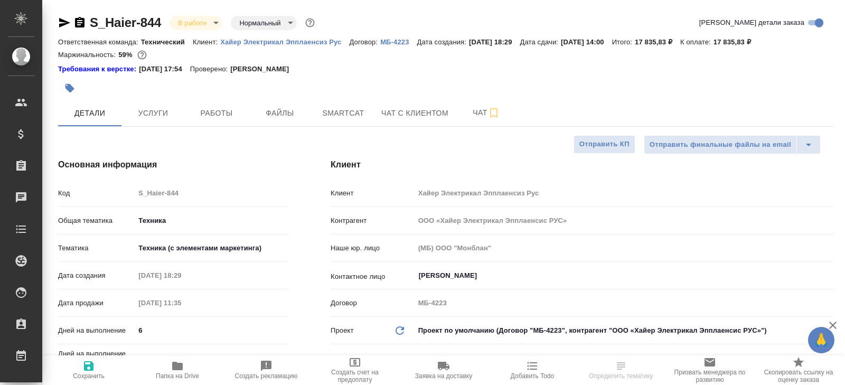
type textarea "x"
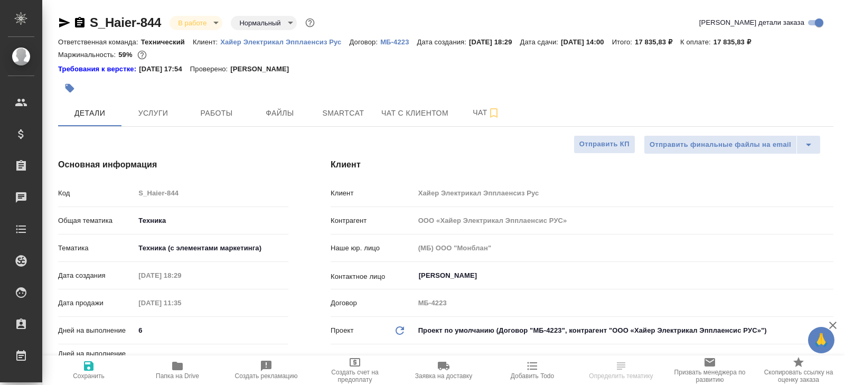
type textarea "x"
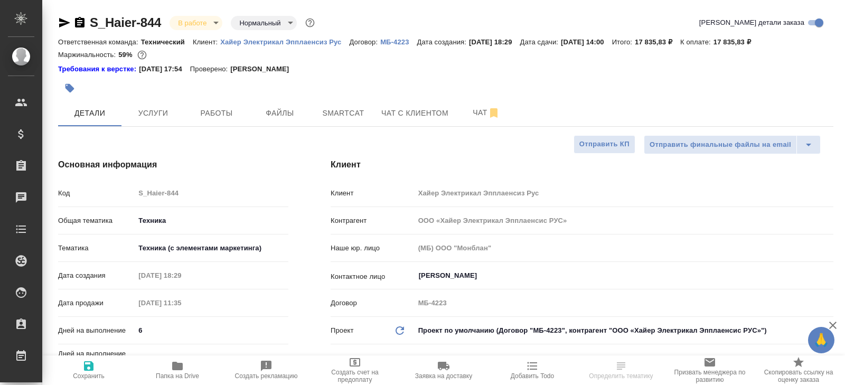
type textarea "x"
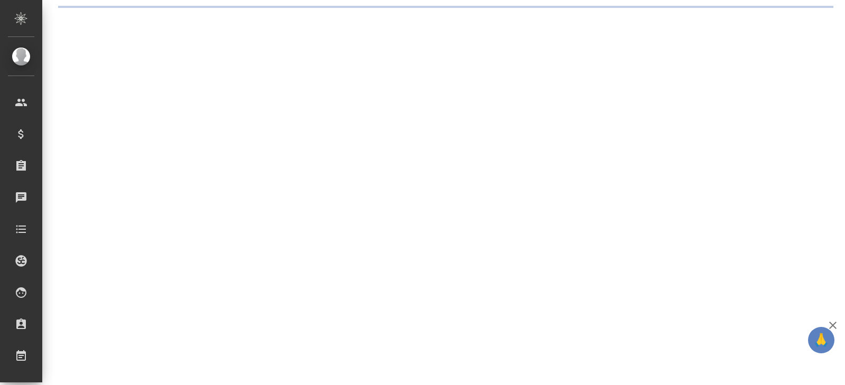
select select "RU"
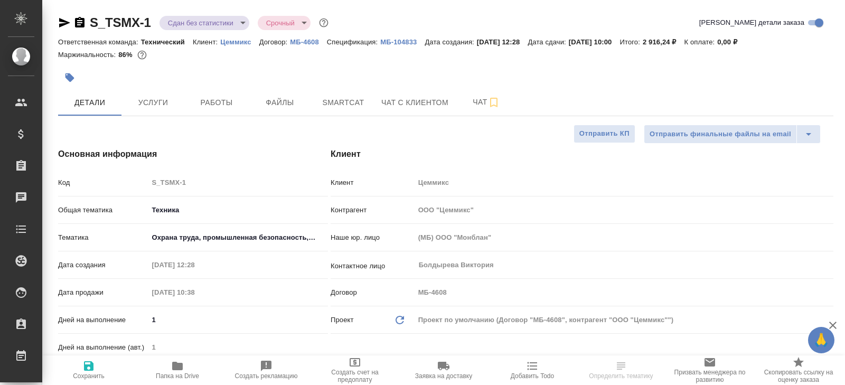
click at [205, 110] on button "Работы" at bounding box center [216, 102] width 63 height 26
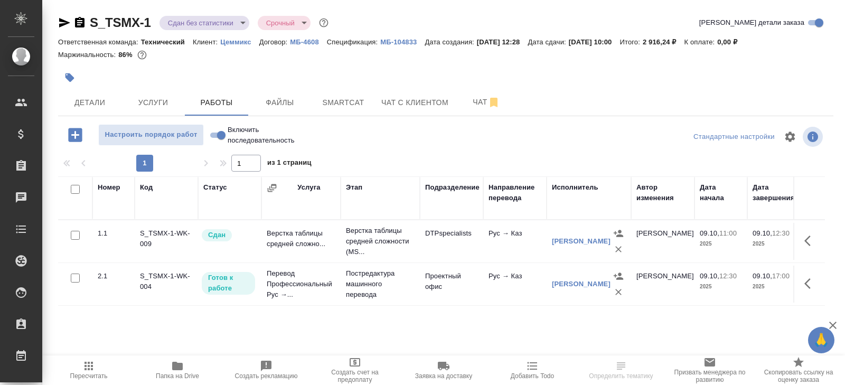
scroll to position [56, 0]
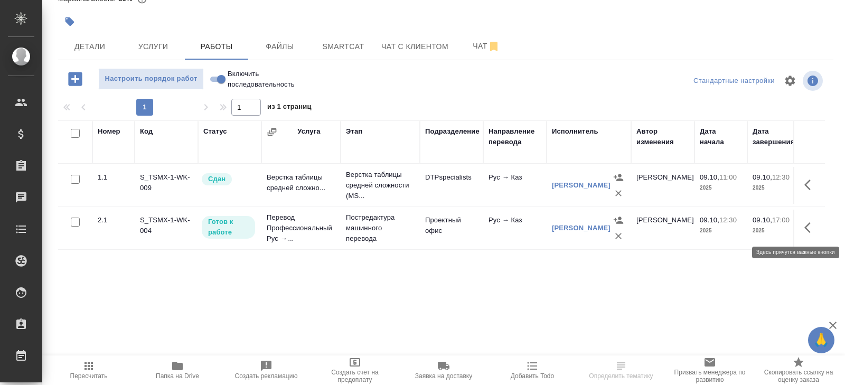
click at [806, 229] on icon "button" at bounding box center [810, 227] width 13 height 13
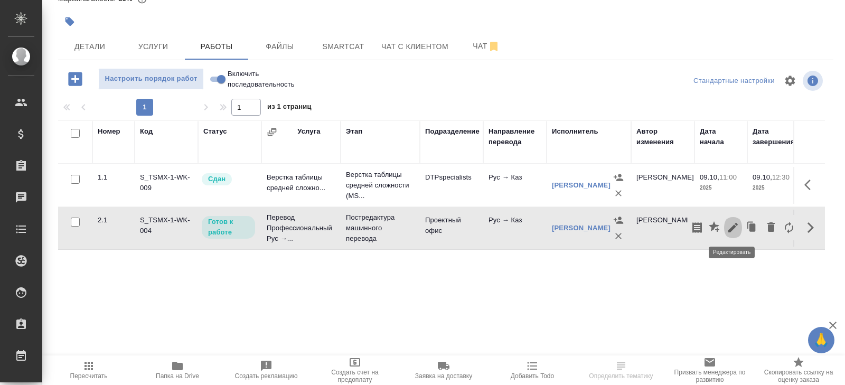
click at [733, 225] on icon "button" at bounding box center [733, 228] width 10 height 10
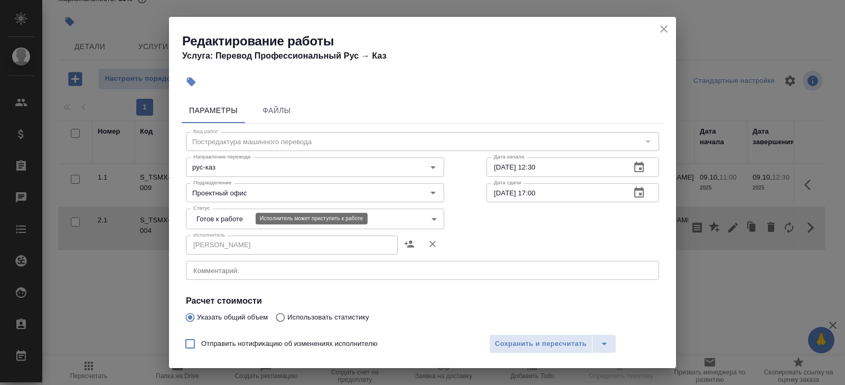
click at [204, 215] on body "🙏 .cls-1 fill:#fff; AWATERA Belyakova Yulia Клиенты Спецификации Заказы Чаты To…" at bounding box center [422, 192] width 845 height 385
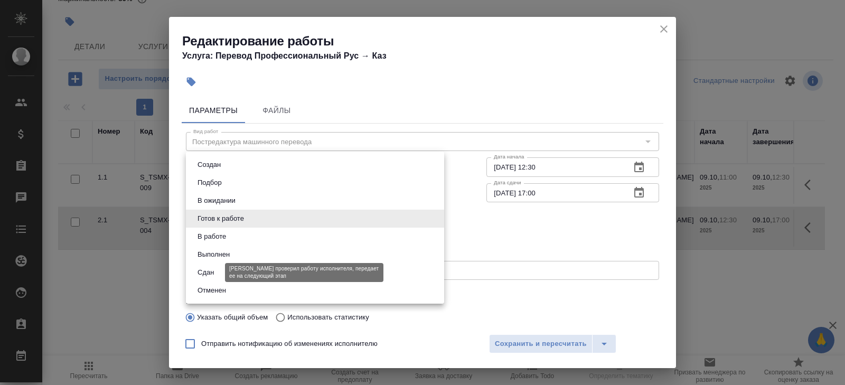
click at [204, 269] on button "Сдан" at bounding box center [205, 273] width 23 height 12
type input "closed"
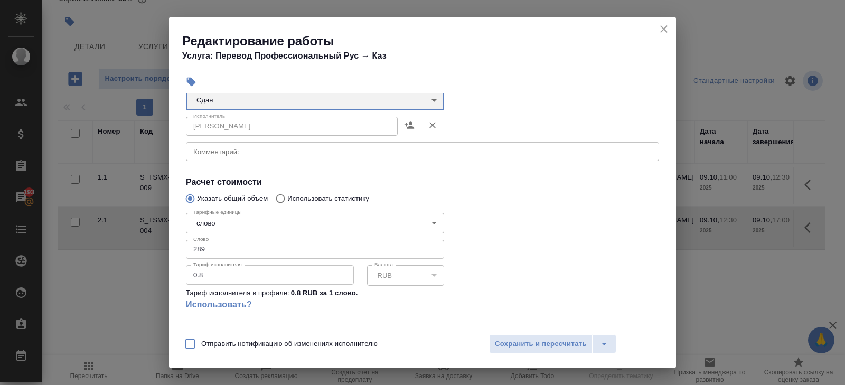
scroll to position [120, 0]
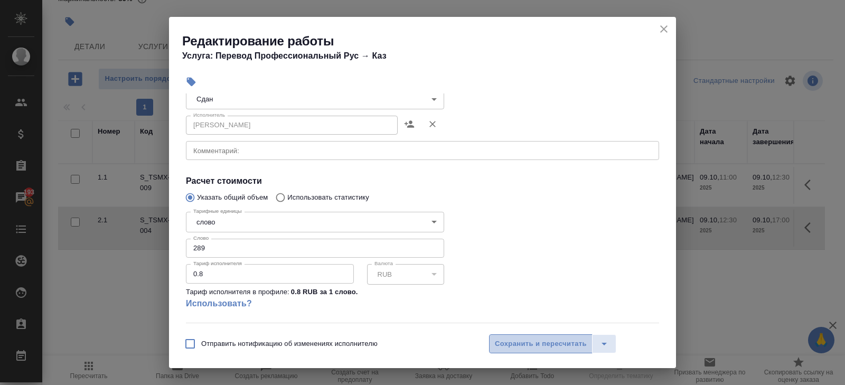
click at [498, 344] on span "Сохранить и пересчитать" at bounding box center [541, 344] width 92 height 12
click at [86, 367] on div "Редактирование работы Услуга: Перевод Профессиональный Рус → Каз Параметры Файл…" at bounding box center [422, 192] width 845 height 385
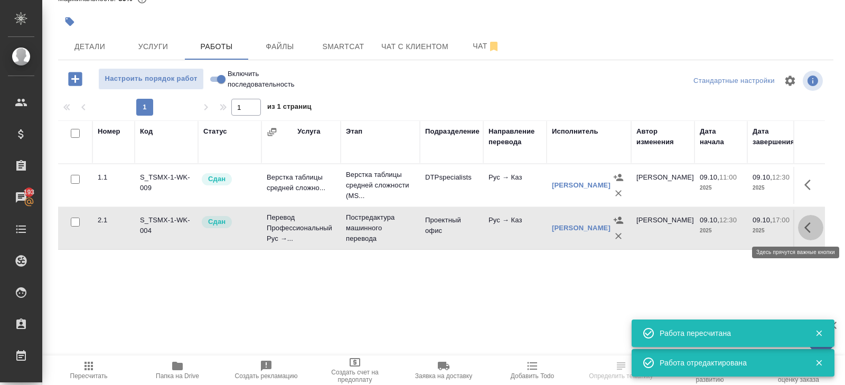
click at [810, 226] on icon "button" at bounding box center [810, 227] width 13 height 13
click at [784, 227] on icon "button" at bounding box center [789, 227] width 13 height 13
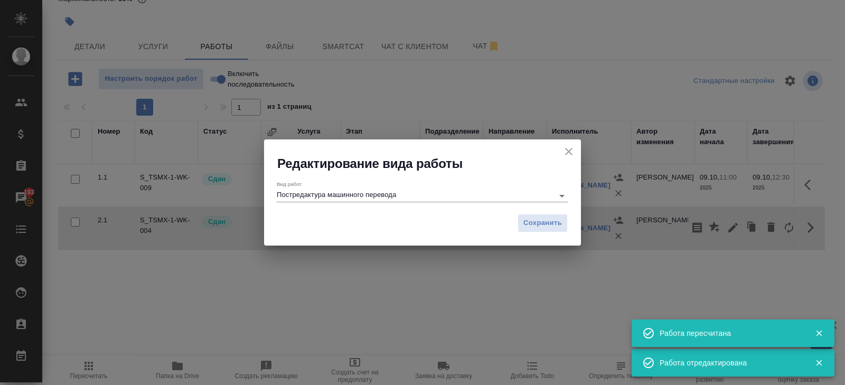
click at [326, 195] on input "Постредактура машинного перевода" at bounding box center [412, 195] width 271 height 13
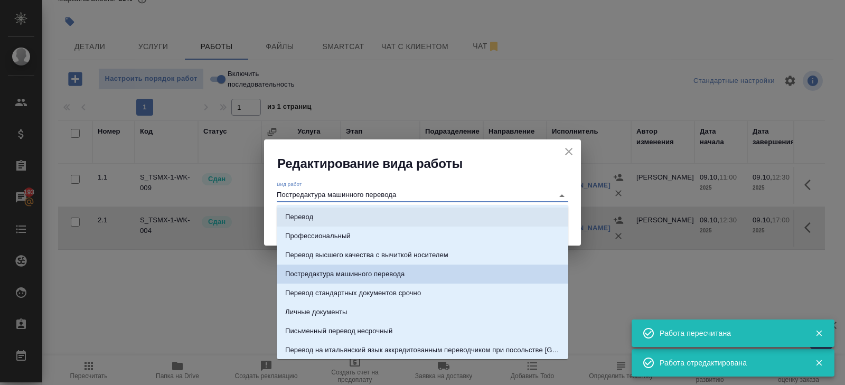
drag, startPoint x: 316, startPoint y: 214, endPoint x: 344, endPoint y: 214, distance: 28.0
click at [316, 214] on li "Перевод" at bounding box center [422, 217] width 291 height 19
type input "Перевод"
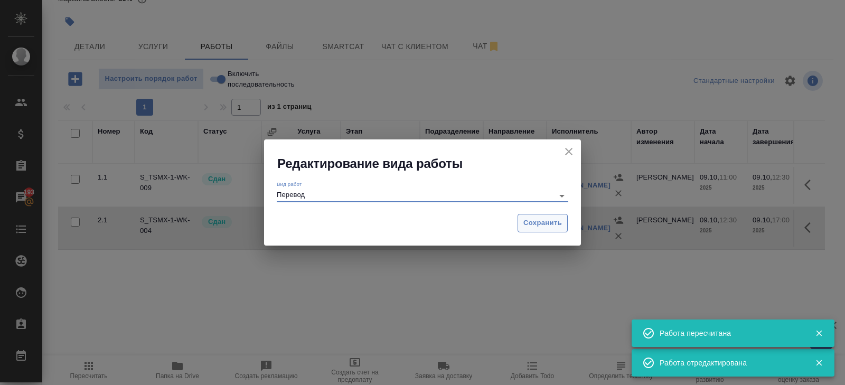
click at [536, 224] on span "Сохранить" at bounding box center [542, 223] width 39 height 12
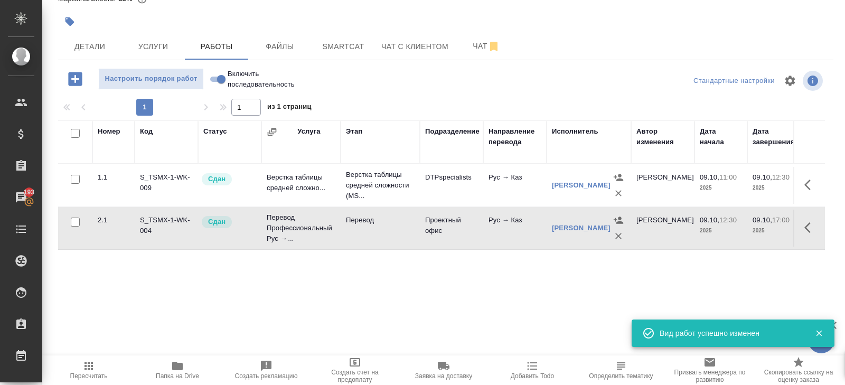
scroll to position [0, 0]
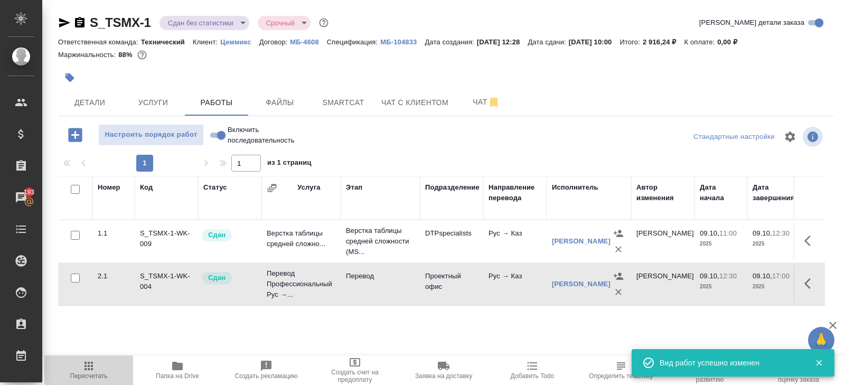
click at [94, 356] on button "Пересчитать" at bounding box center [88, 370] width 89 height 30
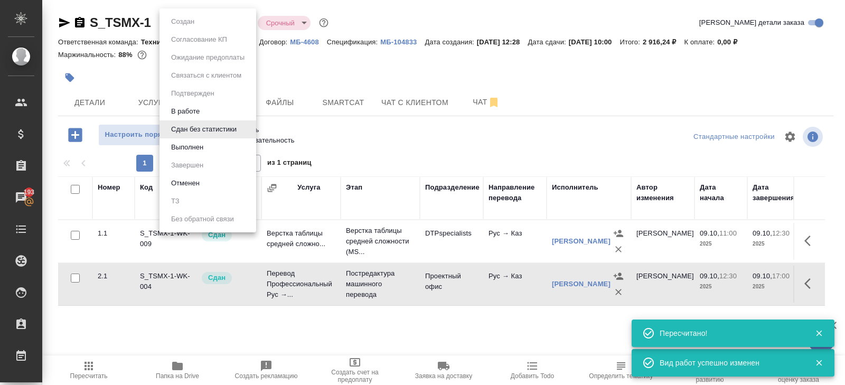
click at [189, 26] on body "🙏 .cls-1 fill:#fff; AWATERA Belyakova Yulia Клиенты Спецификации Заказы 193 Чат…" at bounding box center [422, 192] width 845 height 385
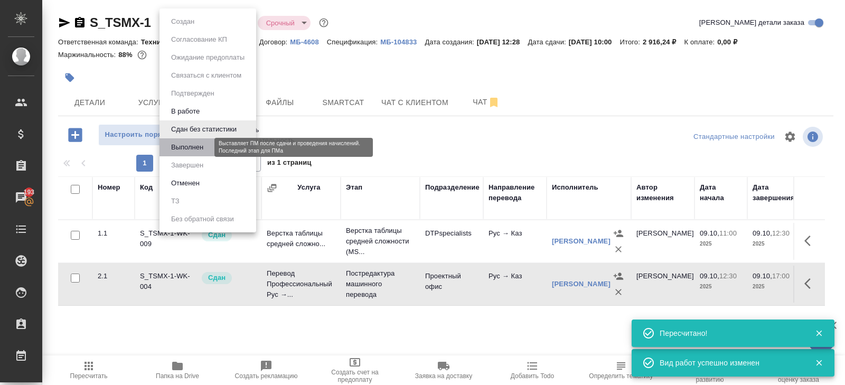
click at [189, 149] on button "Выполнен" at bounding box center [187, 148] width 39 height 12
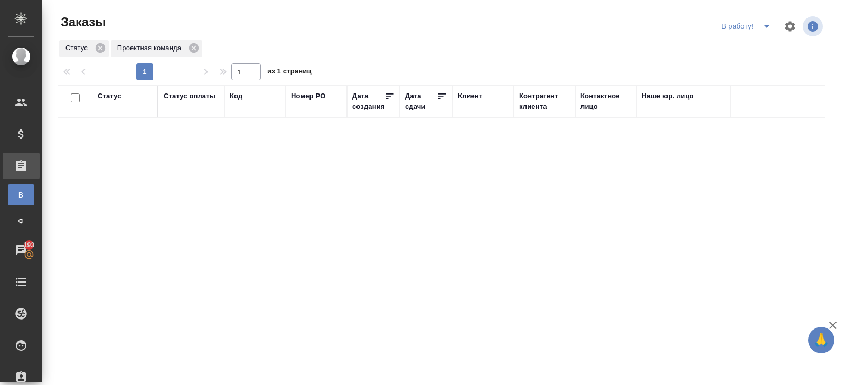
click at [766, 32] on icon "split button" at bounding box center [766, 26] width 13 height 13
click at [760, 46] on li "ПМ" at bounding box center [747, 47] width 59 height 17
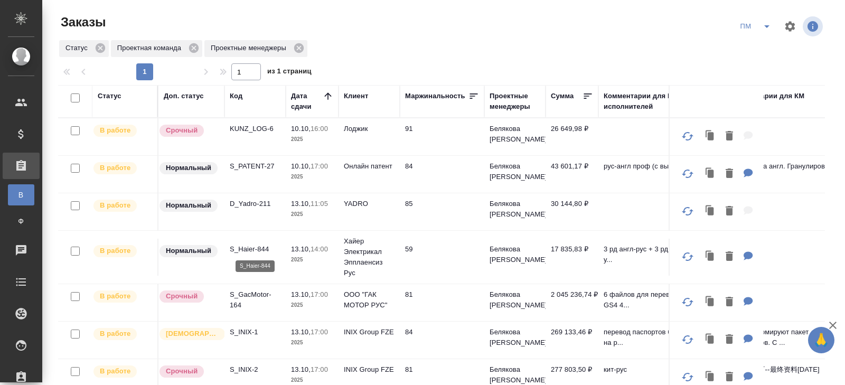
click at [245, 248] on p "S_Haier-844" at bounding box center [255, 249] width 51 height 11
click at [766, 30] on icon "split button" at bounding box center [766, 26] width 13 height 13
click at [766, 47] on li "В работу!" at bounding box center [755, 47] width 53 height 17
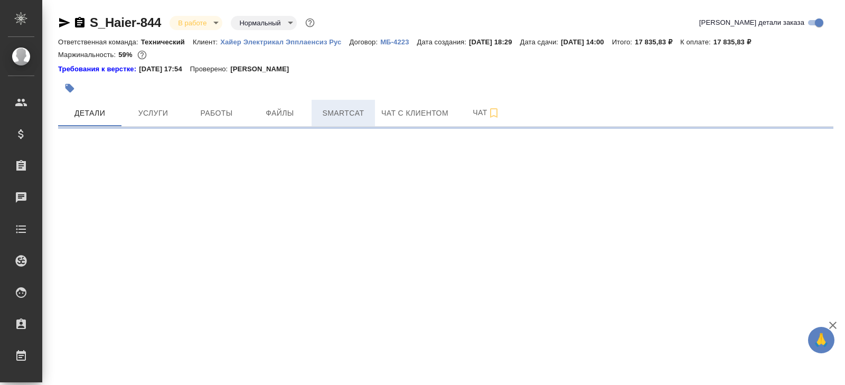
select select "RU"
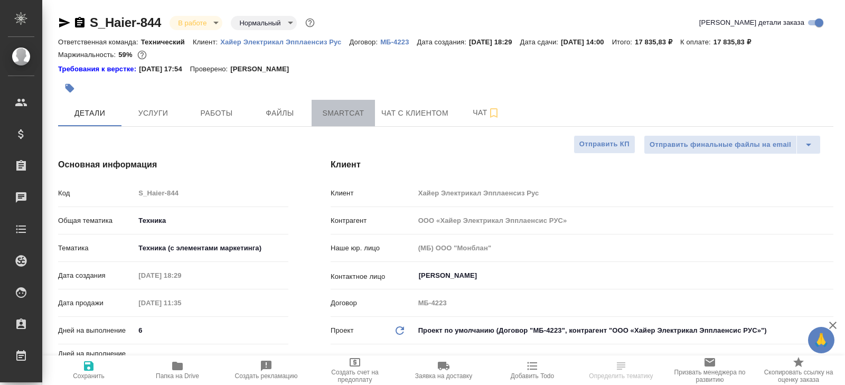
click at [342, 121] on button "Smartcat" at bounding box center [343, 113] width 63 height 26
type textarea "x"
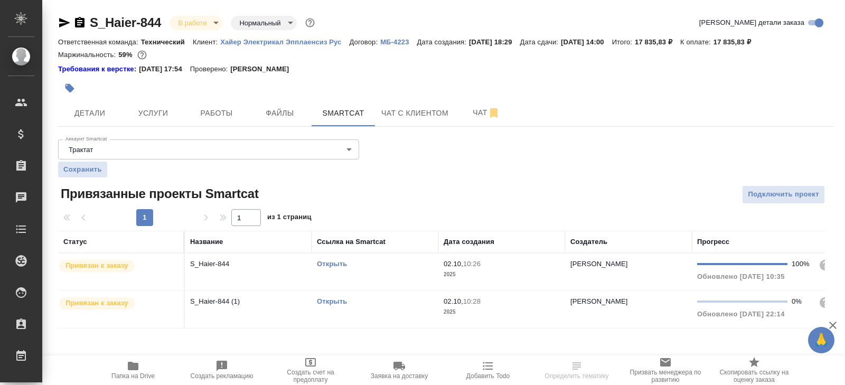
click at [329, 300] on link "Открыть" at bounding box center [332, 301] width 30 height 8
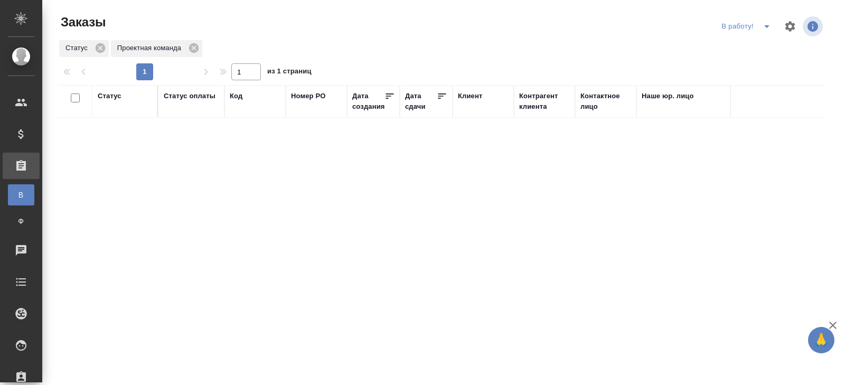
click at [765, 27] on icon "split button" at bounding box center [766, 26] width 13 height 13
click at [765, 65] on li "начислить" at bounding box center [747, 64] width 59 height 17
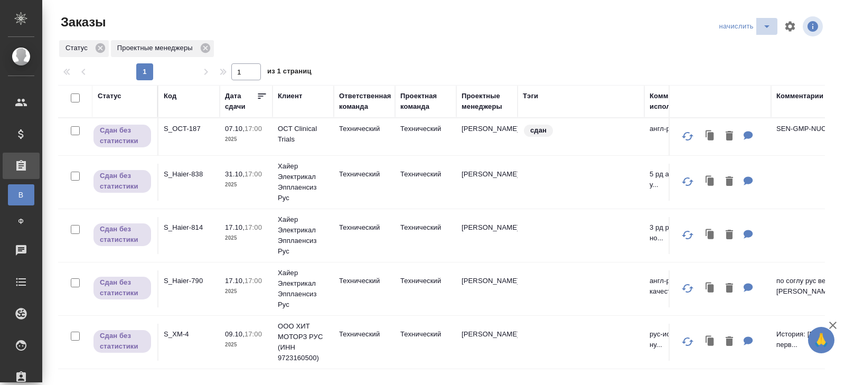
click at [766, 30] on icon "split button" at bounding box center [766, 26] width 13 height 13
click at [762, 62] on li "ПМ" at bounding box center [746, 64] width 62 height 17
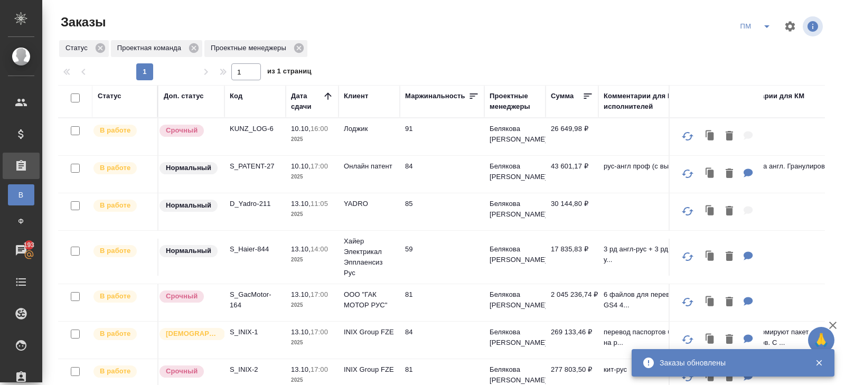
click at [775, 25] on button "split button" at bounding box center [766, 26] width 21 height 17
click at [762, 33] on button "split button" at bounding box center [766, 26] width 21 height 17
click at [762, 29] on icon "split button" at bounding box center [766, 26] width 13 height 13
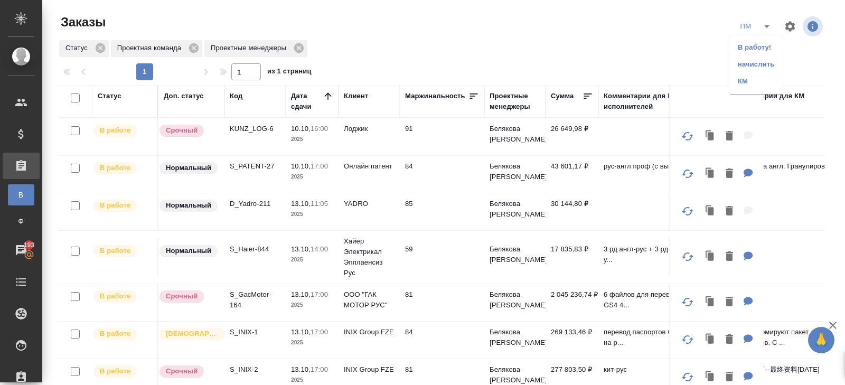
click at [762, 44] on li "В работу!" at bounding box center [755, 47] width 53 height 17
